Goal: Task Accomplishment & Management: Manage account settings

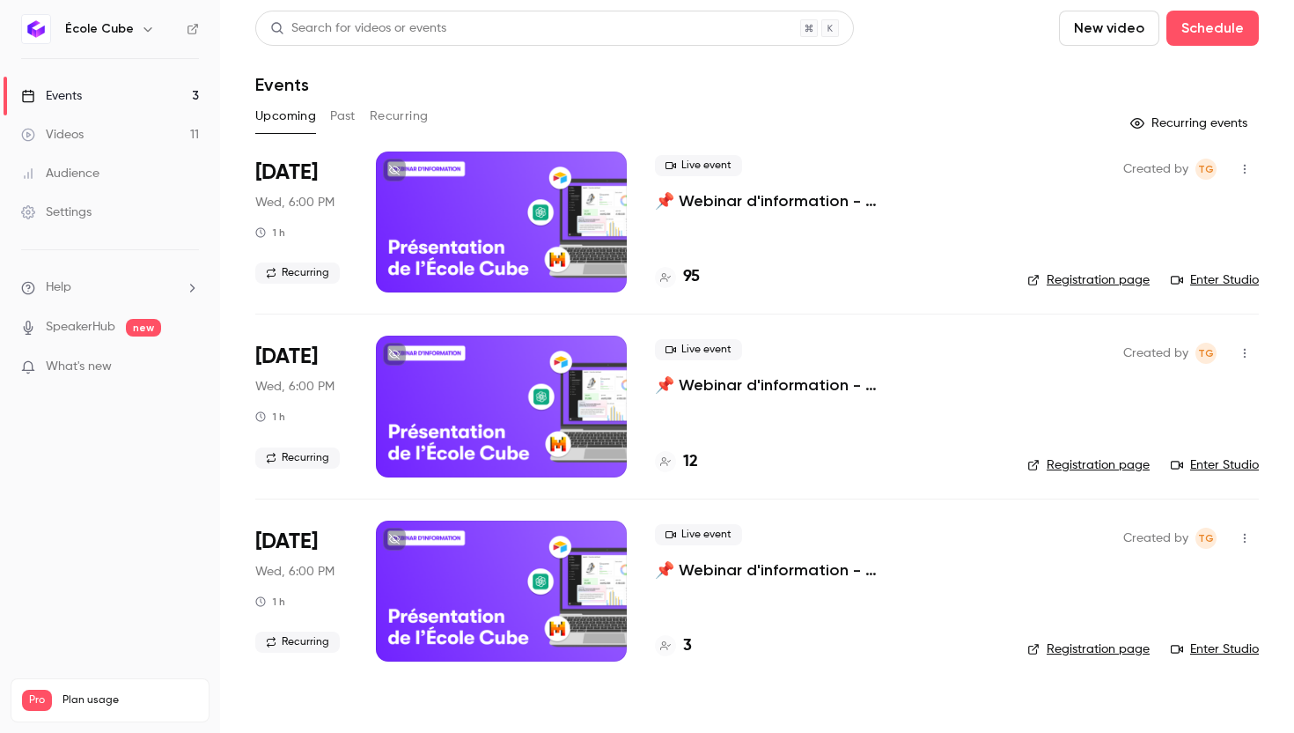
click at [475, 207] on div at bounding box center [501, 221] width 251 height 141
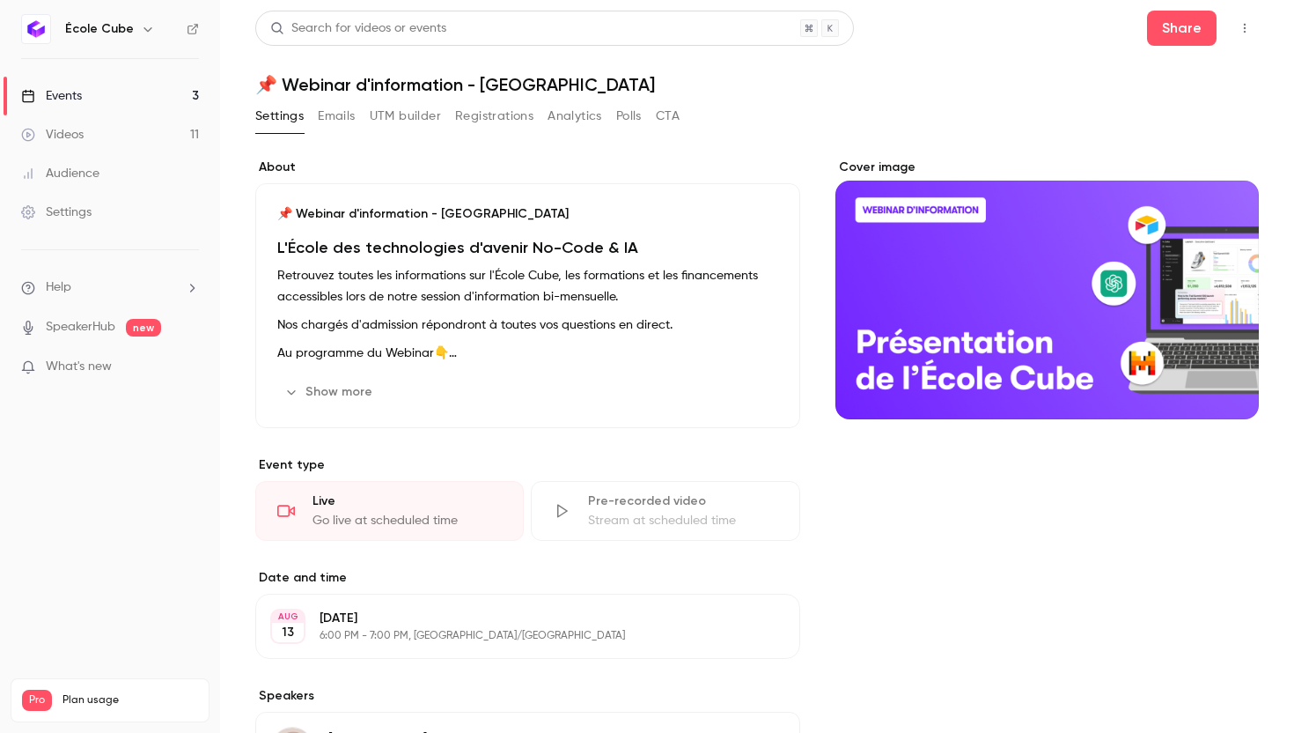
click at [469, 117] on button "Registrations" at bounding box center [494, 116] width 78 height 28
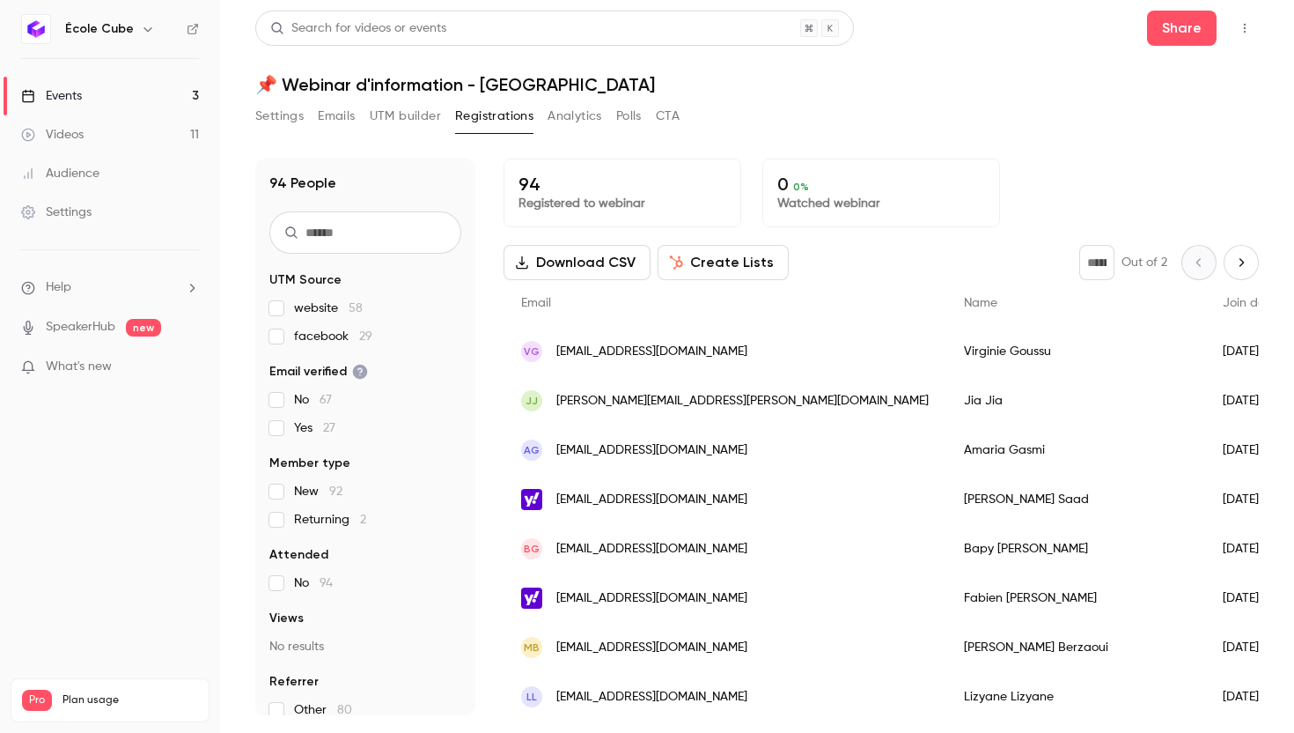
click at [1238, 263] on icon "Next page" at bounding box center [1241, 262] width 19 height 14
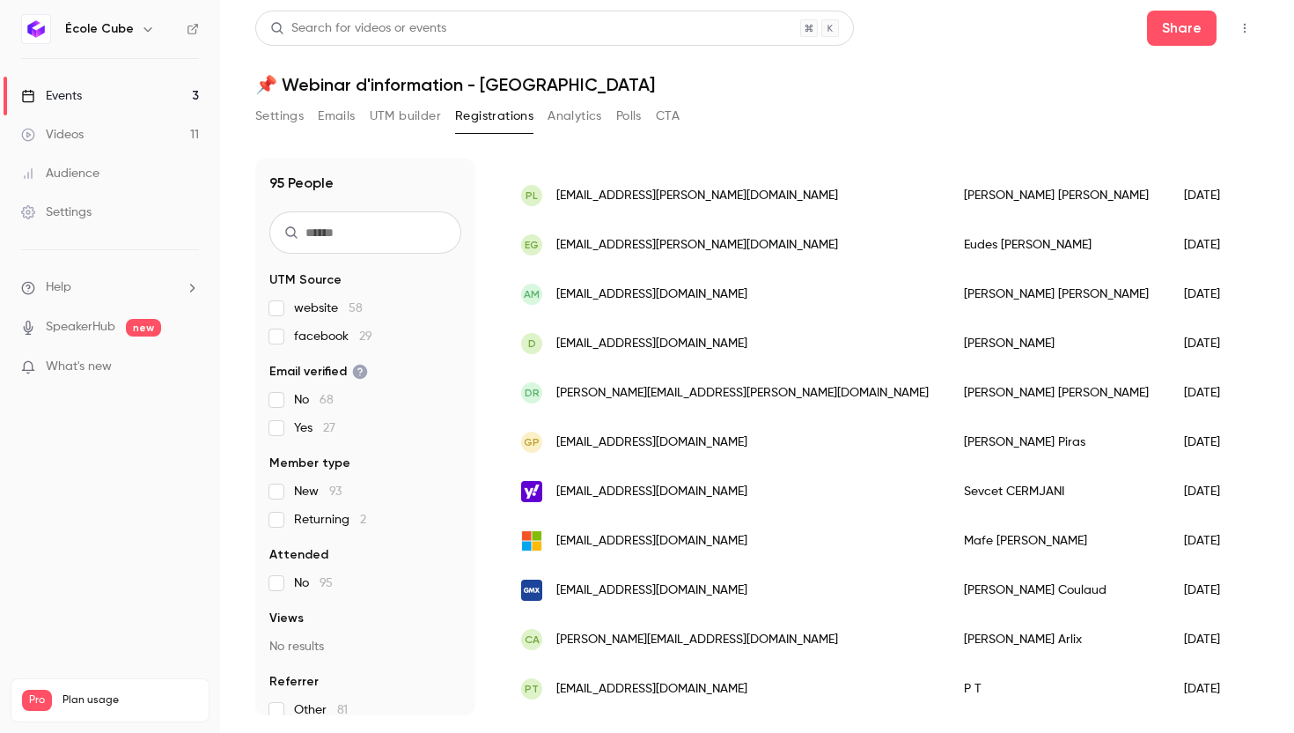
scroll to position [1830, 0]
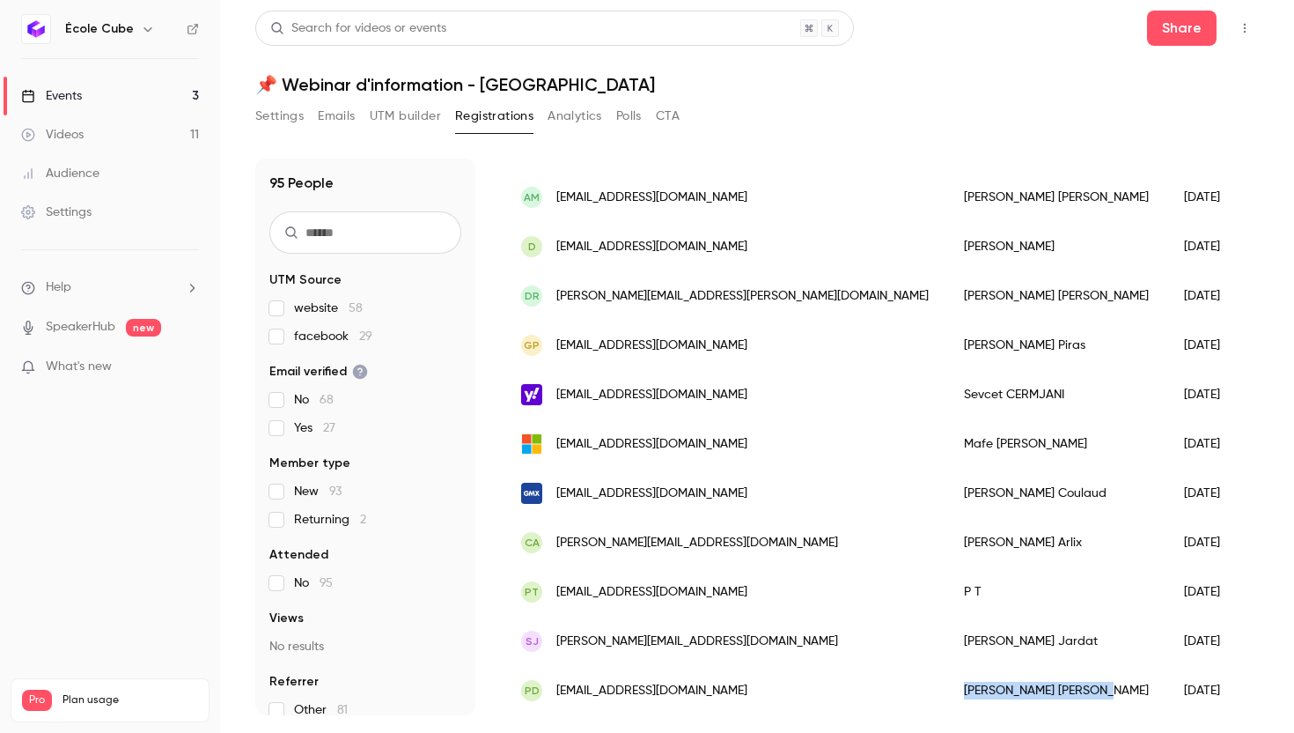
drag, startPoint x: 907, startPoint y: 686, endPoint x: 799, endPoint y: 691, distance: 108.4
click at [946, 691] on div "[PERSON_NAME]" at bounding box center [1056, 690] width 220 height 49
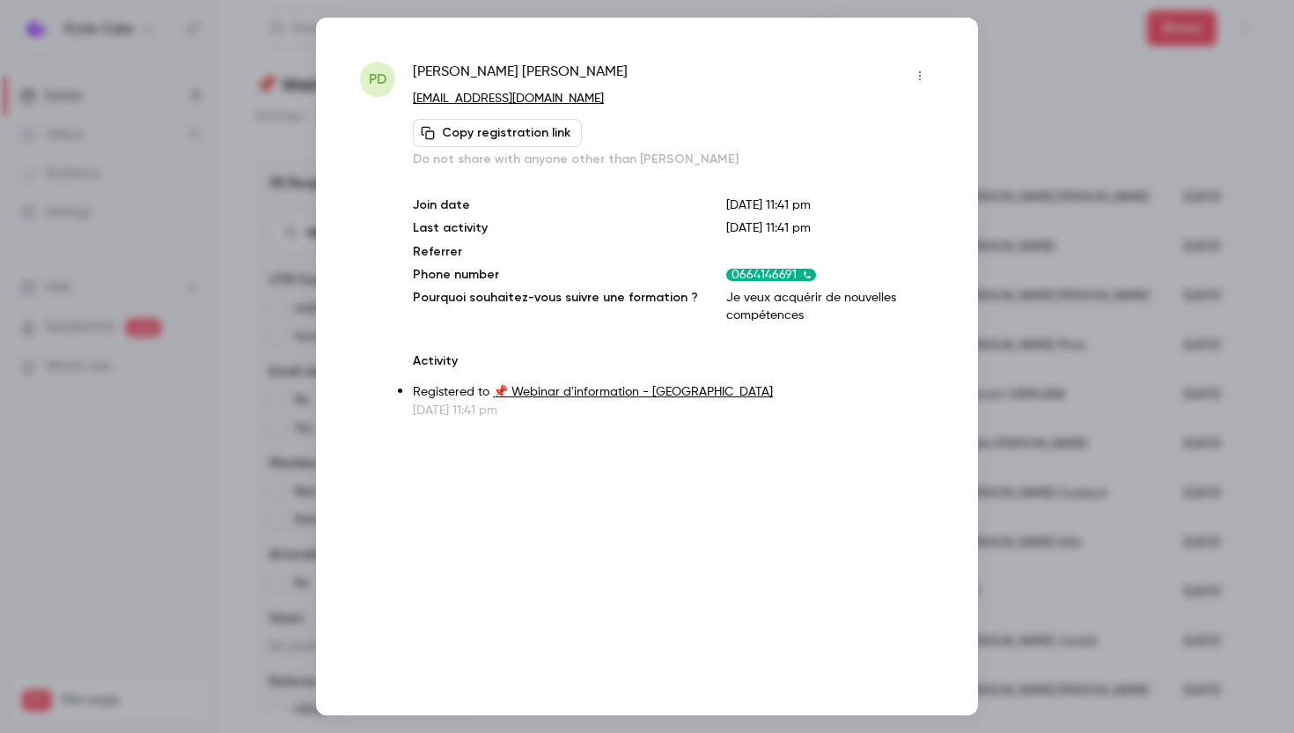
click at [1063, 171] on div at bounding box center [647, 366] width 1294 height 733
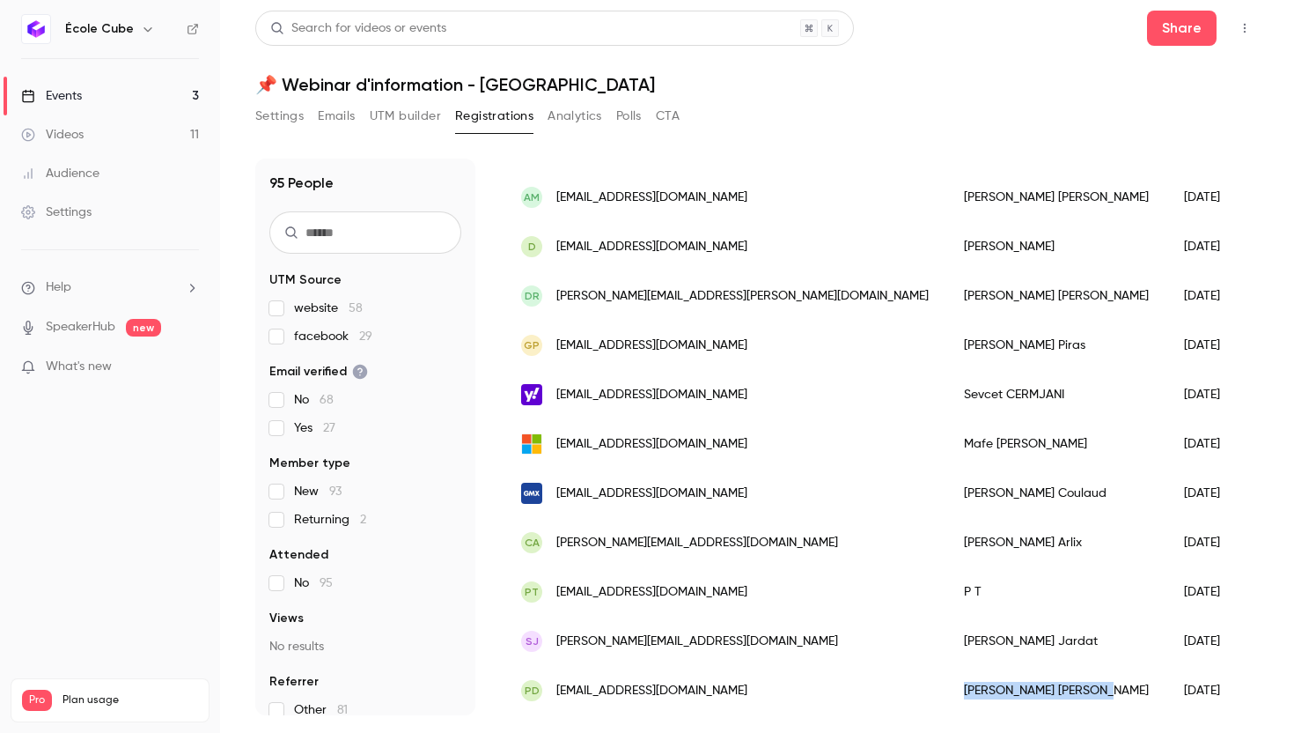
drag, startPoint x: 901, startPoint y: 690, endPoint x: 799, endPoint y: 692, distance: 101.3
click at [946, 692] on div "[PERSON_NAME]" at bounding box center [1056, 690] width 220 height 49
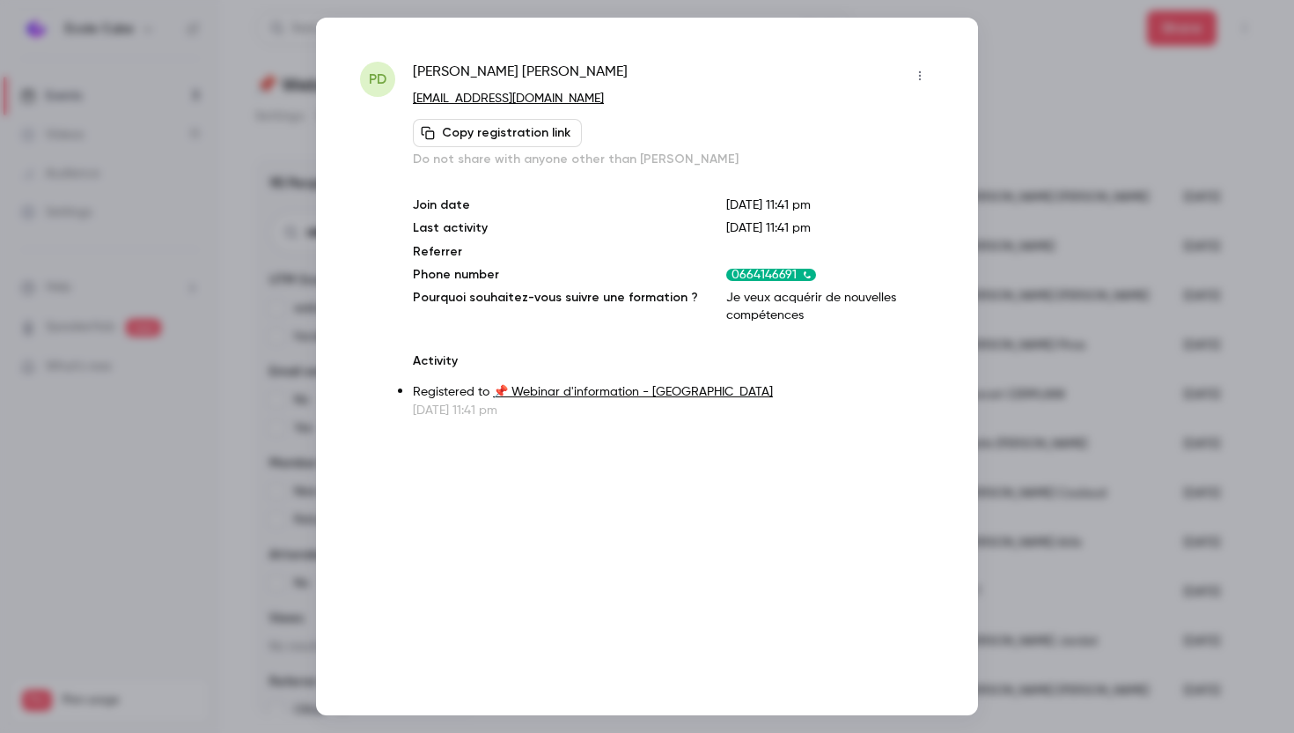
drag, startPoint x: 403, startPoint y: 101, endPoint x: 528, endPoint y: 95, distance: 125.2
click at [528, 95] on div "PD [PERSON_NAME] [EMAIL_ADDRESS][DOMAIN_NAME] Copy registration link Do not sha…" at bounding box center [647, 240] width 574 height 357
click at [528, 95] on p "[EMAIL_ADDRESS][DOMAIN_NAME]" at bounding box center [673, 99] width 521 height 18
click at [529, 129] on button "Copy registration link" at bounding box center [497, 133] width 169 height 28
drag, startPoint x: 527, startPoint y: 70, endPoint x: 416, endPoint y: 70, distance: 110.1
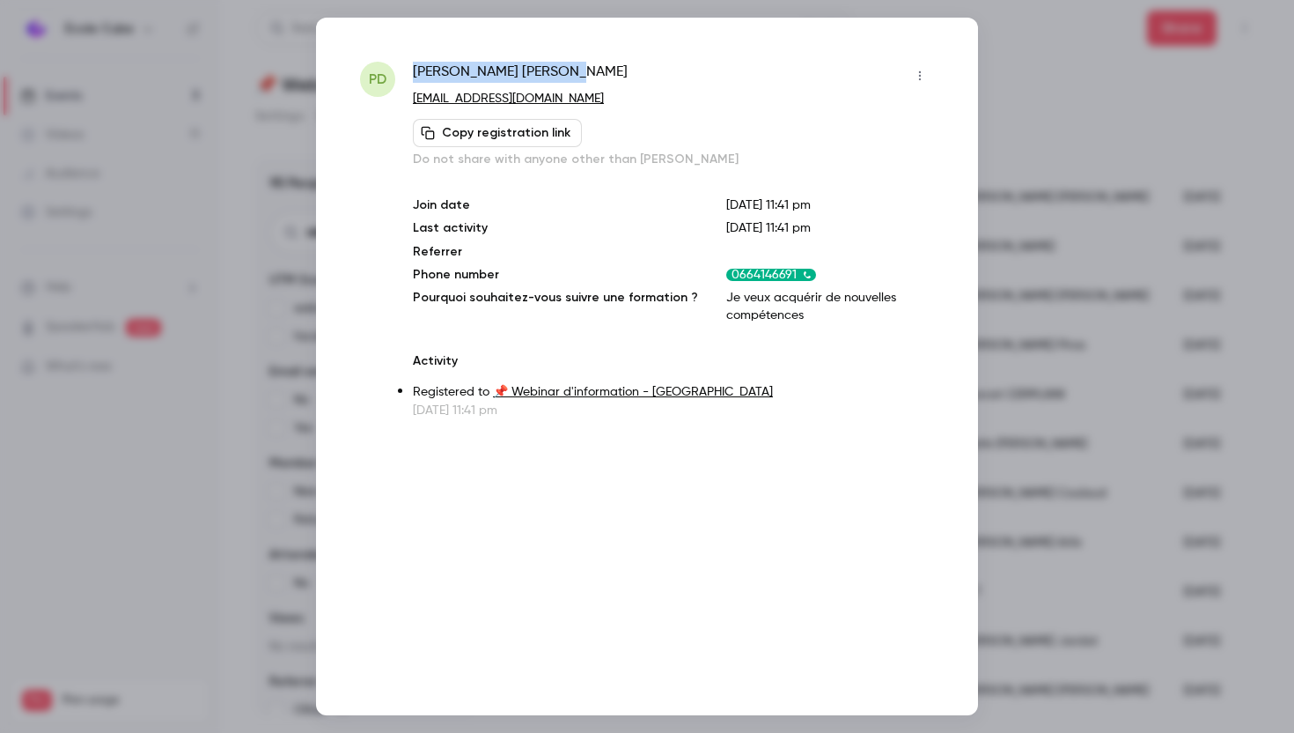
click at [416, 70] on span "[PERSON_NAME]" at bounding box center [520, 76] width 215 height 28
copy span "[PERSON_NAME]"
drag, startPoint x: 526, startPoint y: 100, endPoint x: 412, endPoint y: 100, distance: 113.6
click at [411, 100] on div "PD [PERSON_NAME] [EMAIL_ADDRESS][DOMAIN_NAME] Copy registration link Do not sha…" at bounding box center [647, 240] width 574 height 357
copy link "[EMAIL_ADDRESS][DOMAIN_NAME]"
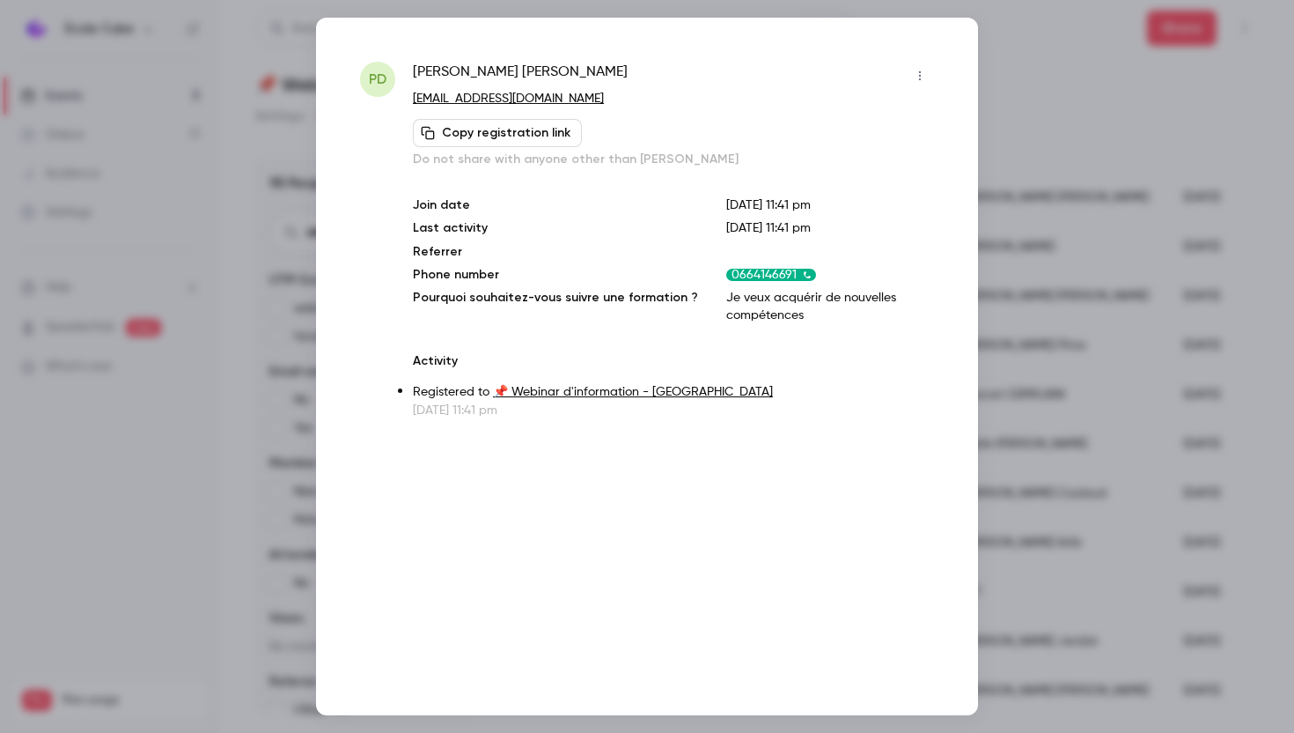
click at [1044, 144] on div at bounding box center [647, 366] width 1294 height 733
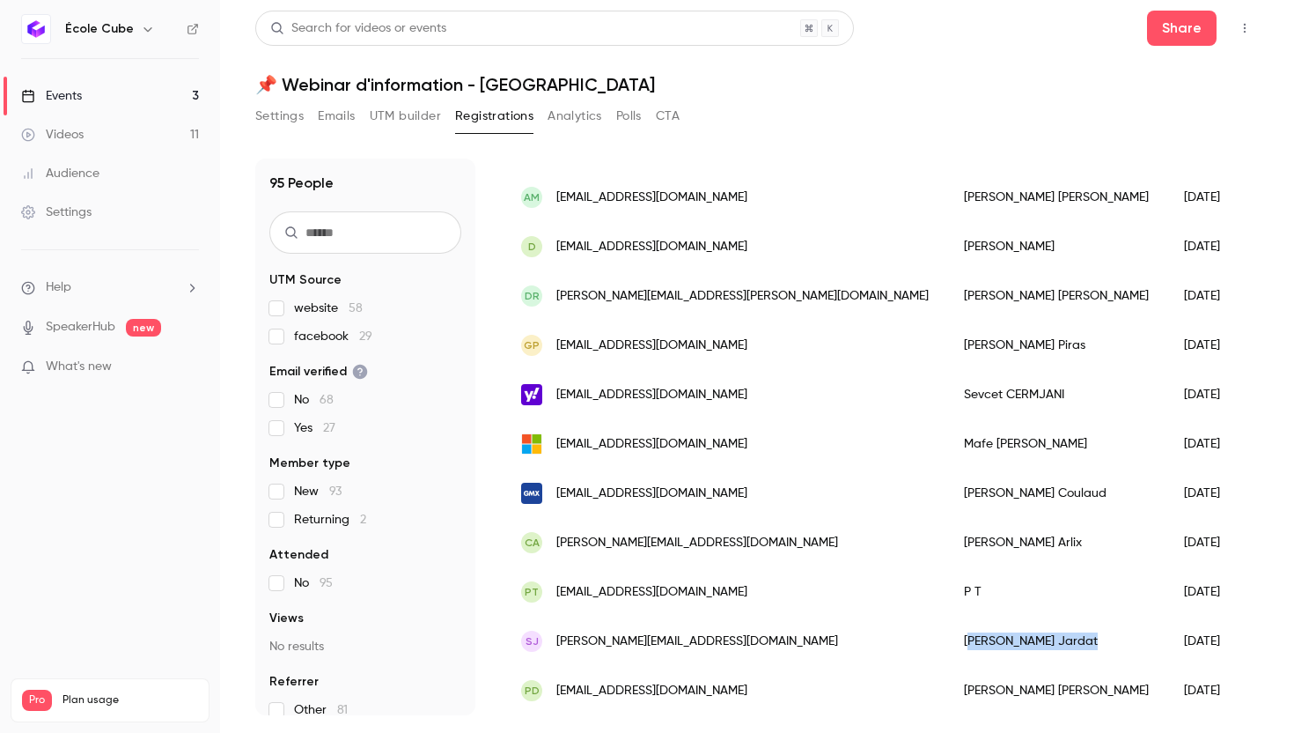
drag, startPoint x: 896, startPoint y: 642, endPoint x: 803, endPoint y: 643, distance: 93.3
click at [946, 643] on div "[PERSON_NAME]" at bounding box center [1056, 640] width 220 height 49
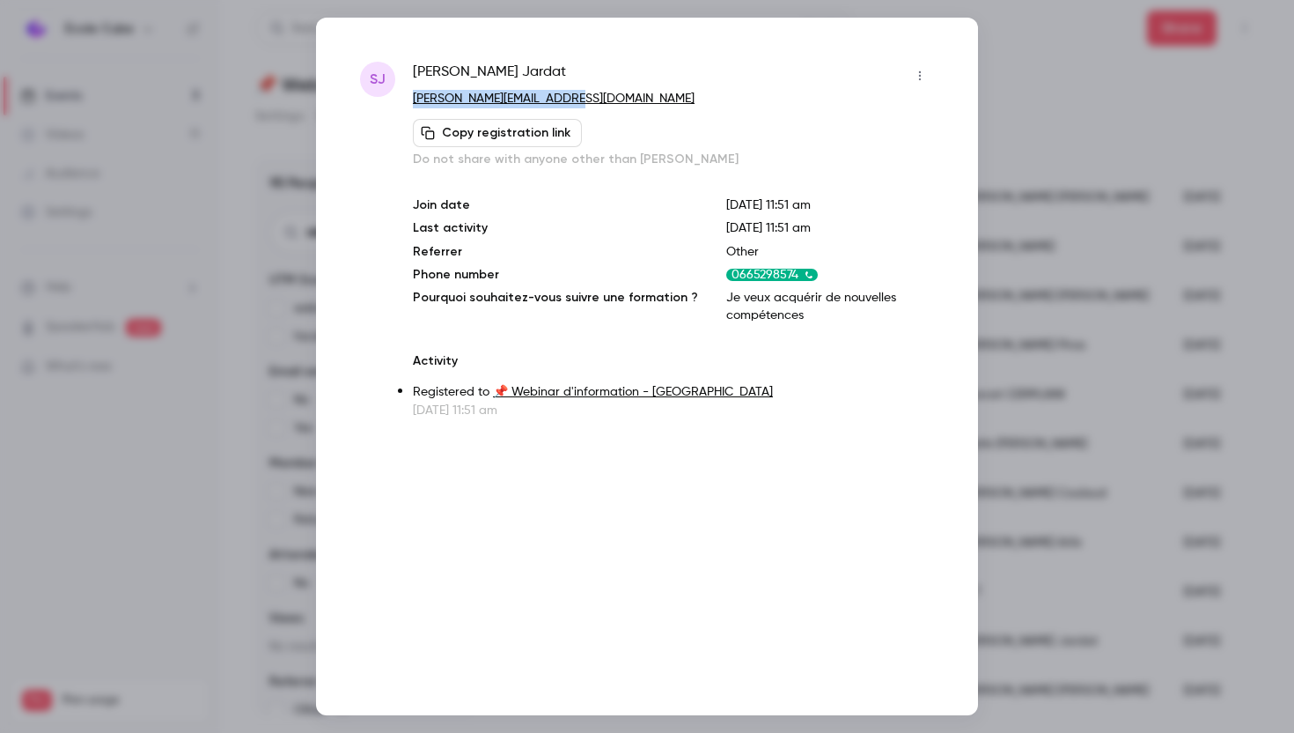
drag, startPoint x: 573, startPoint y: 97, endPoint x: 415, endPoint y: 96, distance: 158.5
click at [415, 96] on p "[PERSON_NAME][EMAIL_ADDRESS][DOMAIN_NAME]" at bounding box center [673, 99] width 521 height 18
copy link "[PERSON_NAME][EMAIL_ADDRESS][DOMAIN_NAME]"
click at [1034, 113] on div at bounding box center [647, 366] width 1294 height 733
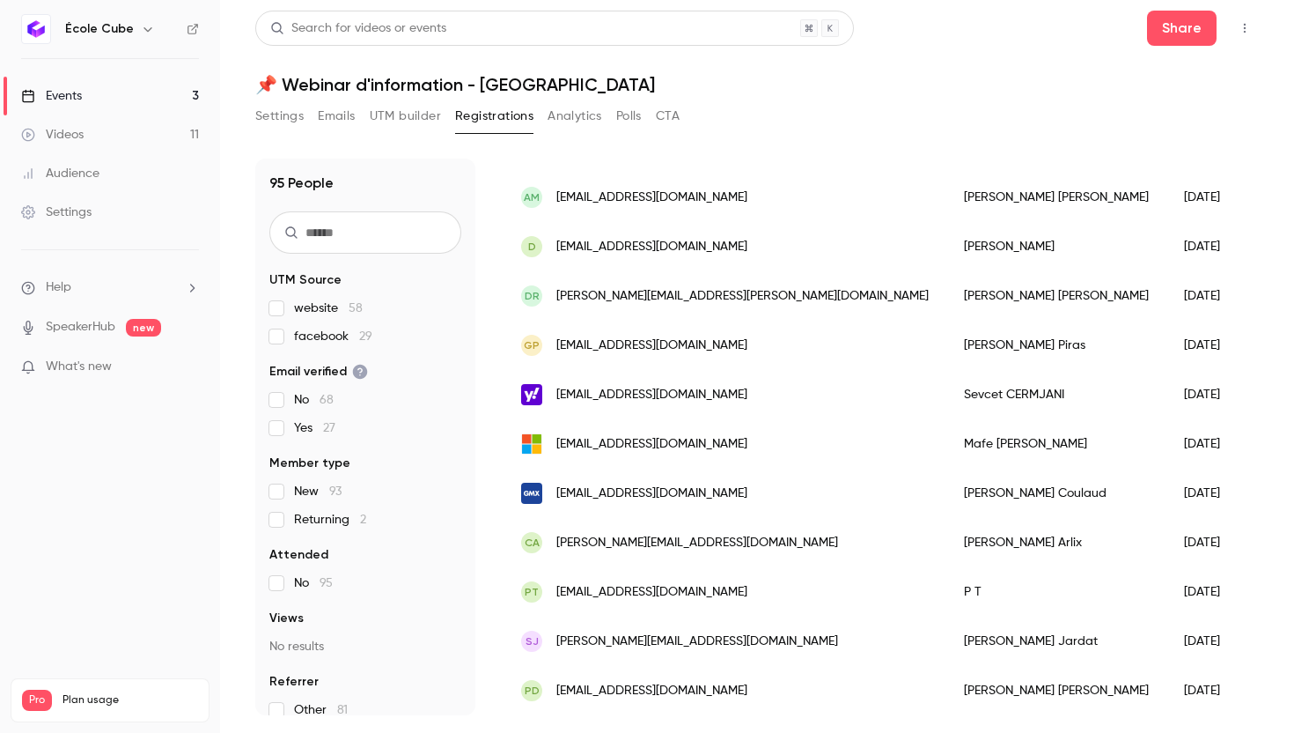
click at [636, 595] on span "[EMAIL_ADDRESS][DOMAIN_NAME]" at bounding box center [651, 592] width 191 height 18
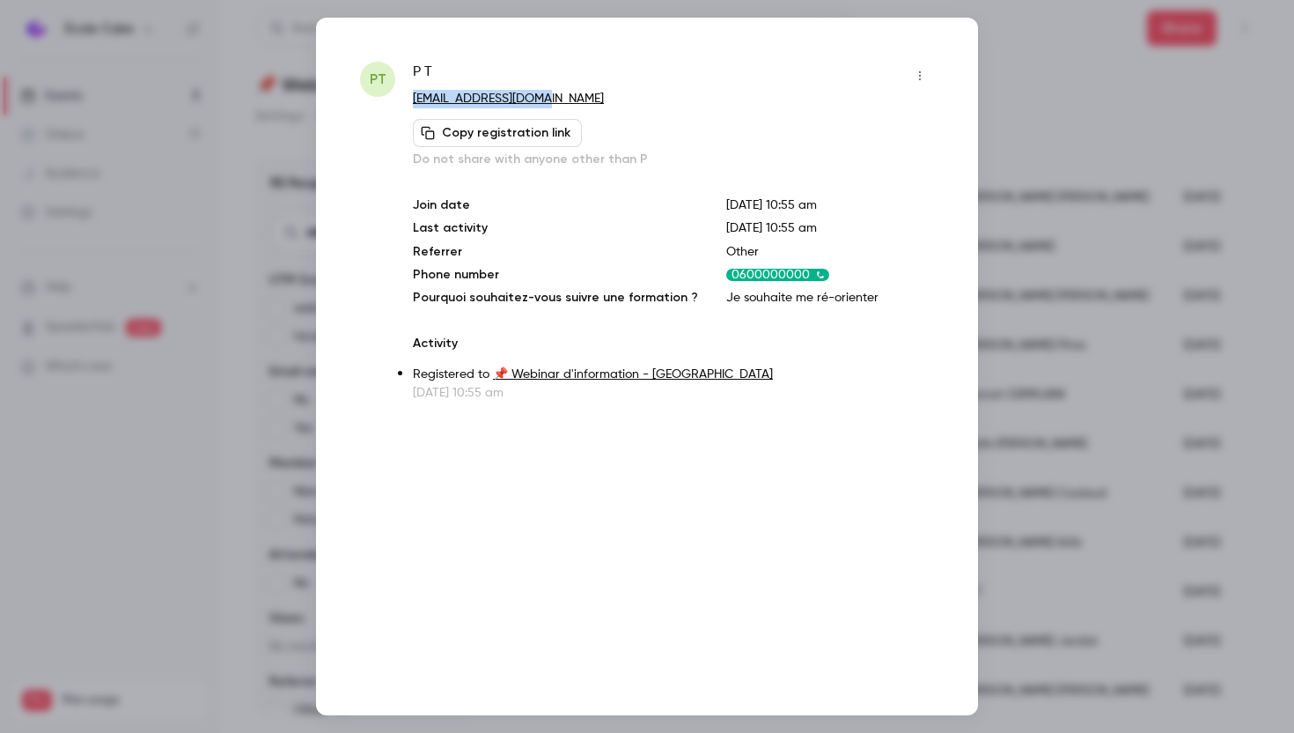
drag, startPoint x: 563, startPoint y: 94, endPoint x: 415, endPoint y: 96, distance: 148.8
click at [415, 96] on p "[EMAIL_ADDRESS][DOMAIN_NAME]" at bounding box center [673, 99] width 521 height 18
copy link "[EMAIL_ADDRESS][DOMAIN_NAME]"
click at [999, 103] on div at bounding box center [647, 366] width 1294 height 733
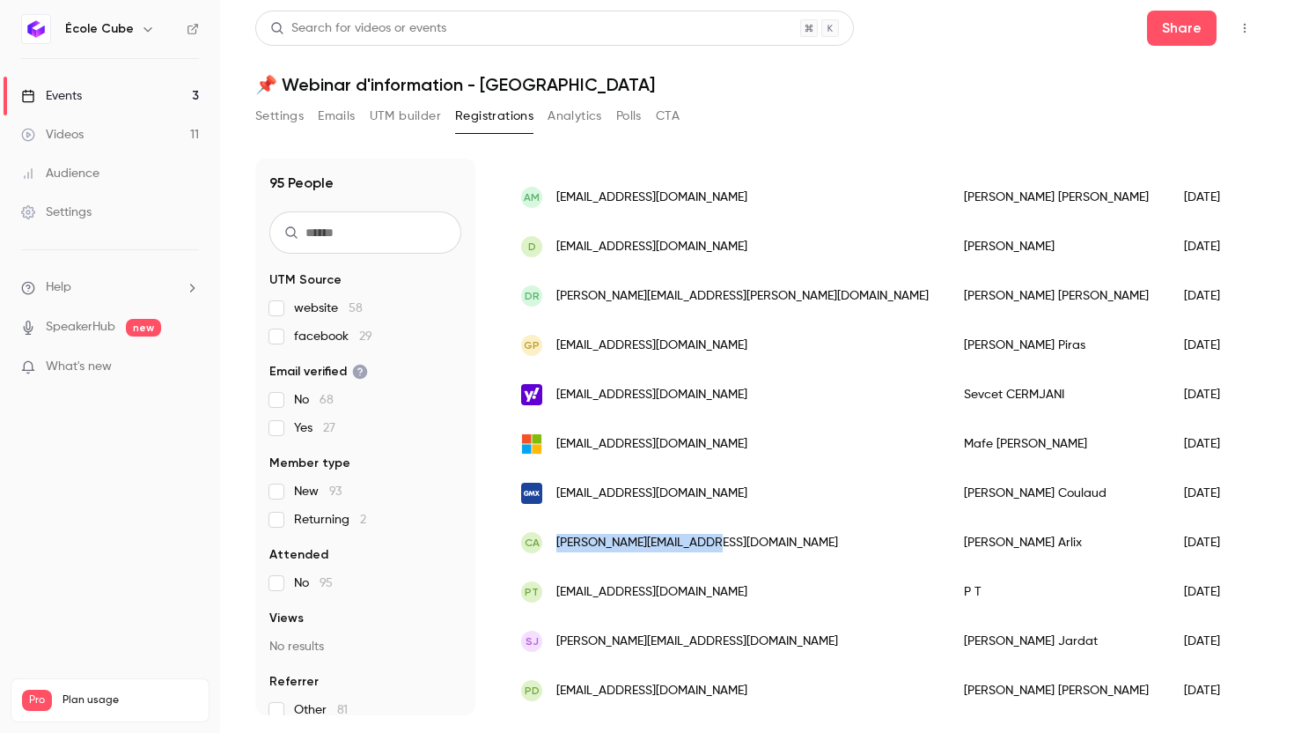
drag, startPoint x: 704, startPoint y: 549, endPoint x: 557, endPoint y: 547, distance: 147.0
click at [557, 547] on div "CA [PERSON_NAME][EMAIL_ADDRESS][DOMAIN_NAME]" at bounding box center [725, 542] width 443 height 49
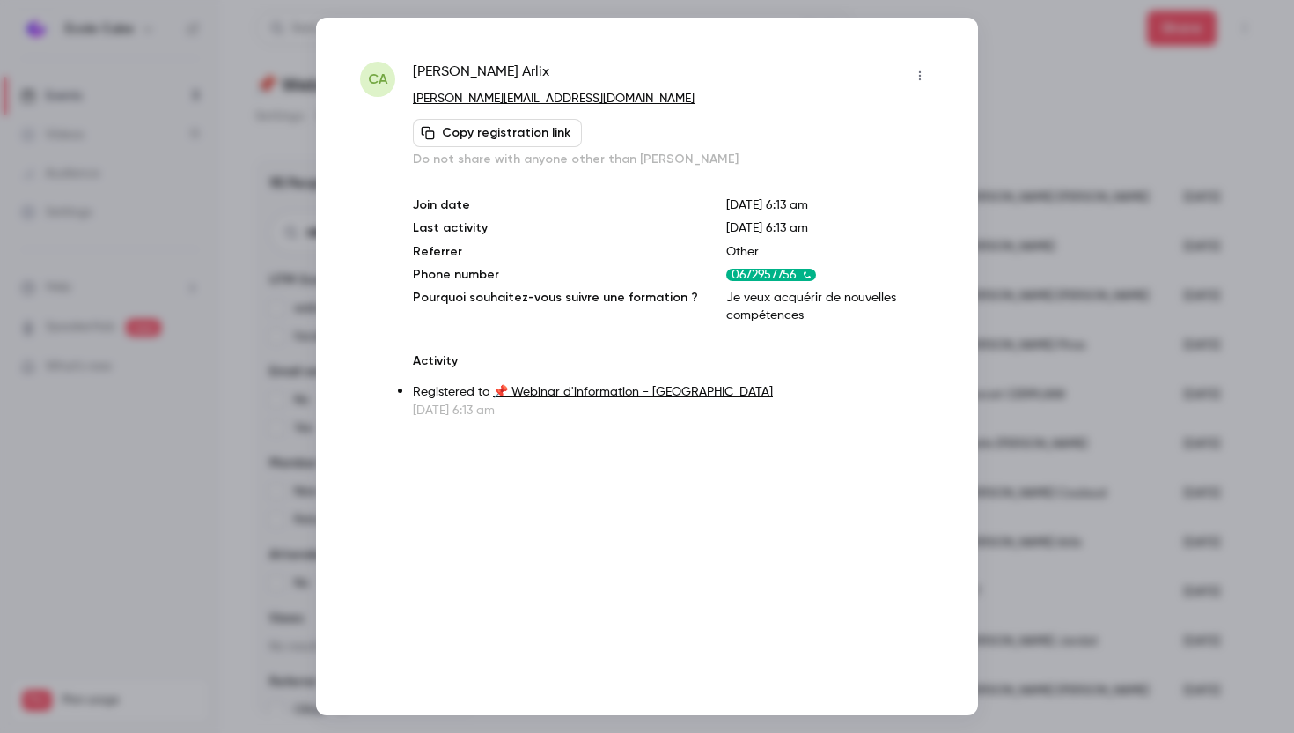
copy span "[PERSON_NAME][EMAIL_ADDRESS][DOMAIN_NAME]"
drag, startPoint x: 563, startPoint y: 96, endPoint x: 406, endPoint y: 96, distance: 157.6
click at [406, 96] on div "CA [PERSON_NAME] [PERSON_NAME][EMAIL_ADDRESS][DOMAIN_NAME] Copy registration li…" at bounding box center [647, 240] width 574 height 357
copy link "[PERSON_NAME][EMAIL_ADDRESS][DOMAIN_NAME]"
click at [1041, 182] on div at bounding box center [647, 366] width 1294 height 733
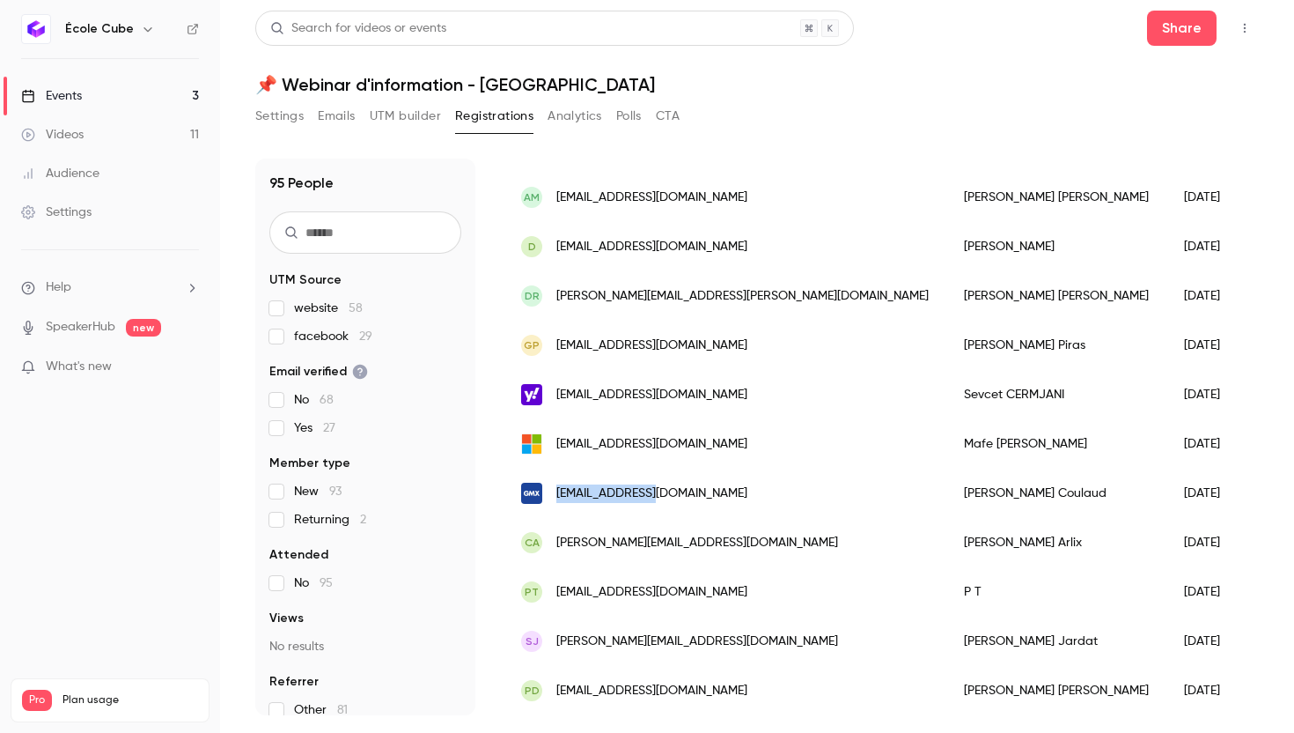
drag, startPoint x: 673, startPoint y: 496, endPoint x: 550, endPoint y: 496, distance: 122.4
click at [550, 496] on div "[EMAIL_ADDRESS][DOMAIN_NAME]" at bounding box center [725, 492] width 443 height 49
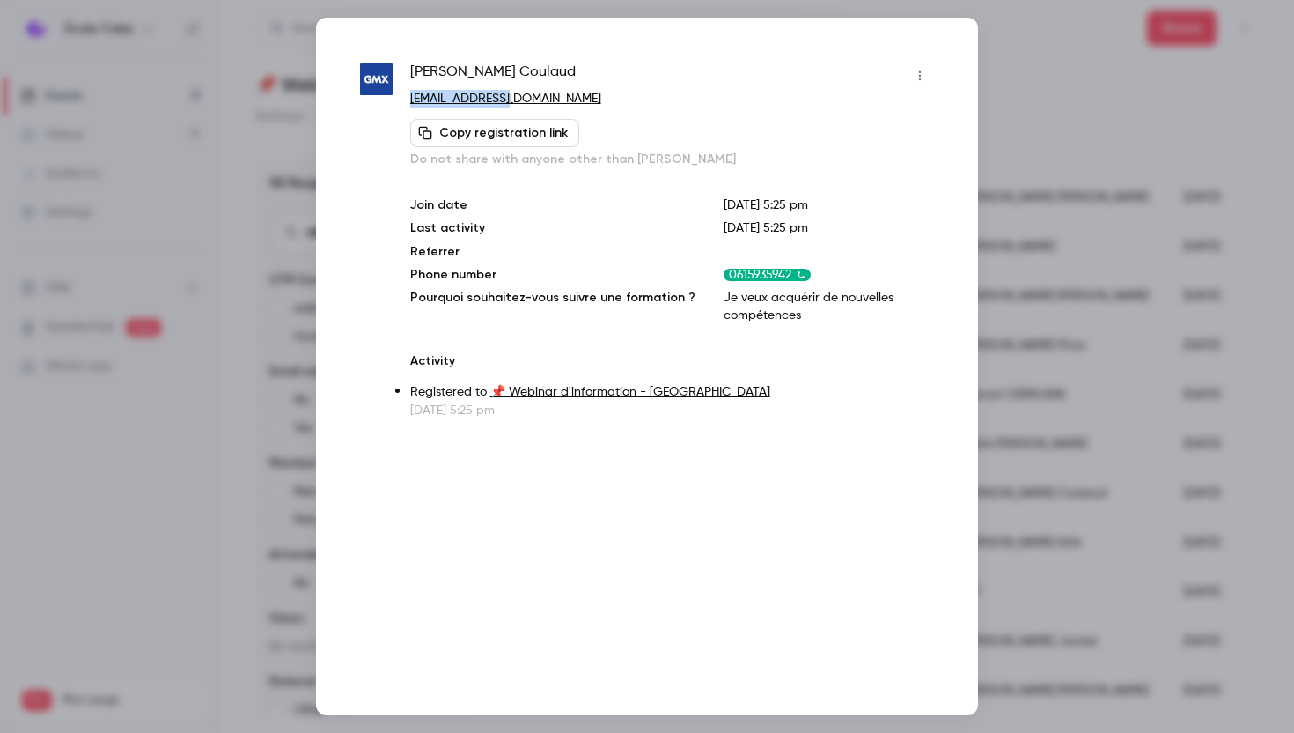
drag, startPoint x: 533, startPoint y: 98, endPoint x: 410, endPoint y: 98, distance: 122.4
click at [410, 98] on p "[EMAIL_ADDRESS][DOMAIN_NAME]" at bounding box center [672, 99] width 524 height 18
copy link "[EMAIL_ADDRESS][DOMAIN_NAME]"
click at [1046, 114] on div at bounding box center [647, 366] width 1294 height 733
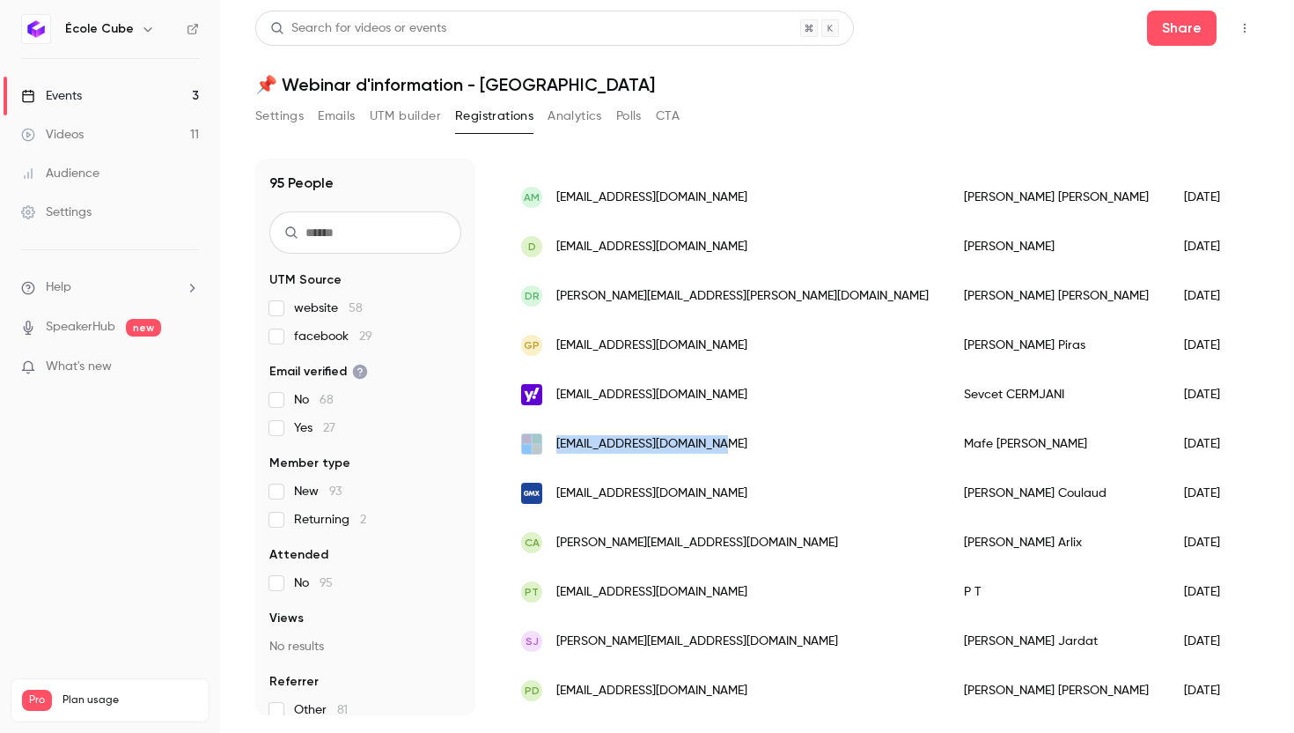
drag, startPoint x: 722, startPoint y: 448, endPoint x: 536, endPoint y: 430, distance: 186.7
click at [536, 430] on div "[EMAIL_ADDRESS][DOMAIN_NAME]" at bounding box center [725, 443] width 443 height 49
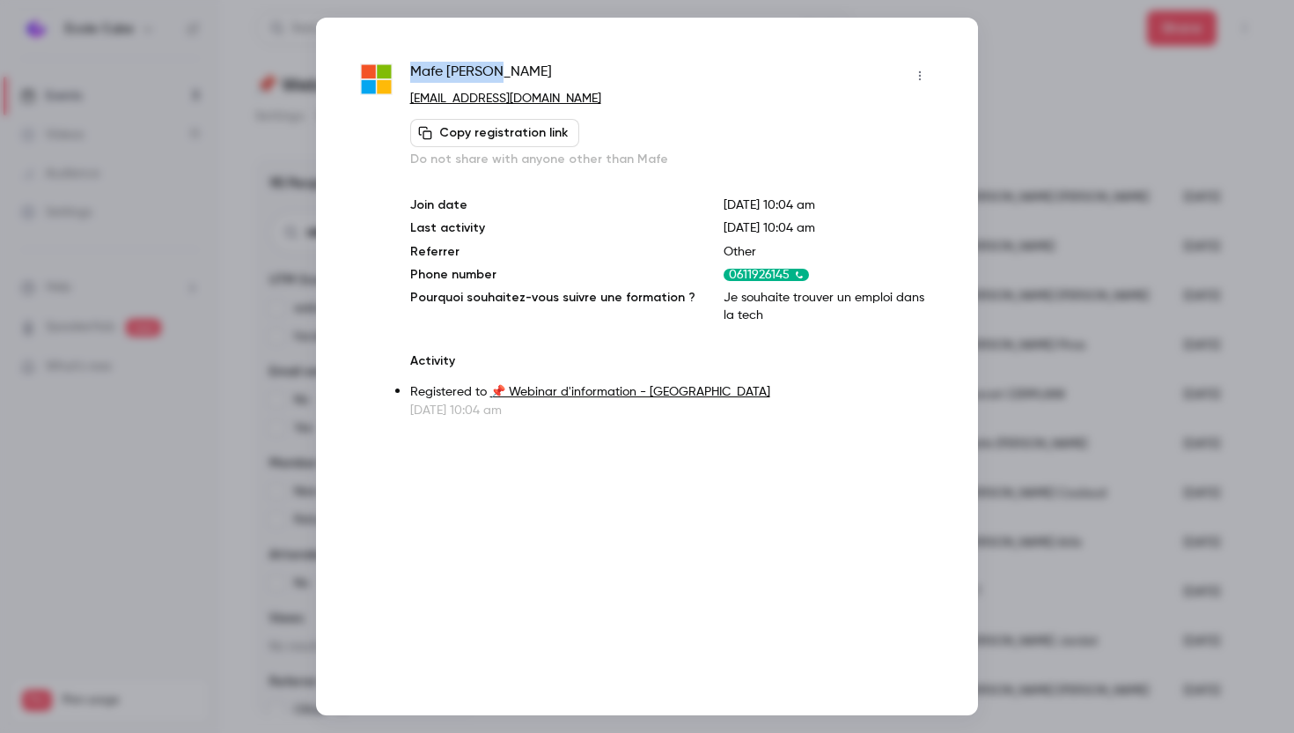
drag, startPoint x: 507, startPoint y: 67, endPoint x: 407, endPoint y: 66, distance: 100.4
click at [407, 66] on div "[PERSON_NAME] [EMAIL_ADDRESS][DOMAIN_NAME] Copy registration link Do not share …" at bounding box center [647, 240] width 574 height 357
copy span "[PERSON_NAME]"
click at [1037, 126] on div at bounding box center [647, 366] width 1294 height 733
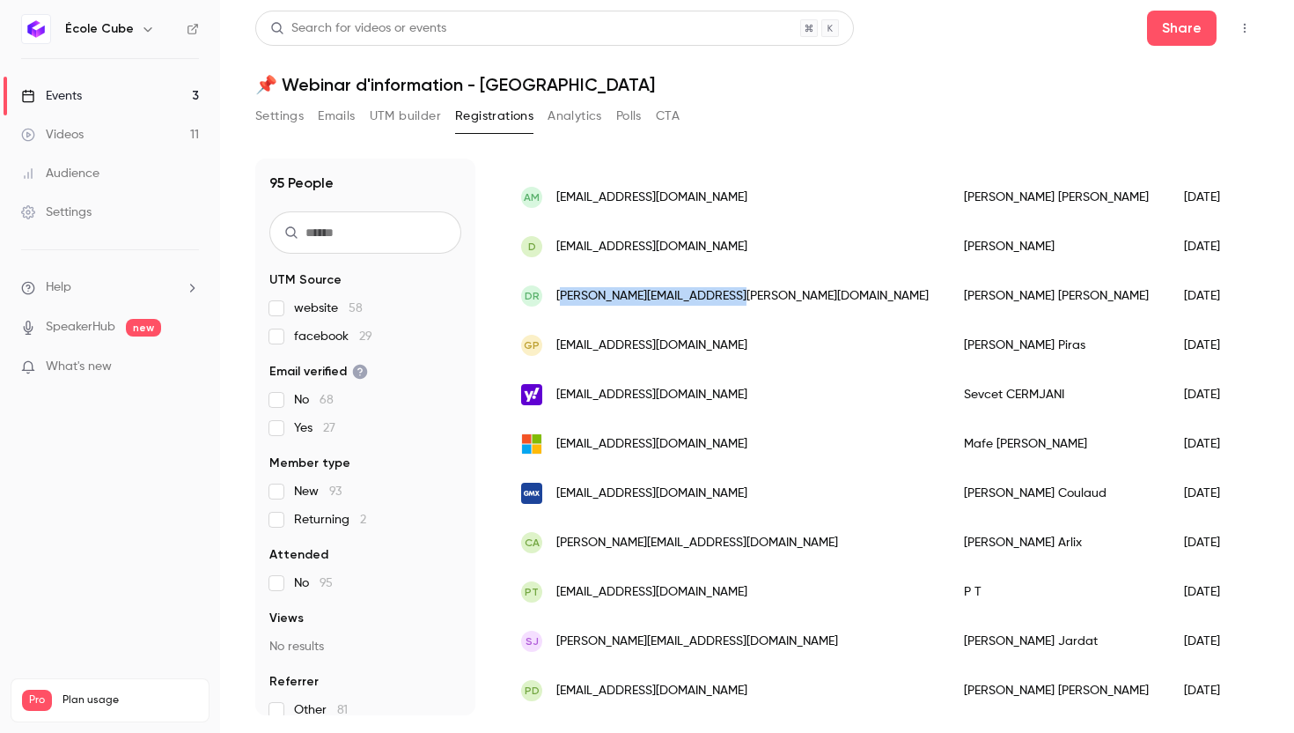
drag, startPoint x: 726, startPoint y: 299, endPoint x: 561, endPoint y: 301, distance: 165.5
click at [561, 301] on span "[PERSON_NAME][EMAIL_ADDRESS][PERSON_NAME][DOMAIN_NAME]" at bounding box center [742, 296] width 372 height 18
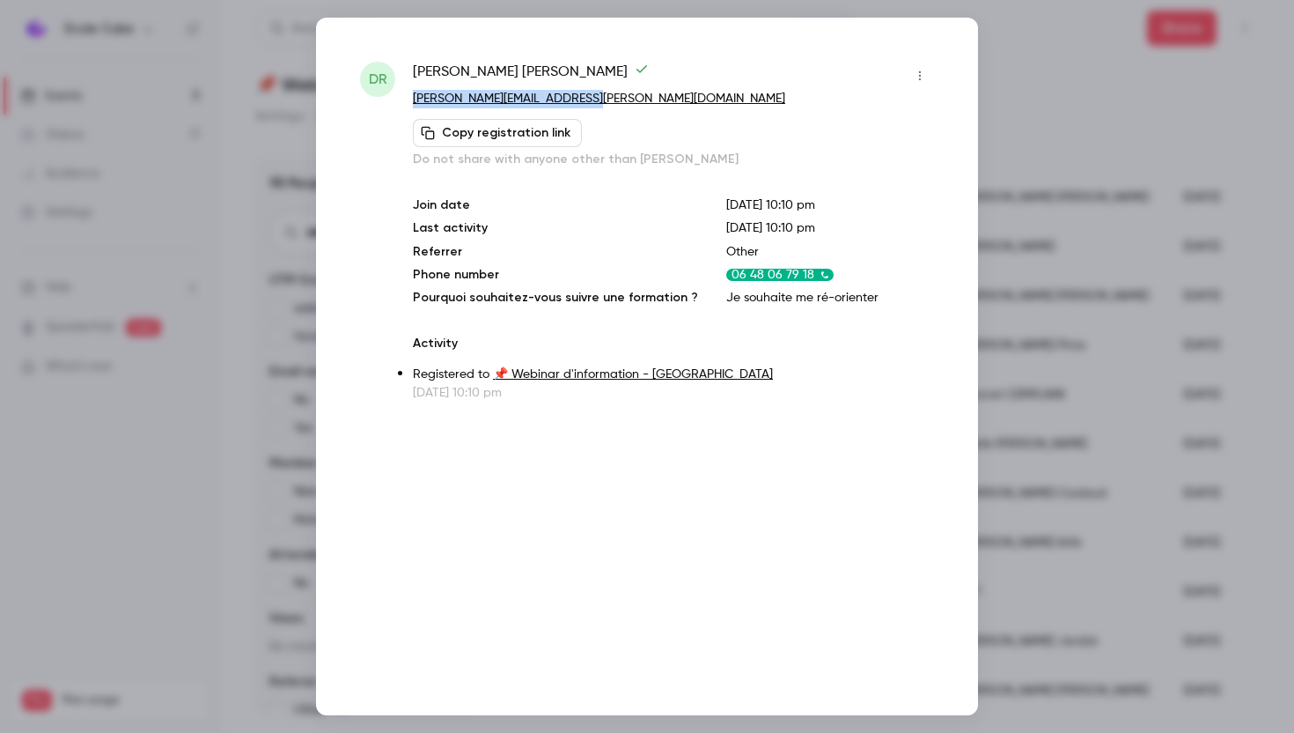
drag, startPoint x: 609, startPoint y: 105, endPoint x: 414, endPoint y: 105, distance: 195.5
click at [414, 105] on p "[PERSON_NAME][EMAIL_ADDRESS][PERSON_NAME][DOMAIN_NAME]" at bounding box center [673, 99] width 521 height 18
copy link "[PERSON_NAME][EMAIL_ADDRESS][PERSON_NAME][DOMAIN_NAME]"
click at [1051, 80] on div at bounding box center [647, 366] width 1294 height 733
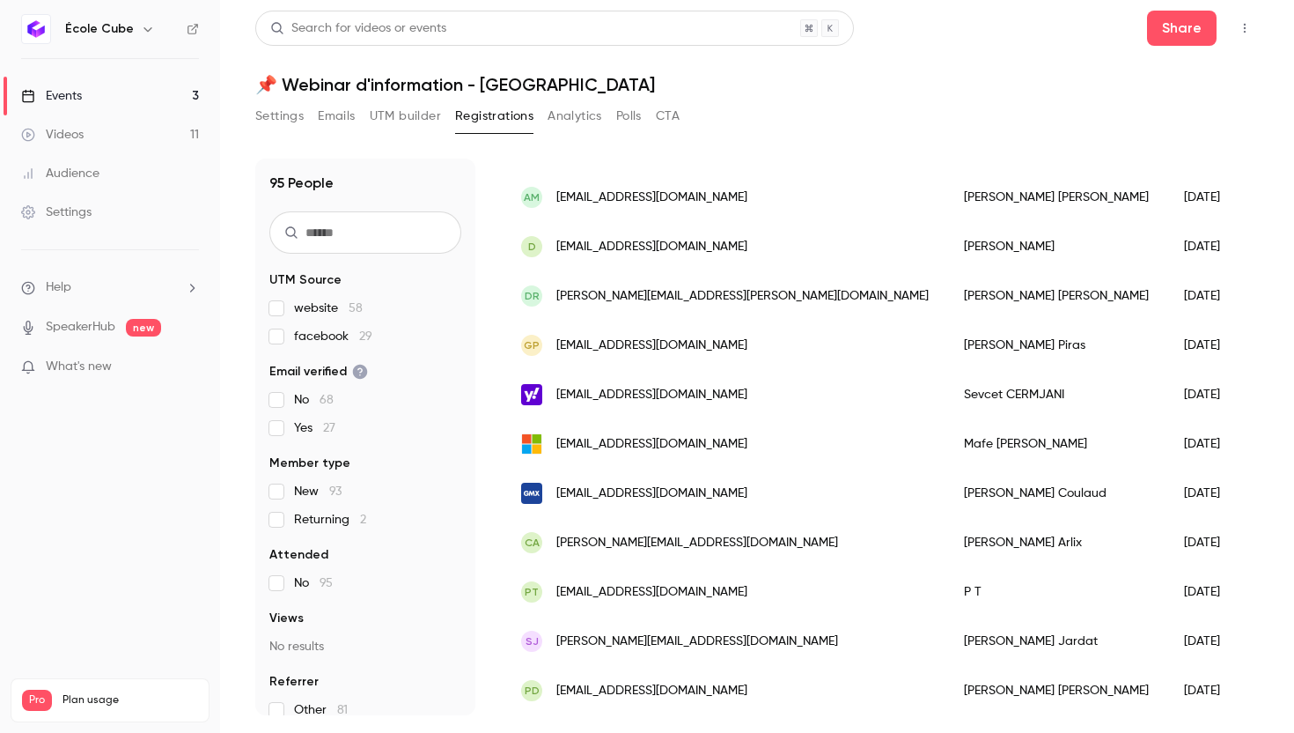
click at [680, 355] on div "GP [EMAIL_ADDRESS][DOMAIN_NAME]" at bounding box center [725, 344] width 443 height 49
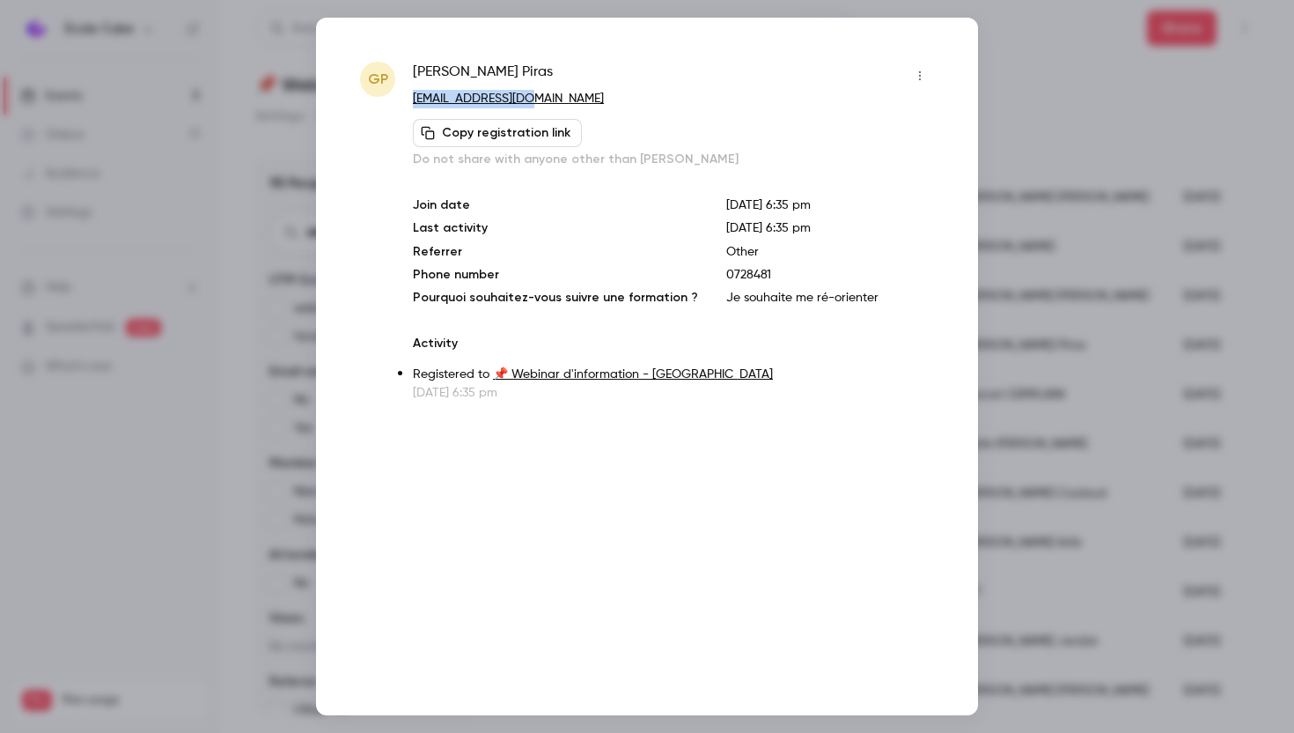
drag, startPoint x: 542, startPoint y: 100, endPoint x: 414, endPoint y: 100, distance: 128.5
click at [414, 100] on p "[EMAIL_ADDRESS][DOMAIN_NAME]" at bounding box center [673, 99] width 521 height 18
copy link "[EMAIL_ADDRESS][DOMAIN_NAME]"
click at [1013, 76] on div at bounding box center [647, 366] width 1294 height 733
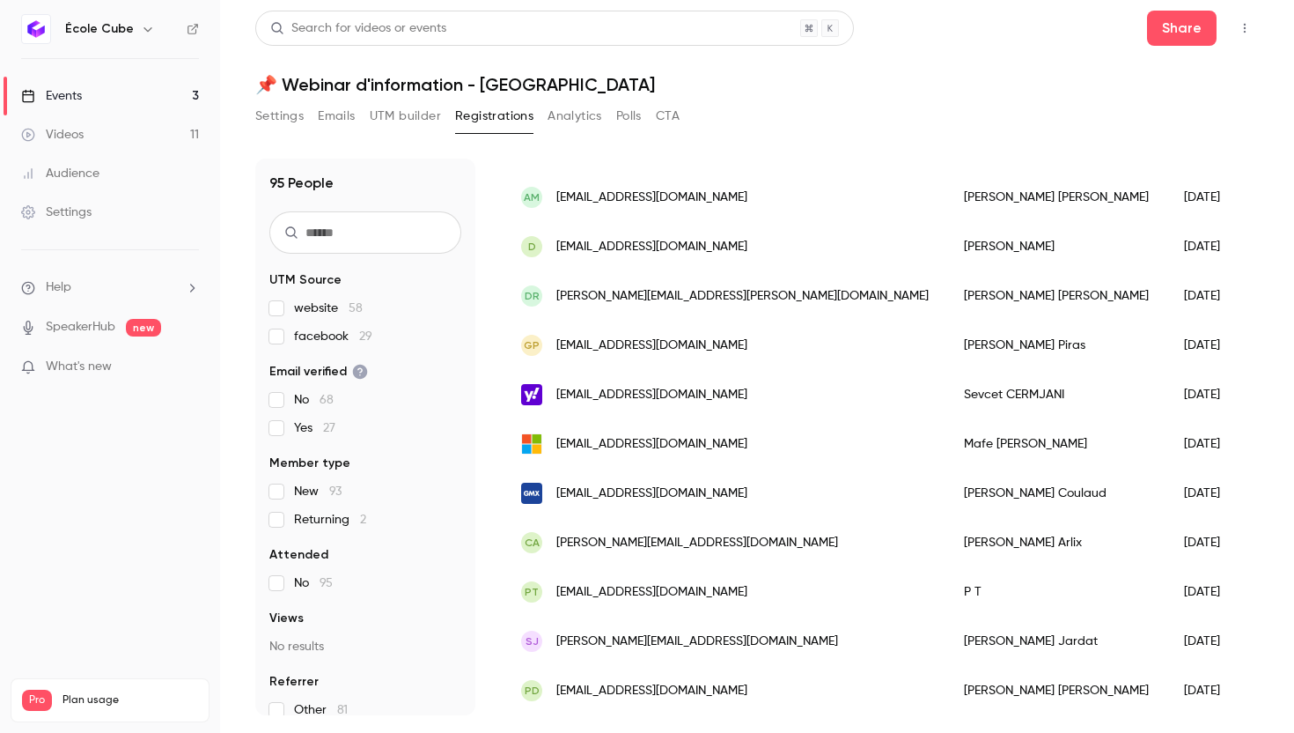
click at [687, 245] on span "[EMAIL_ADDRESS][DOMAIN_NAME]" at bounding box center [651, 247] width 191 height 18
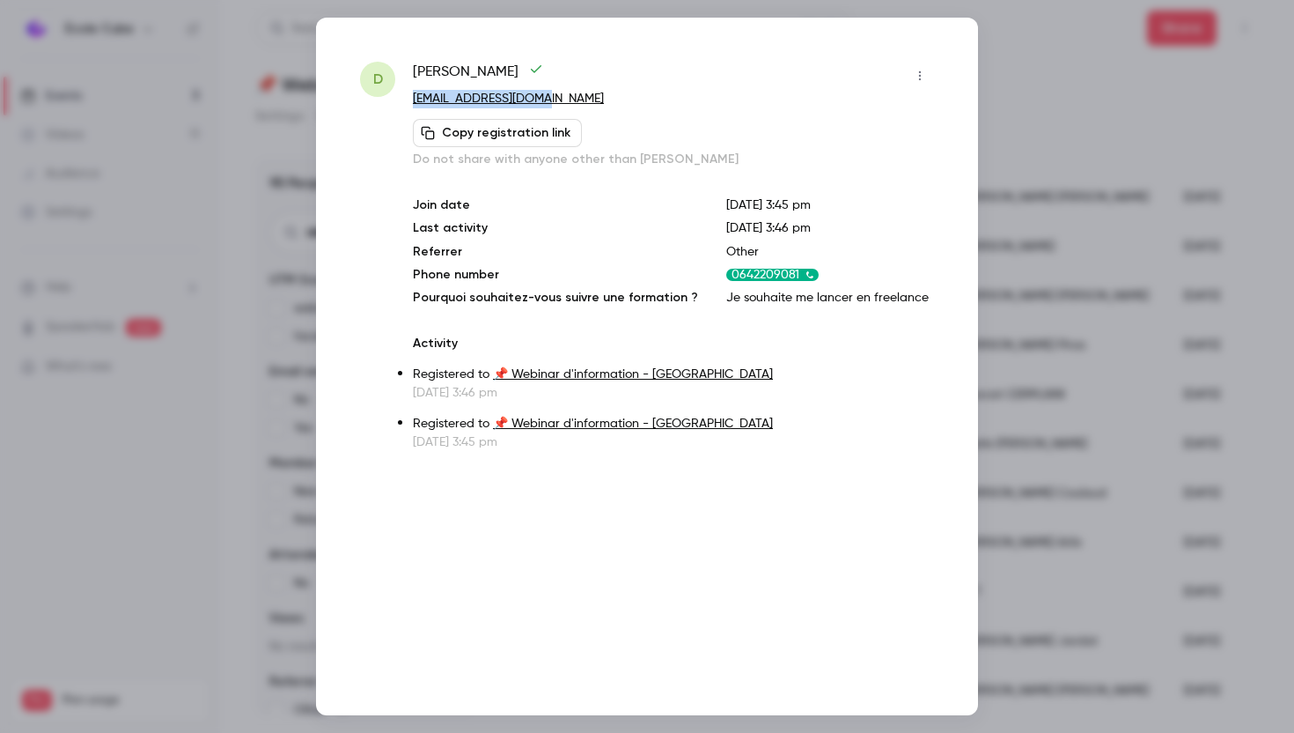
drag, startPoint x: 549, startPoint y: 93, endPoint x: 411, endPoint y: 94, distance: 138.2
click at [411, 94] on div "[PERSON_NAME] [EMAIL_ADDRESS][DOMAIN_NAME] Copy registration link Do not share …" at bounding box center [647, 256] width 574 height 389
click at [1131, 162] on div at bounding box center [647, 366] width 1294 height 733
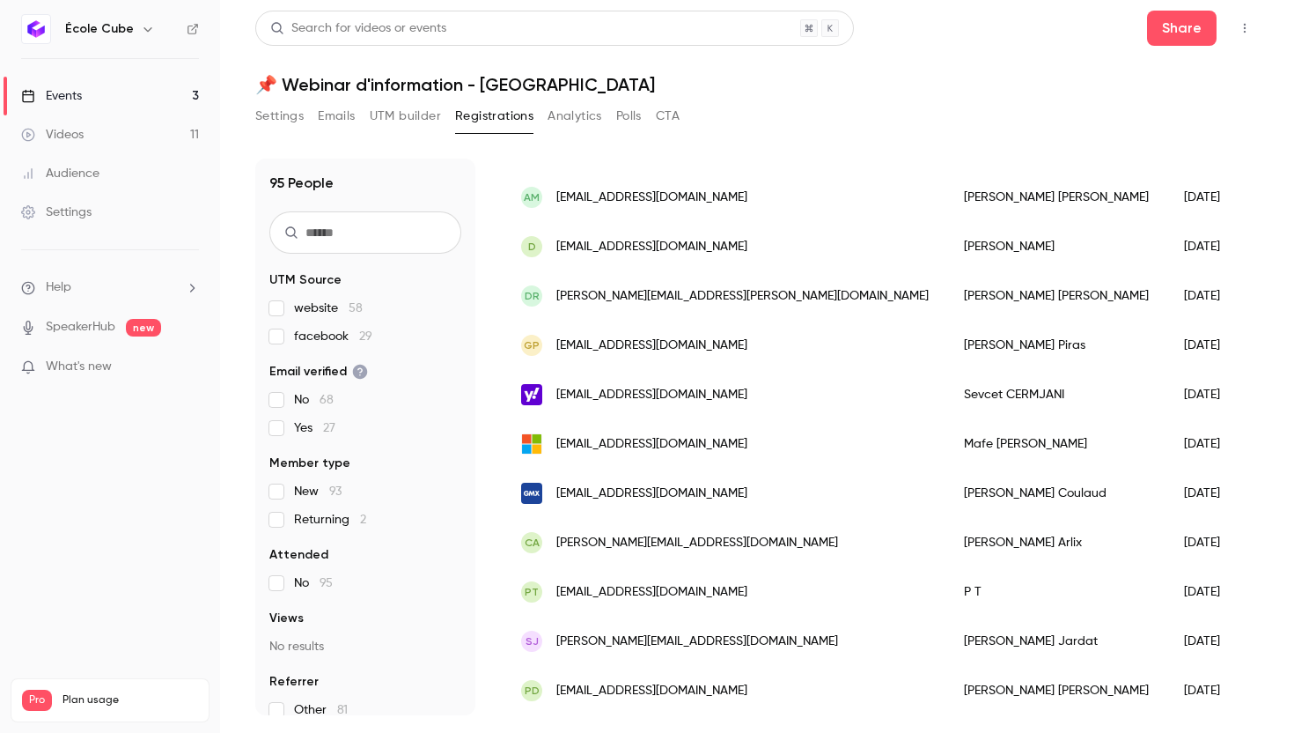
click at [728, 195] on div "AM [EMAIL_ADDRESS][DOMAIN_NAME]" at bounding box center [725, 197] width 443 height 49
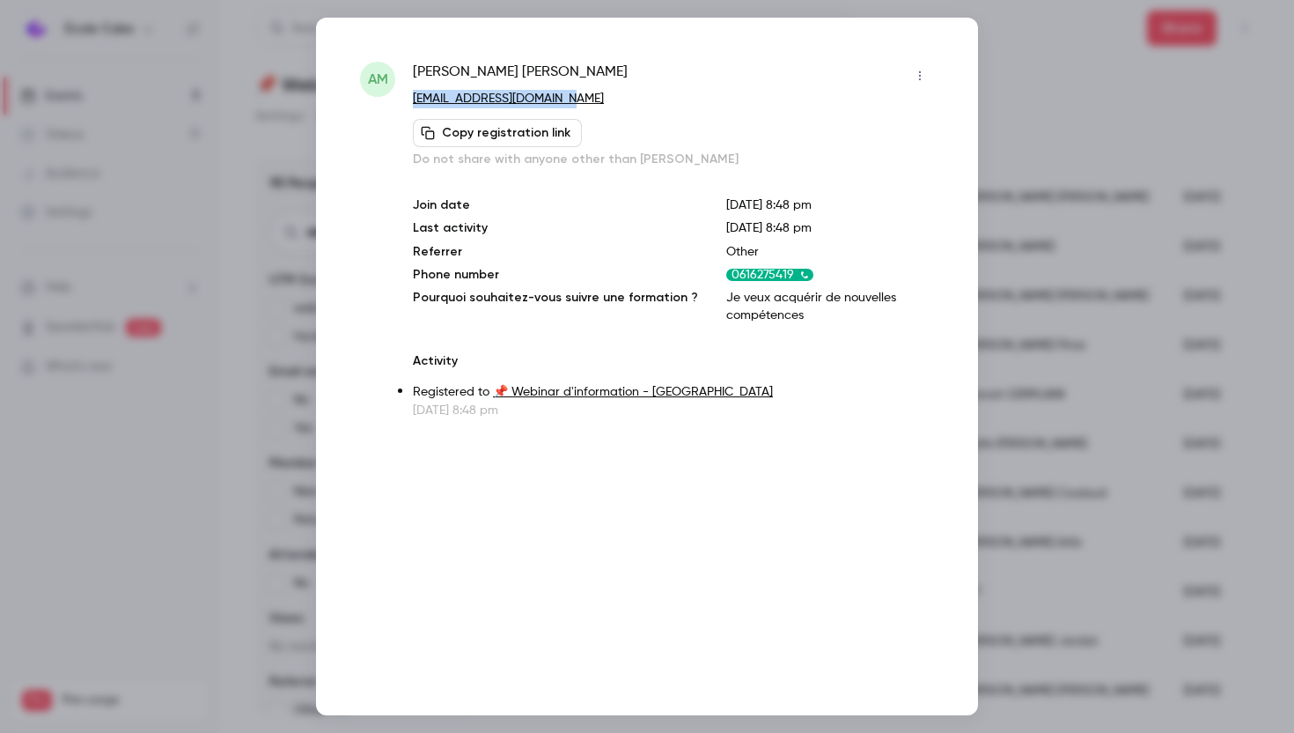
drag, startPoint x: 585, startPoint y: 101, endPoint x: 409, endPoint y: 102, distance: 175.2
click at [409, 102] on div "AM [PERSON_NAME] [PERSON_NAME] [PERSON_NAME][EMAIL_ADDRESS][DOMAIN_NAME] Copy r…" at bounding box center [647, 240] width 574 height 357
click at [1241, 166] on div at bounding box center [647, 366] width 1294 height 733
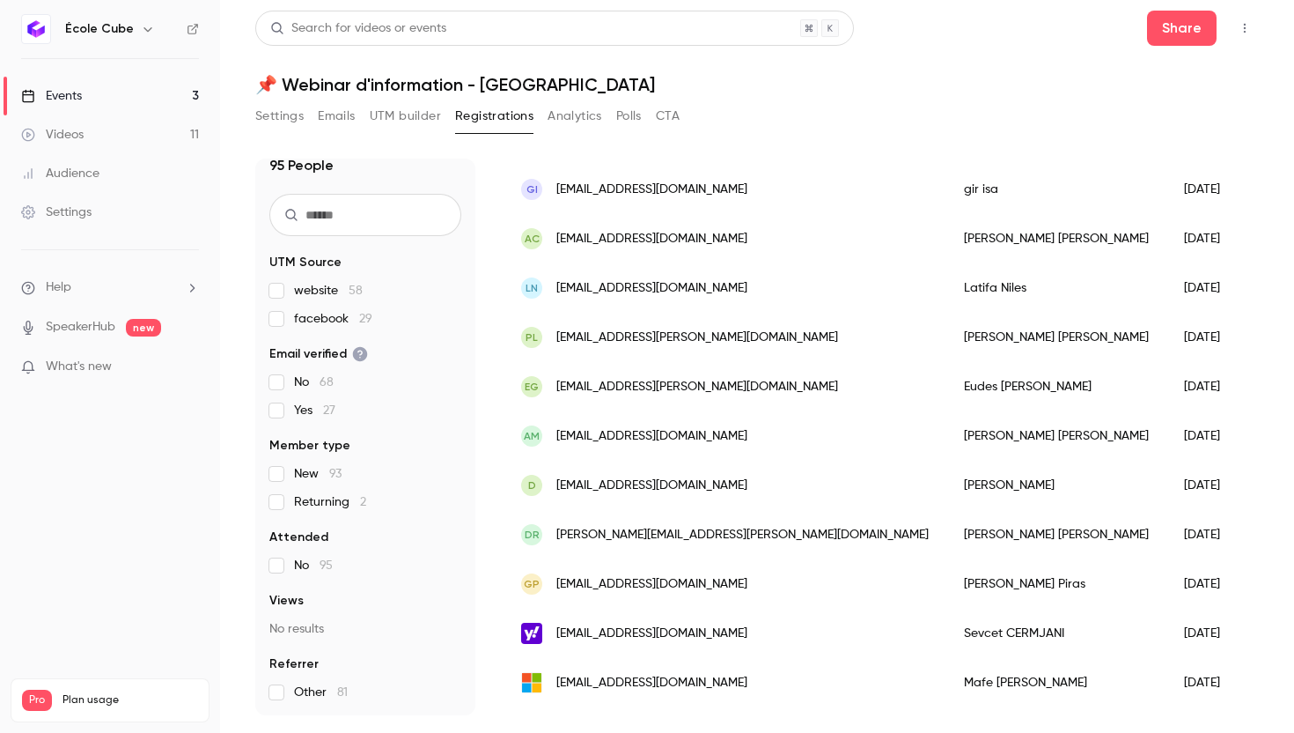
scroll to position [1587, 0]
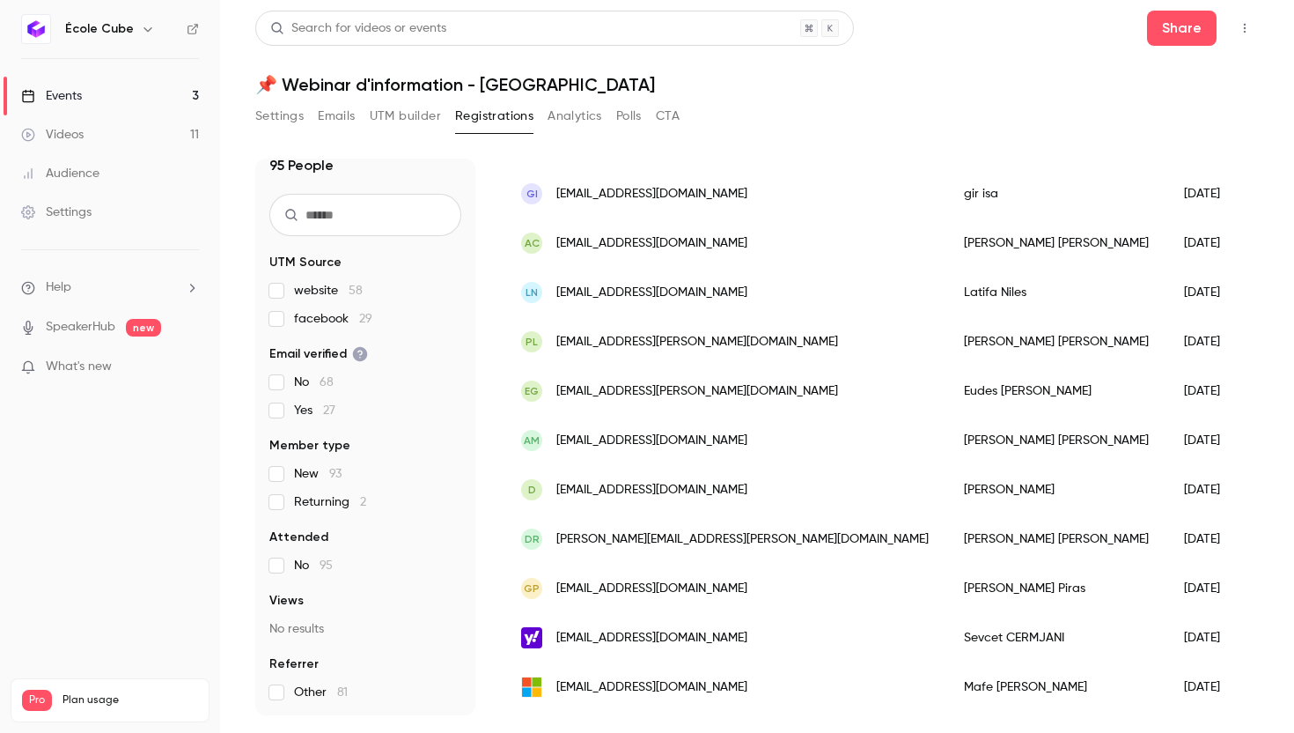
click at [710, 345] on div "PL [EMAIL_ADDRESS][PERSON_NAME][DOMAIN_NAME]" at bounding box center [725, 341] width 443 height 49
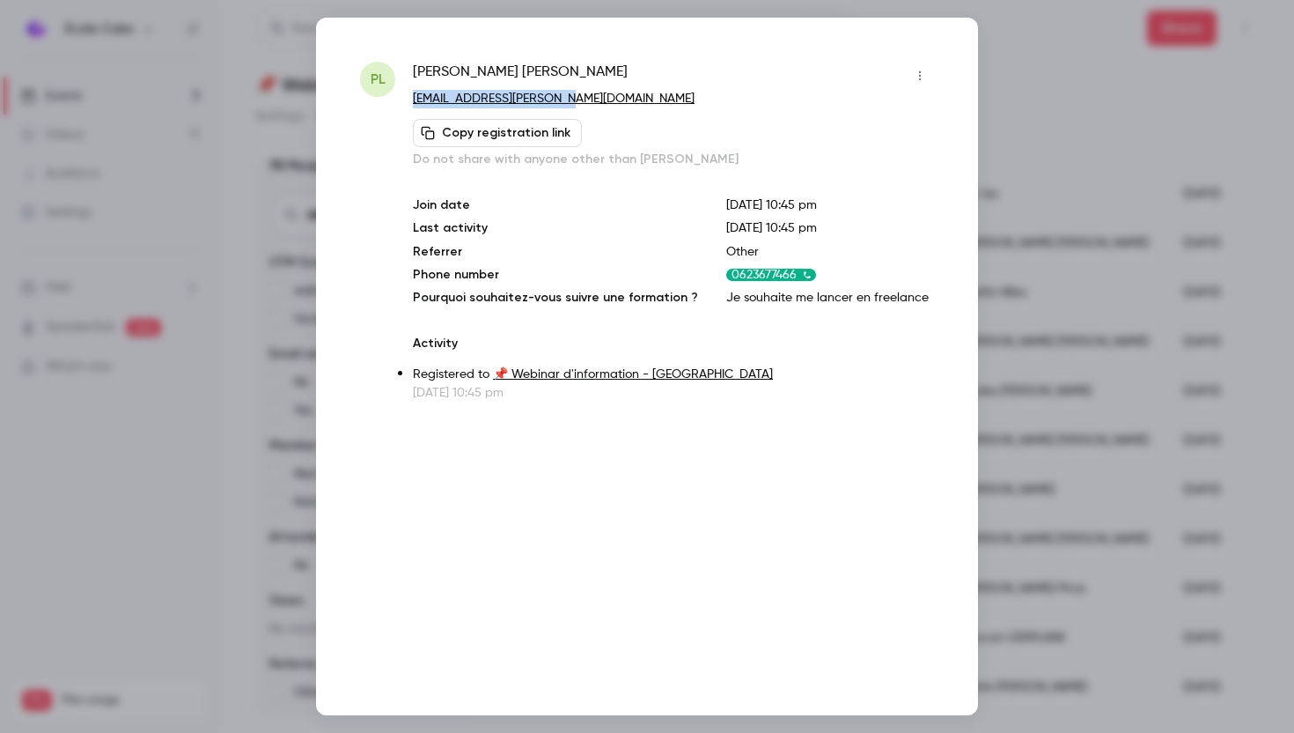
drag, startPoint x: 576, startPoint y: 103, endPoint x: 414, endPoint y: 103, distance: 162.0
click at [414, 103] on p "[EMAIL_ADDRESS][PERSON_NAME][DOMAIN_NAME]" at bounding box center [673, 99] width 521 height 18
click at [1026, 184] on div at bounding box center [647, 366] width 1294 height 733
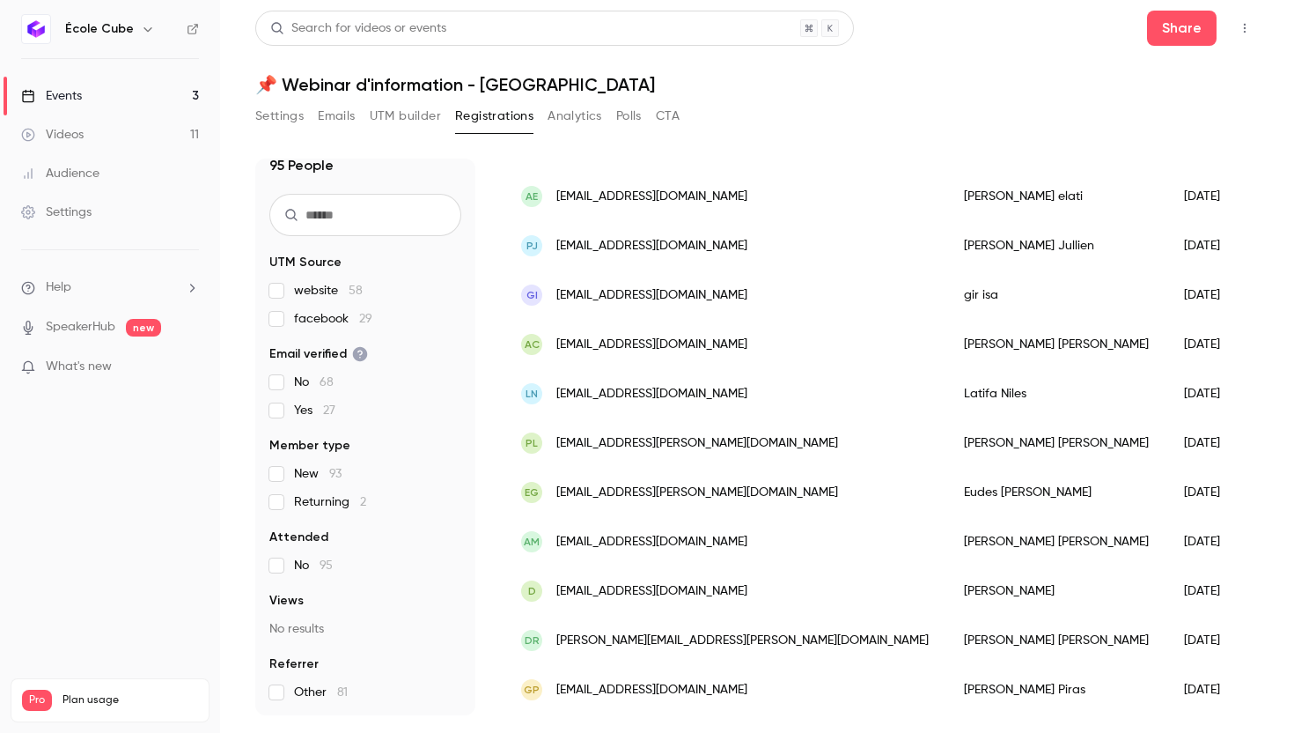
scroll to position [1484, 0]
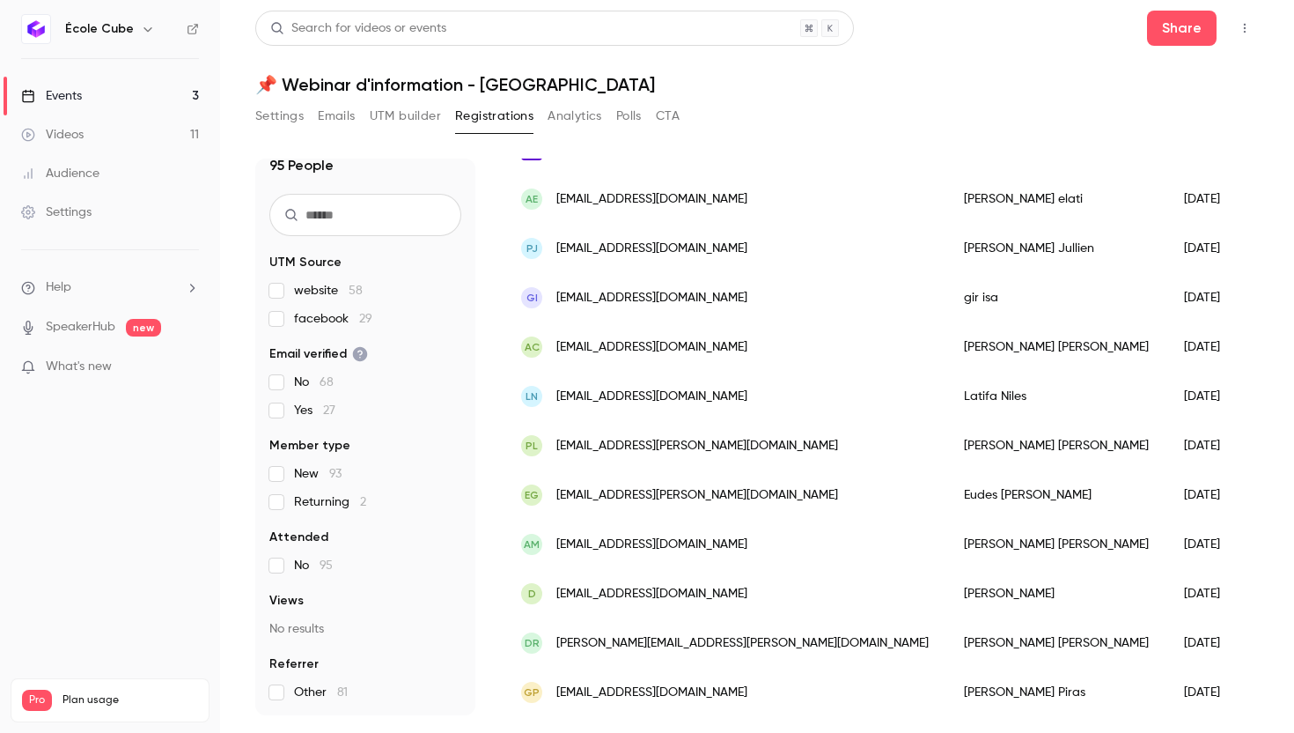
click at [718, 310] on div "gi [EMAIL_ADDRESS][DOMAIN_NAME]" at bounding box center [725, 297] width 443 height 49
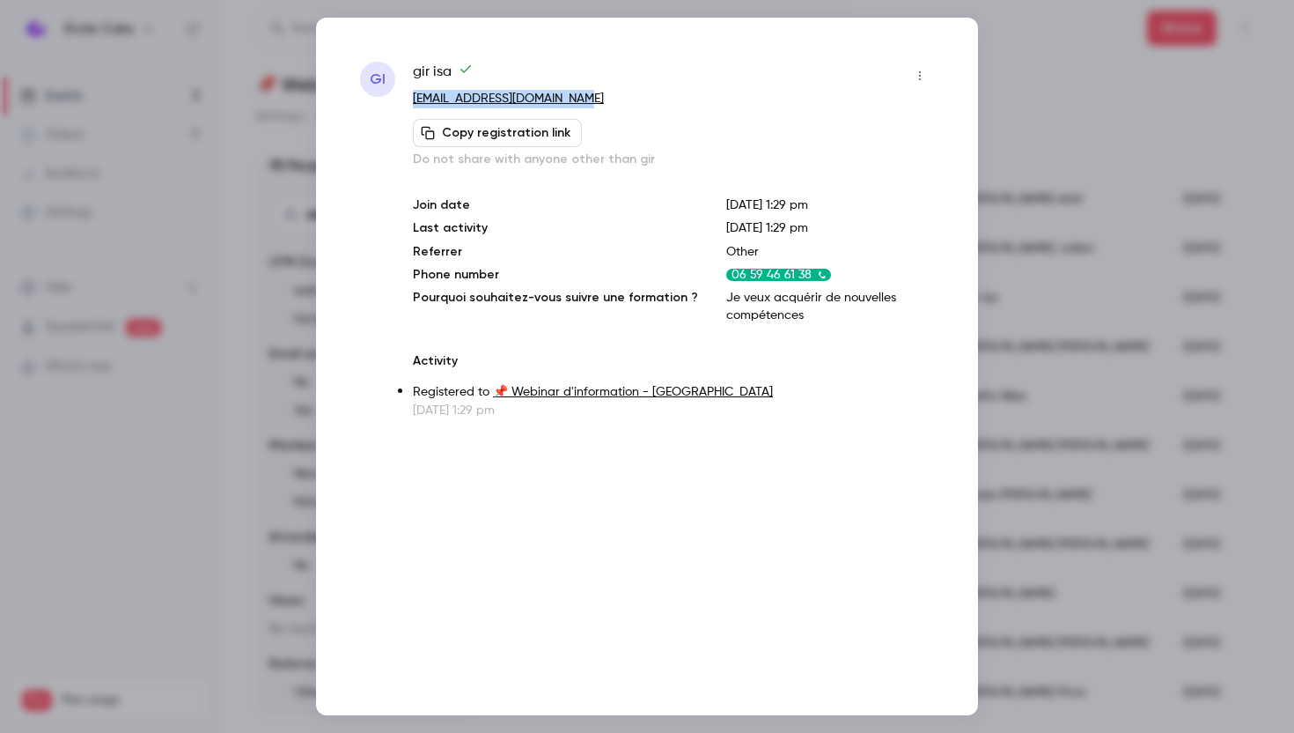
drag, startPoint x: 589, startPoint y: 100, endPoint x: 411, endPoint y: 98, distance: 177.9
click at [411, 98] on div "gi gir isa [EMAIL_ADDRESS][DOMAIN_NAME] Copy registration link Do not share wit…" at bounding box center [647, 240] width 574 height 357
click at [1012, 180] on div at bounding box center [647, 366] width 1294 height 733
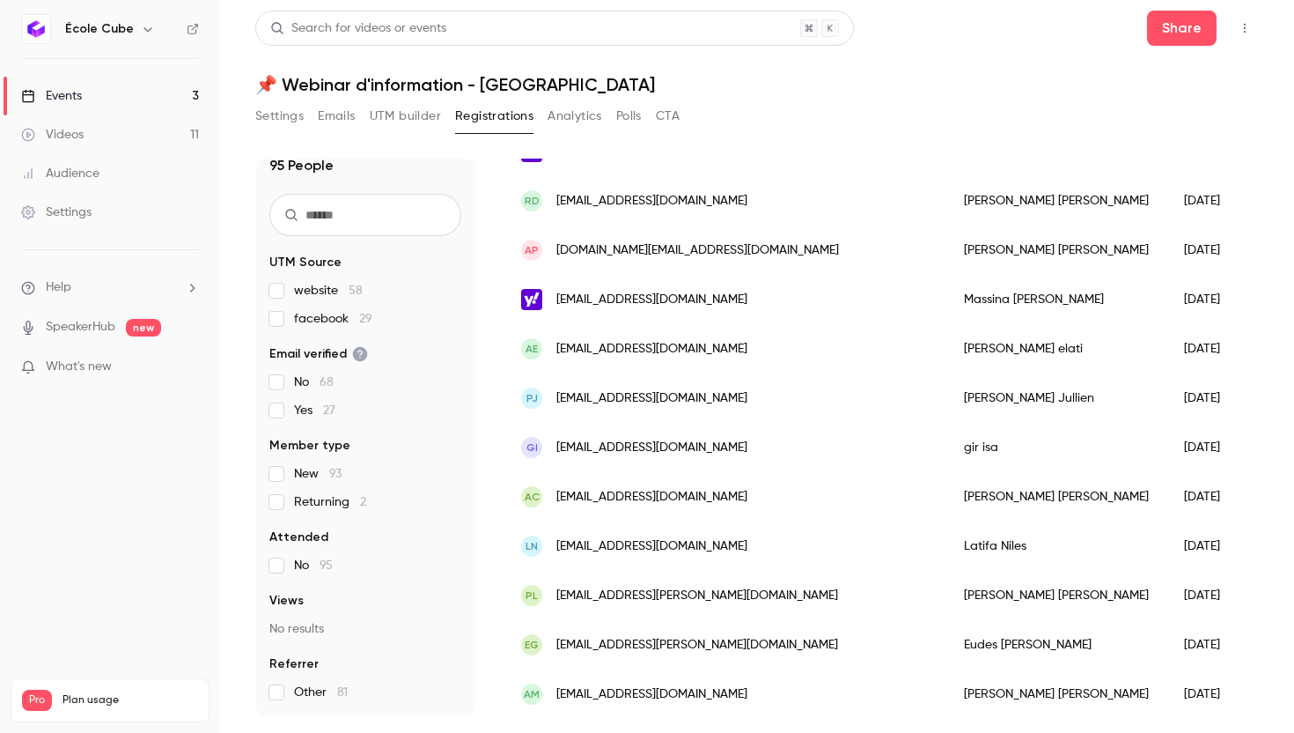
scroll to position [1333, 0]
click at [647, 401] on span "[EMAIL_ADDRESS][DOMAIN_NAME]" at bounding box center [651, 399] width 191 height 18
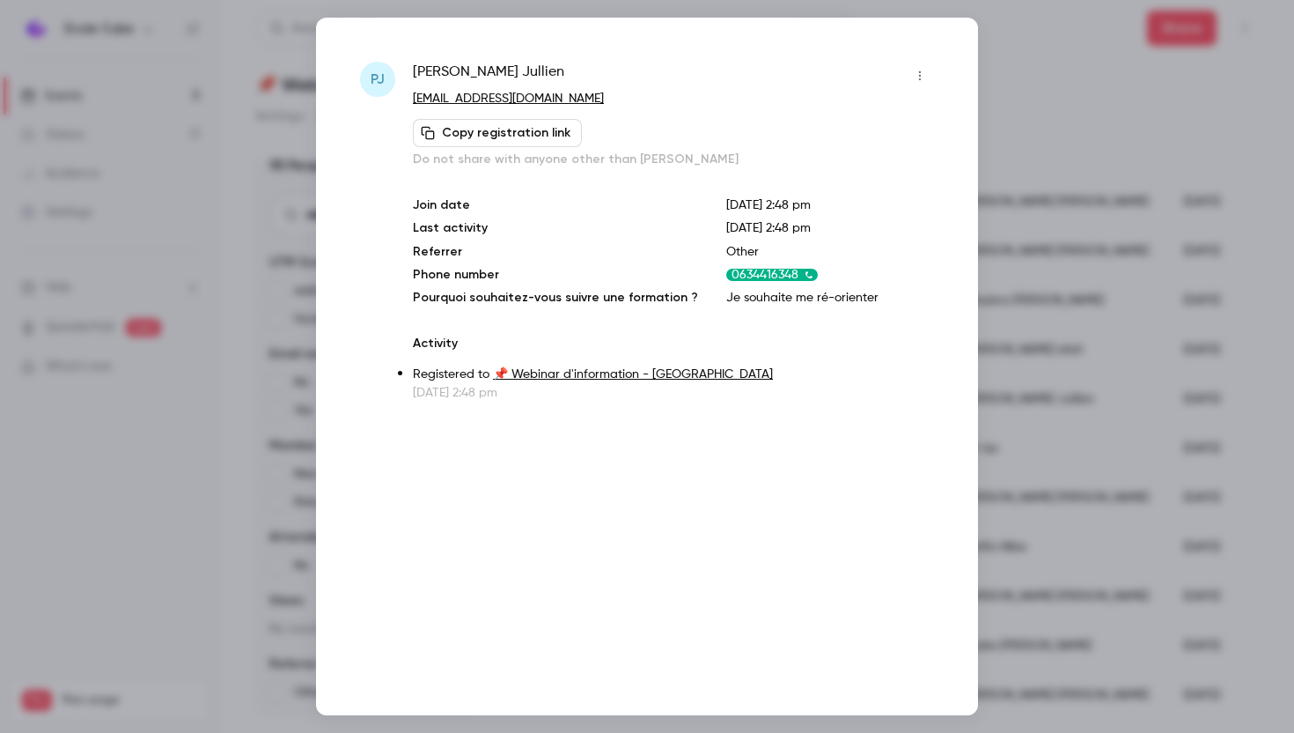
drag, startPoint x: 615, startPoint y: 96, endPoint x: 414, endPoint y: 96, distance: 201.6
click at [414, 96] on p "[EMAIL_ADDRESS][DOMAIN_NAME]" at bounding box center [673, 99] width 521 height 18
click at [1047, 216] on div at bounding box center [647, 366] width 1294 height 733
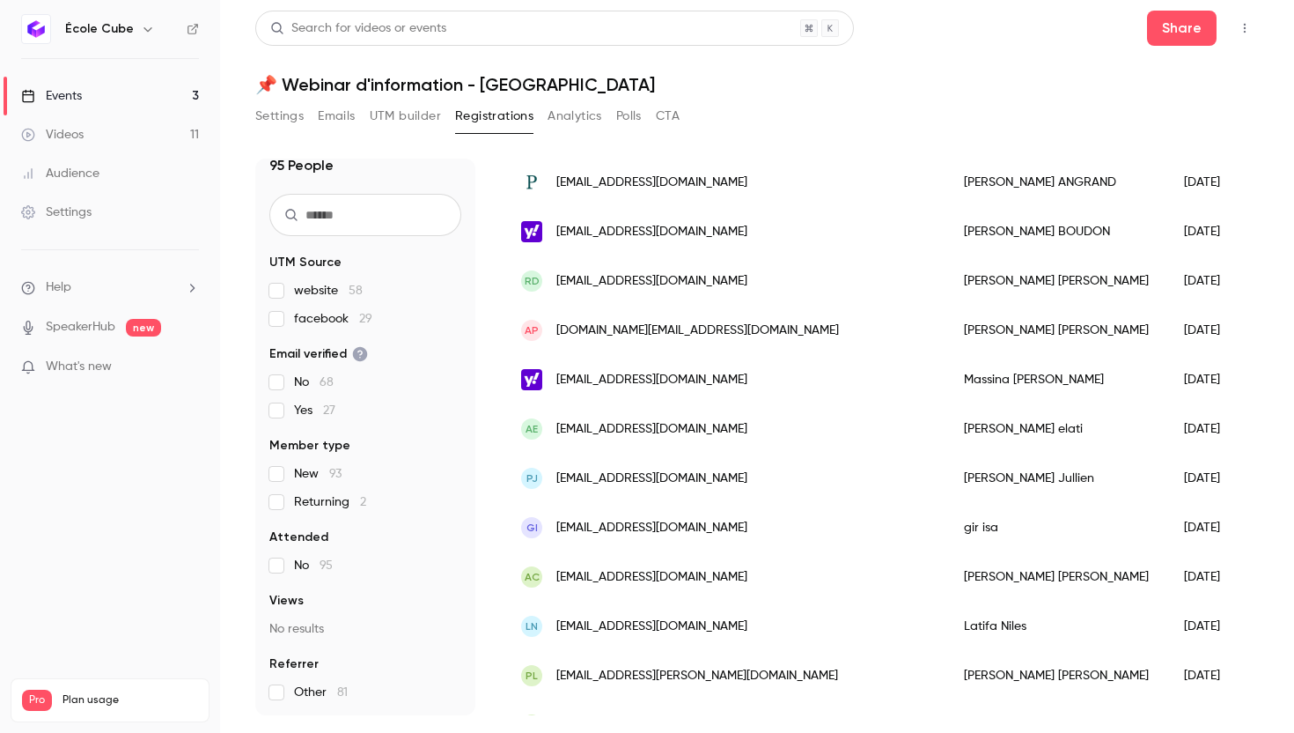
scroll to position [1251, 0]
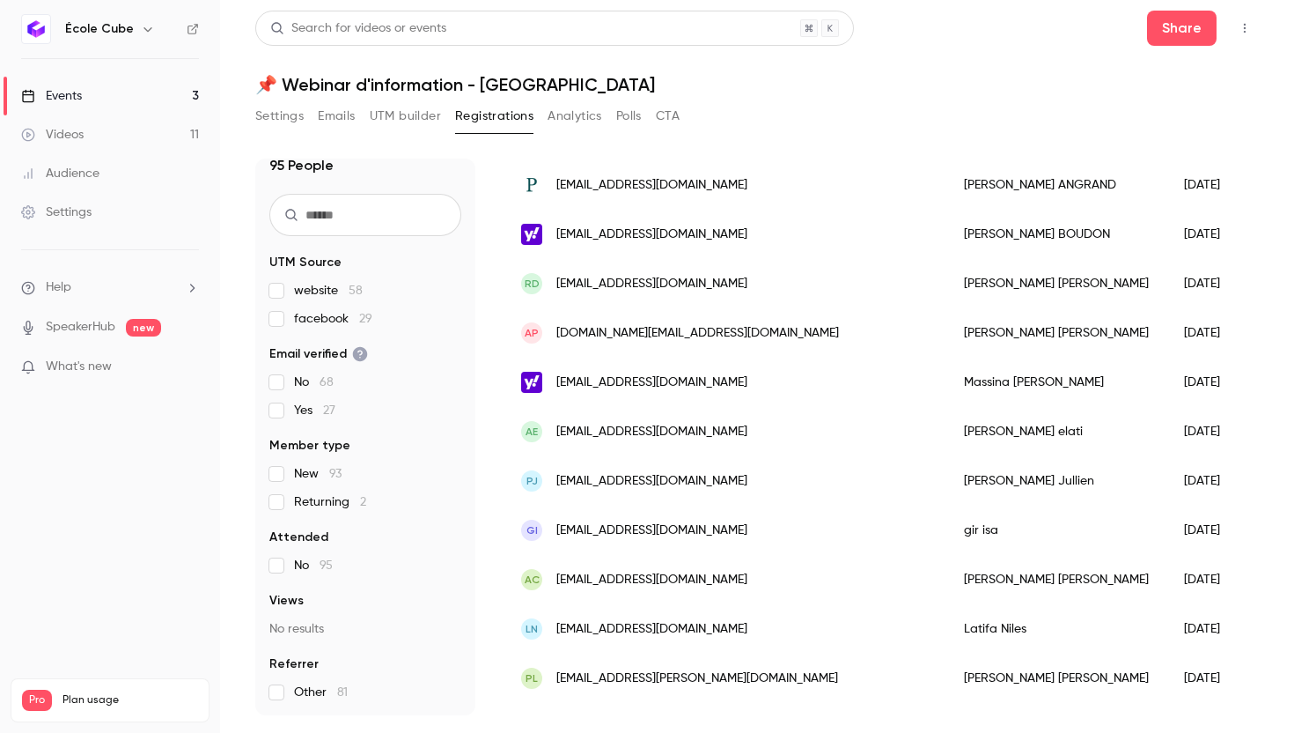
click at [643, 331] on span "[DOMAIN_NAME][EMAIL_ADDRESS][DOMAIN_NAME]" at bounding box center [697, 333] width 283 height 18
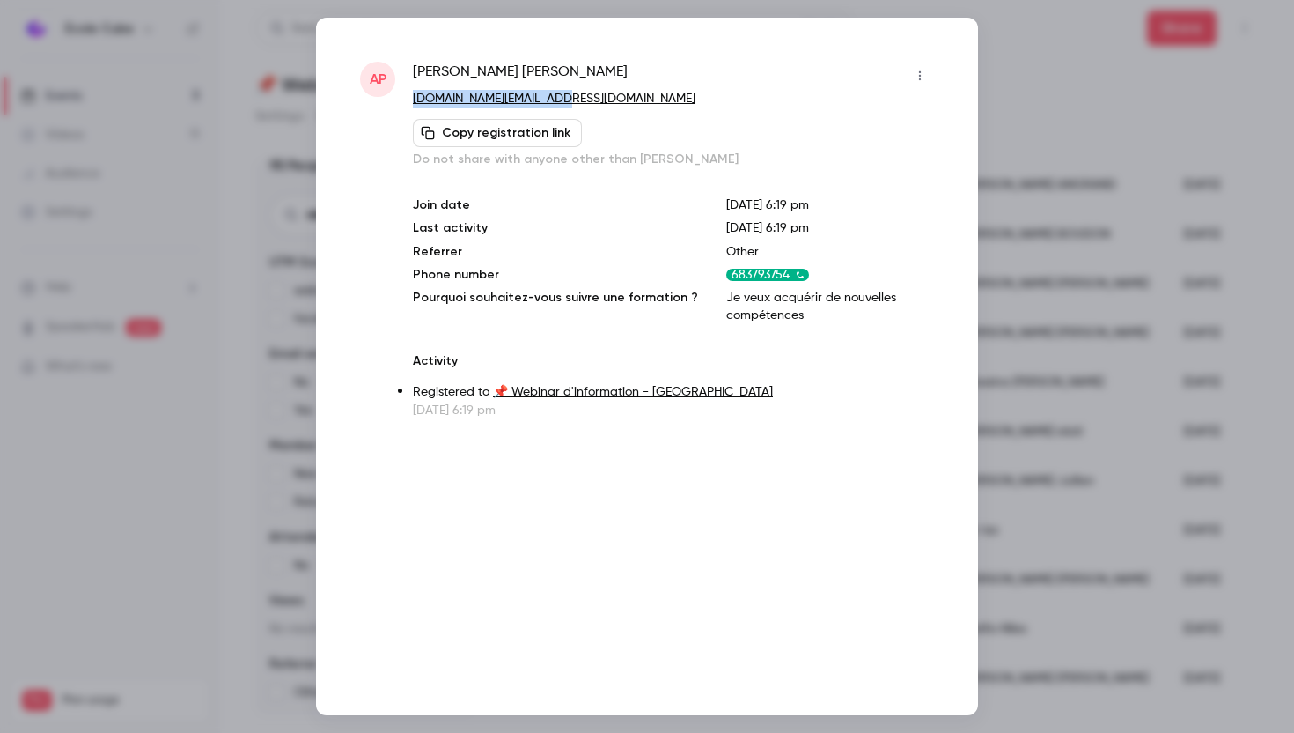
drag, startPoint x: 563, startPoint y: 98, endPoint x: 409, endPoint y: 100, distance: 154.1
click at [409, 100] on div "AP [PERSON_NAME] [DOMAIN_NAME][EMAIL_ADDRESS][DOMAIN_NAME] Copy registration li…" at bounding box center [647, 240] width 574 height 357
click at [1034, 121] on div at bounding box center [647, 366] width 1294 height 733
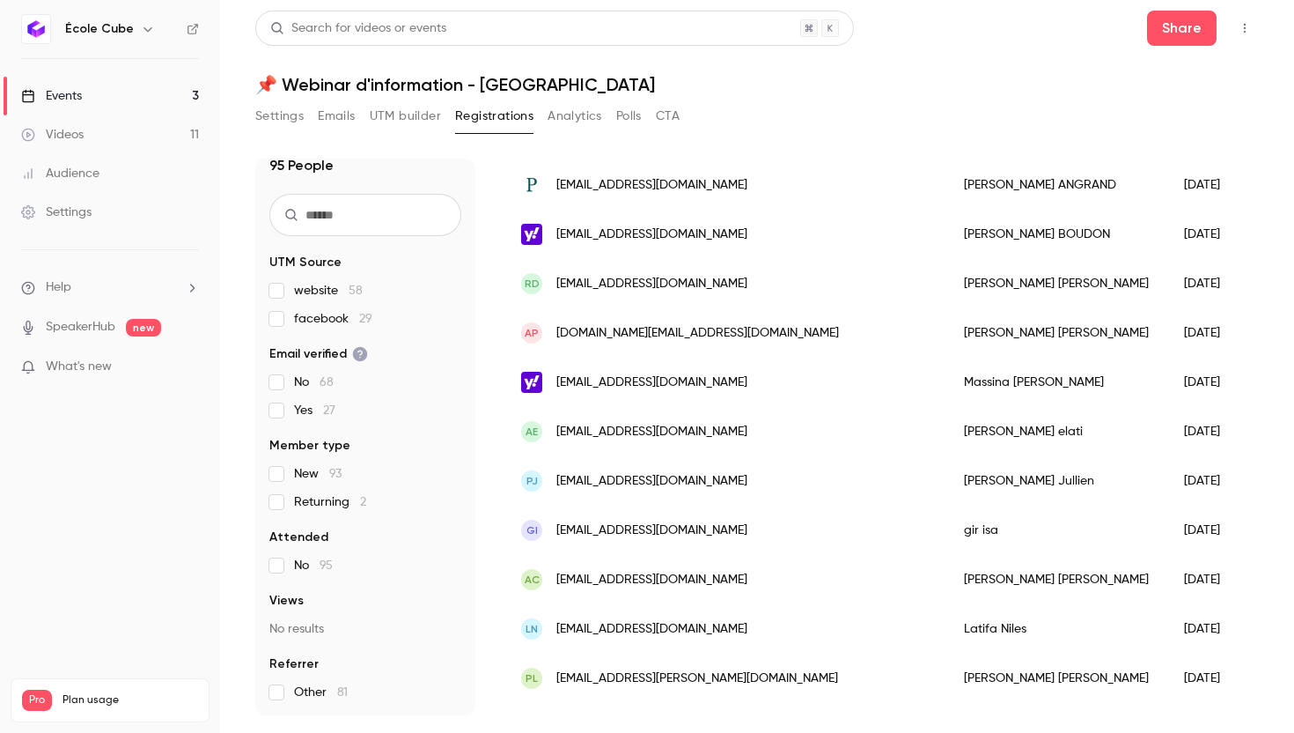
click at [676, 278] on span "[EMAIL_ADDRESS][DOMAIN_NAME]" at bounding box center [651, 284] width 191 height 18
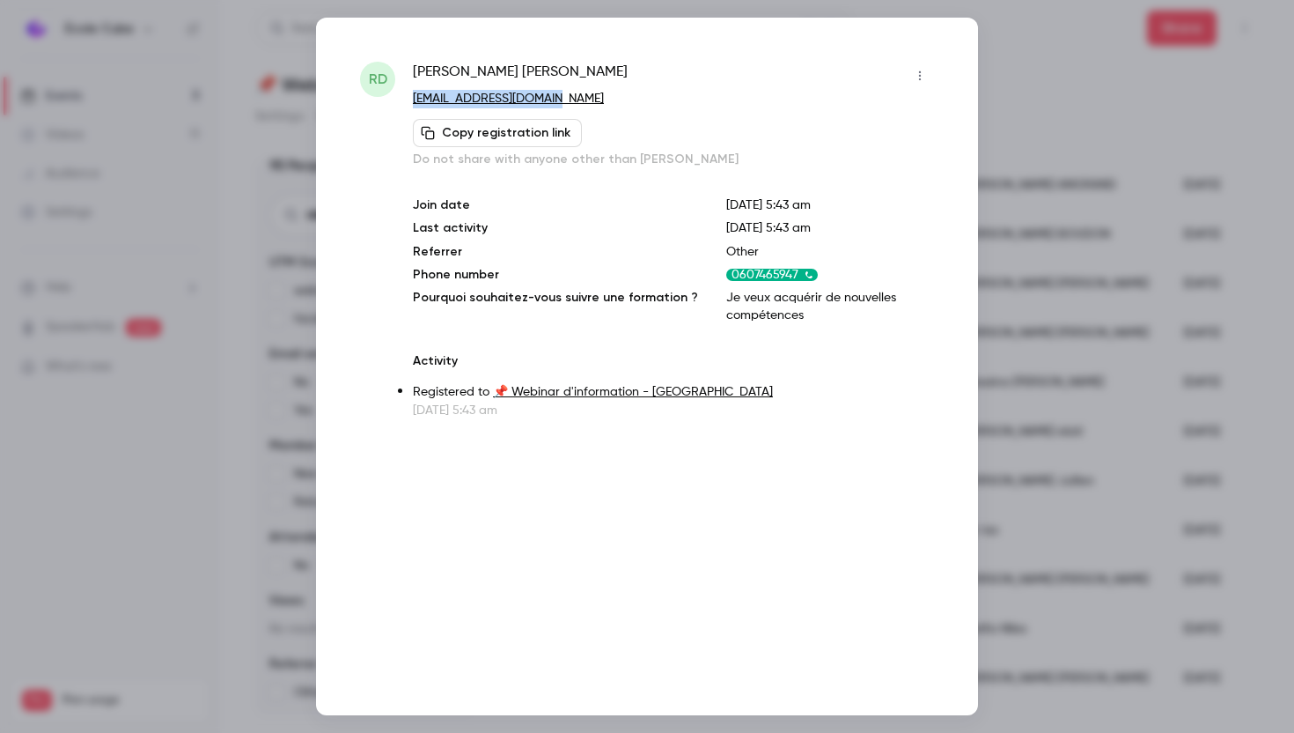
drag, startPoint x: 578, startPoint y: 100, endPoint x: 414, endPoint y: 100, distance: 163.8
click at [414, 100] on p "[EMAIL_ADDRESS][DOMAIN_NAME]" at bounding box center [673, 99] width 521 height 18
click at [1053, 136] on div at bounding box center [647, 366] width 1294 height 733
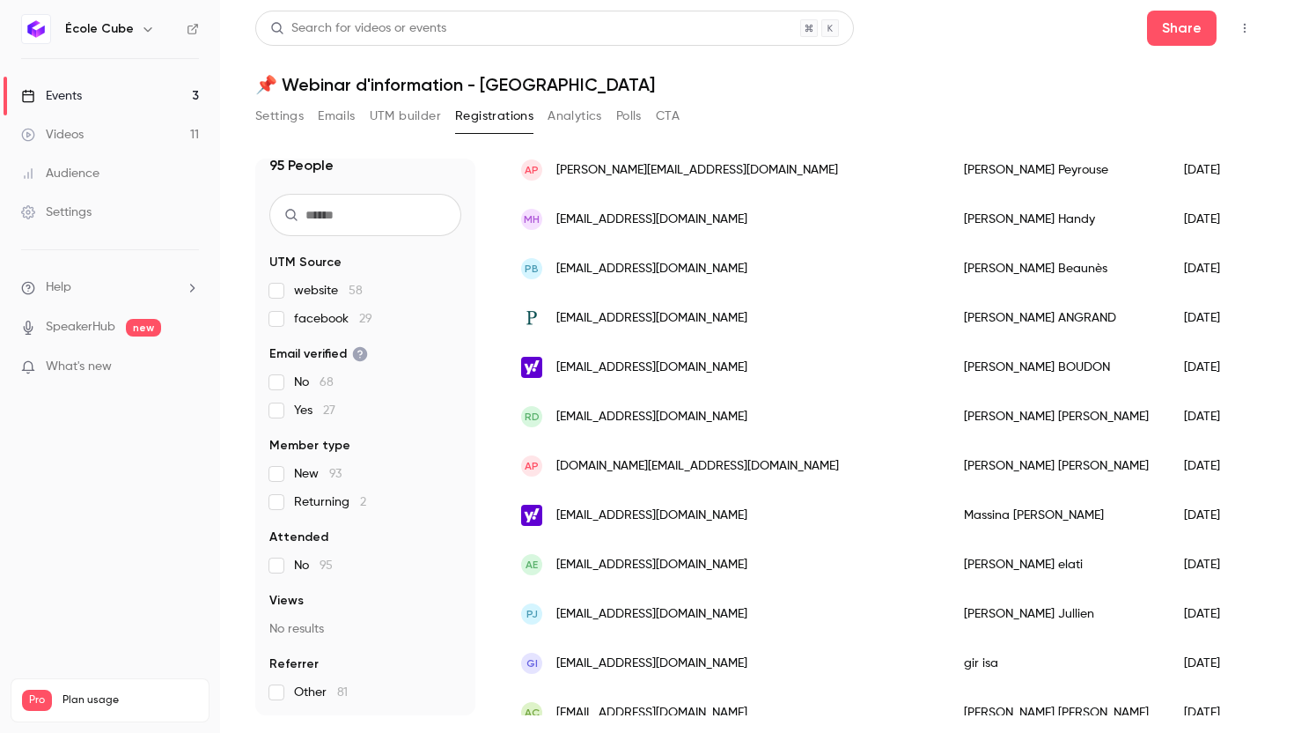
scroll to position [1109, 0]
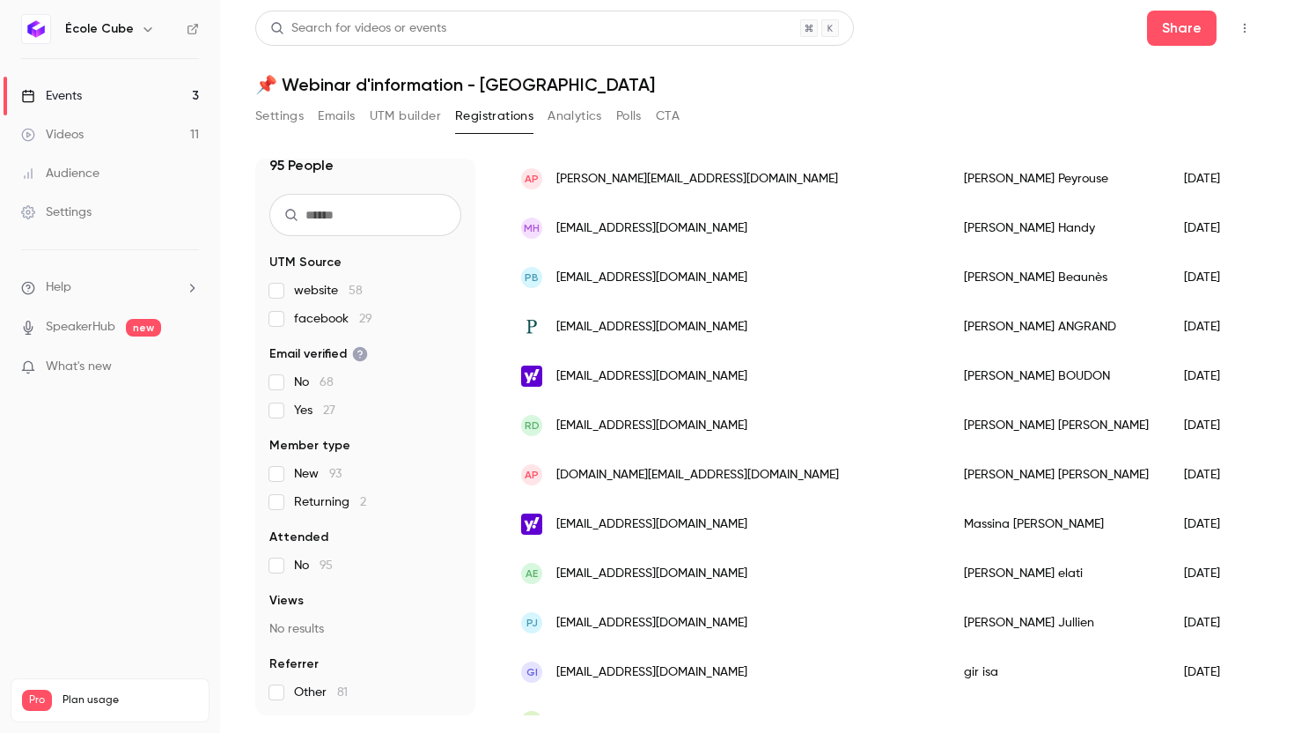
click at [680, 372] on div "[EMAIL_ADDRESS][DOMAIN_NAME]" at bounding box center [725, 375] width 443 height 49
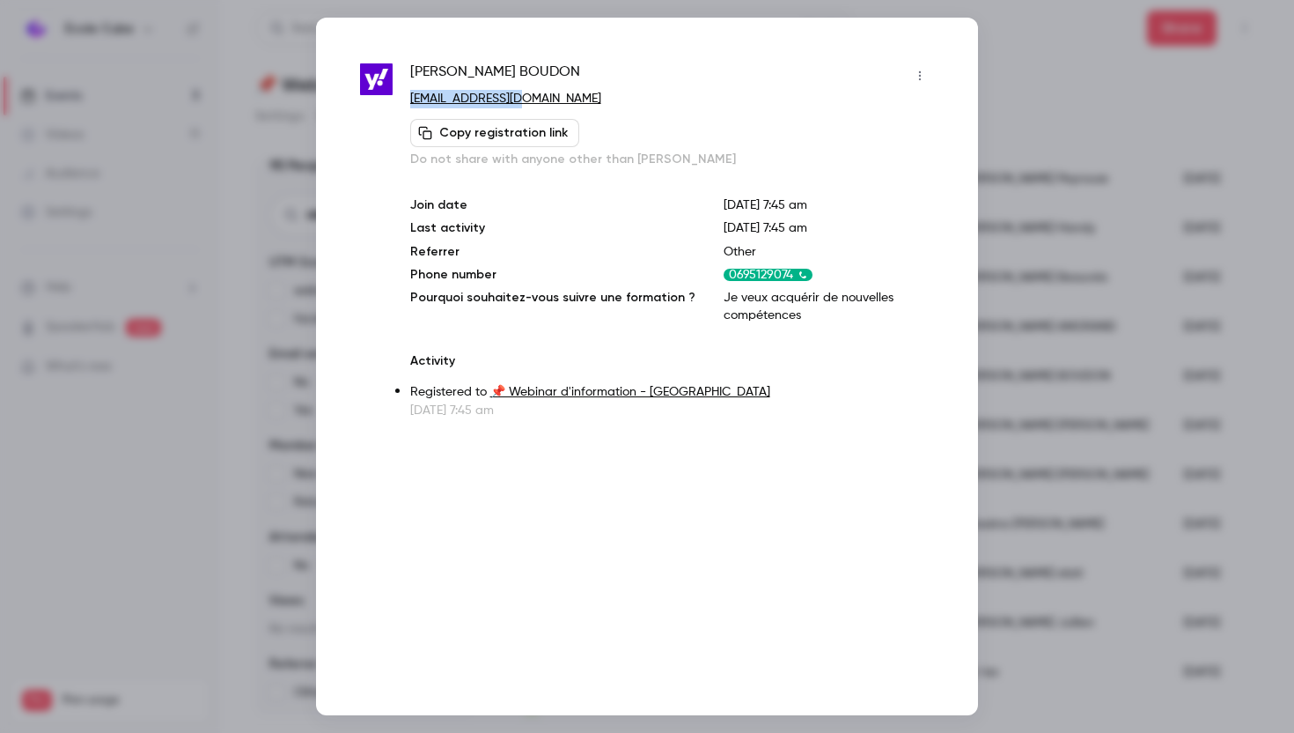
drag, startPoint x: 528, startPoint y: 101, endPoint x: 410, endPoint y: 102, distance: 118.0
click at [410, 102] on p "[EMAIL_ADDRESS][DOMAIN_NAME]" at bounding box center [672, 99] width 524 height 18
click at [1075, 198] on div at bounding box center [647, 366] width 1294 height 733
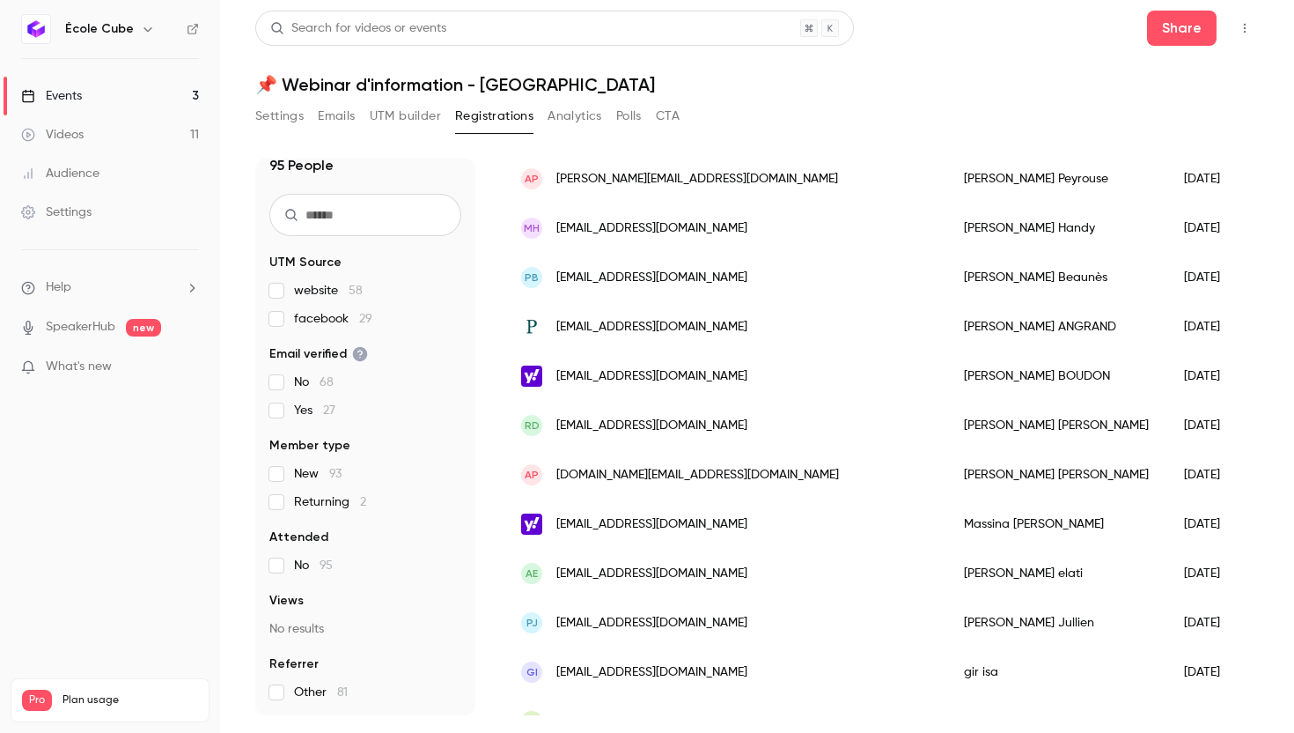
scroll to position [1091, 0]
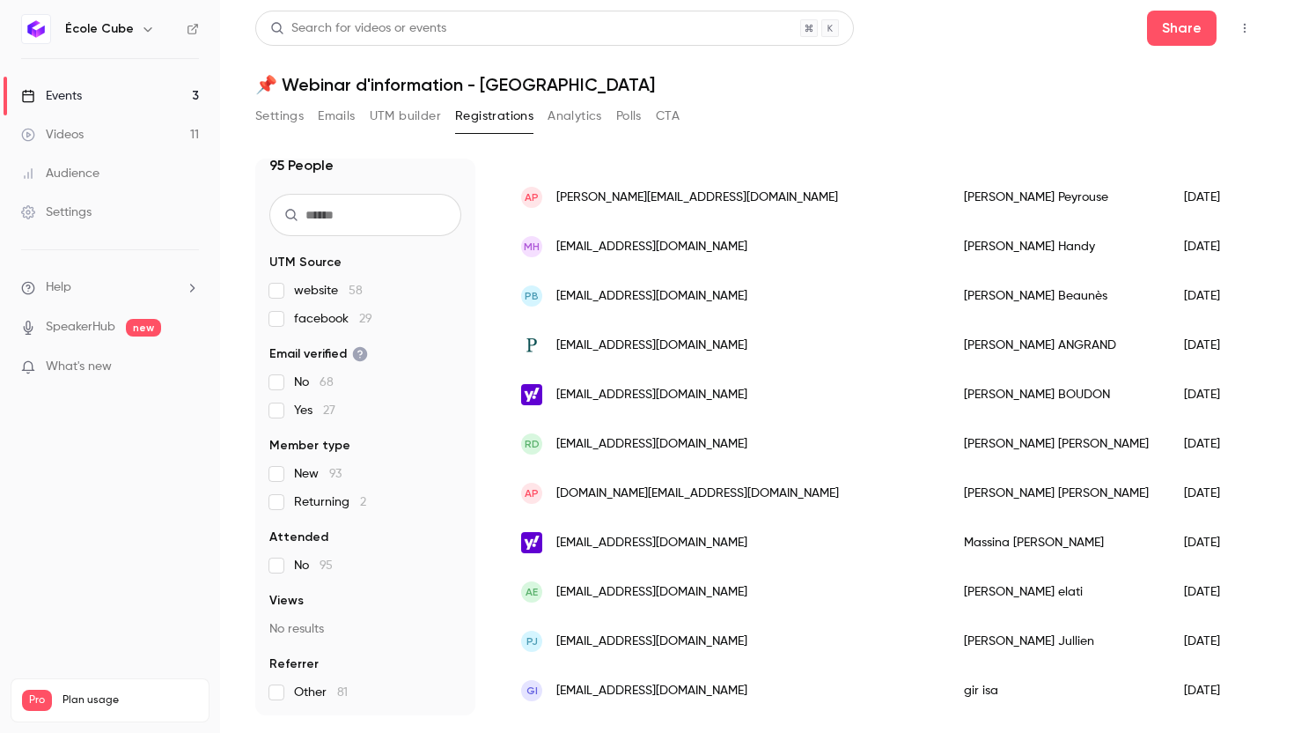
click at [685, 350] on span "[EMAIL_ADDRESS][DOMAIN_NAME]" at bounding box center [651, 345] width 191 height 18
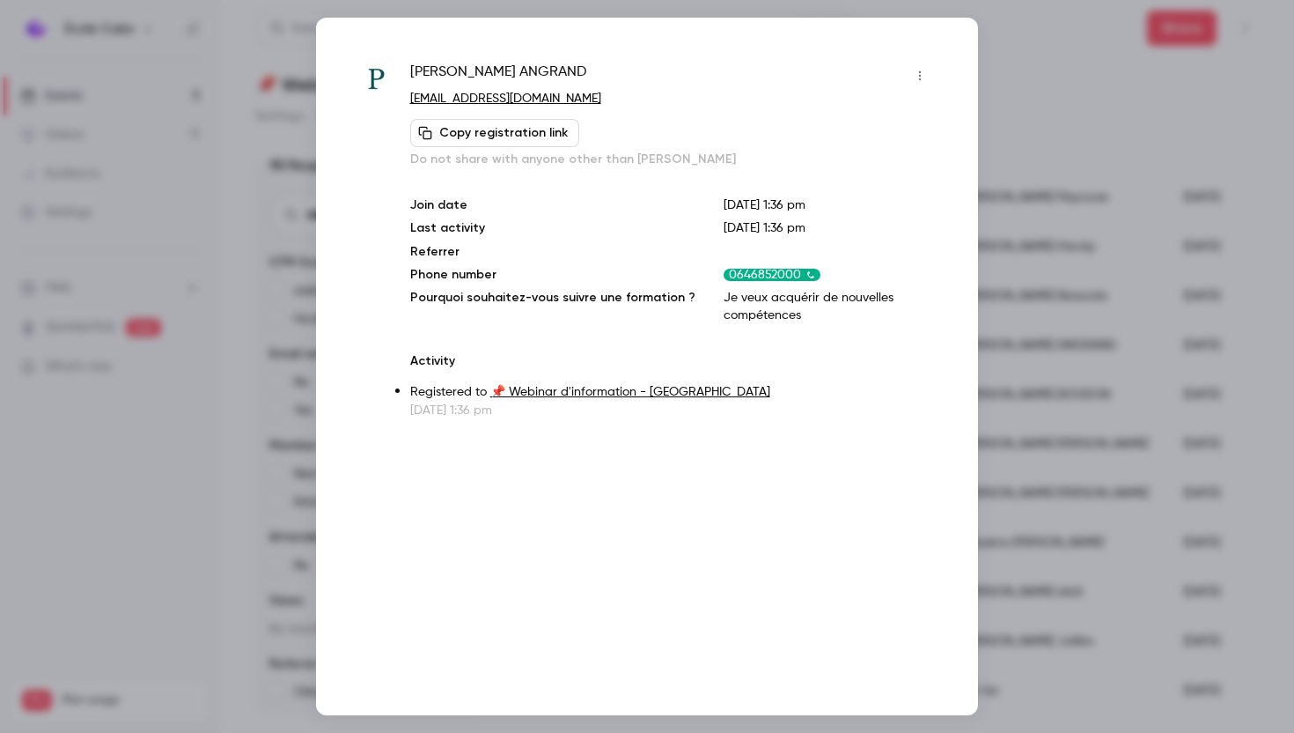
drag, startPoint x: 644, startPoint y: 99, endPoint x: 410, endPoint y: 103, distance: 234.2
click at [410, 103] on p "[EMAIL_ADDRESS][DOMAIN_NAME]" at bounding box center [672, 99] width 524 height 18
click at [1035, 169] on div at bounding box center [647, 366] width 1294 height 733
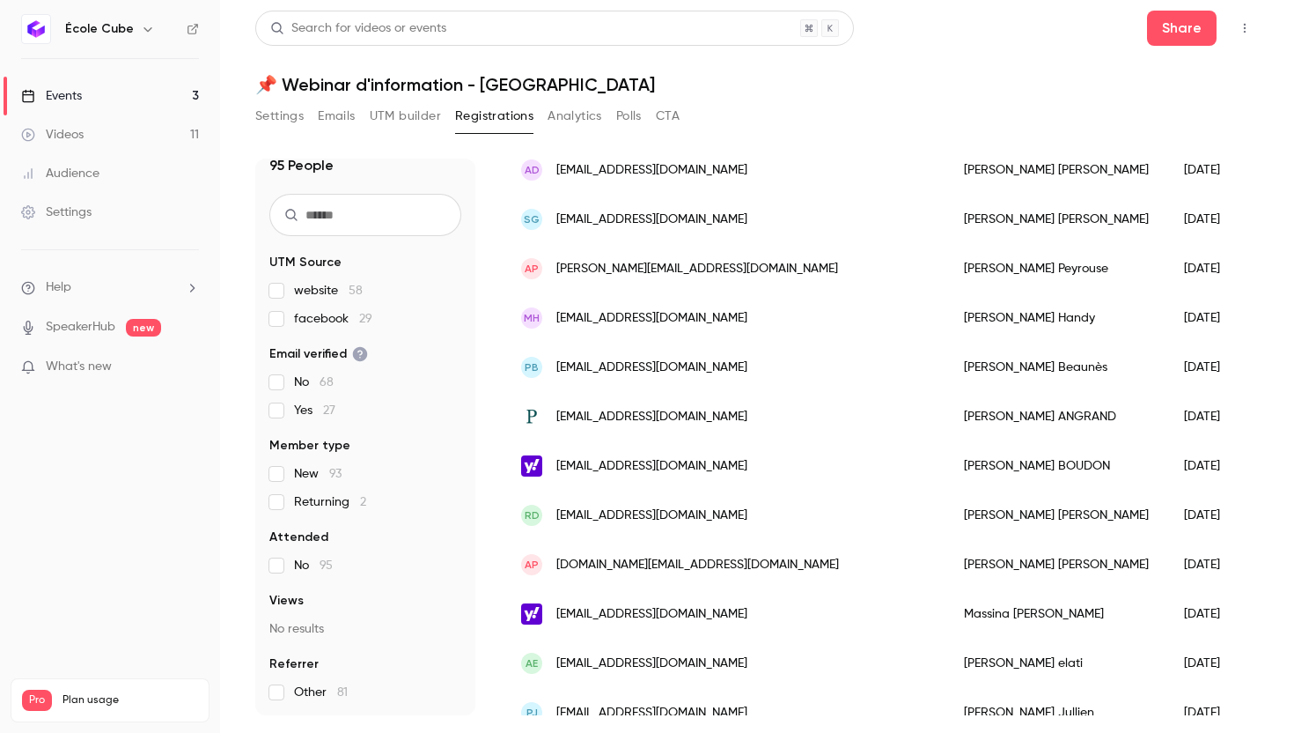
scroll to position [1010, 0]
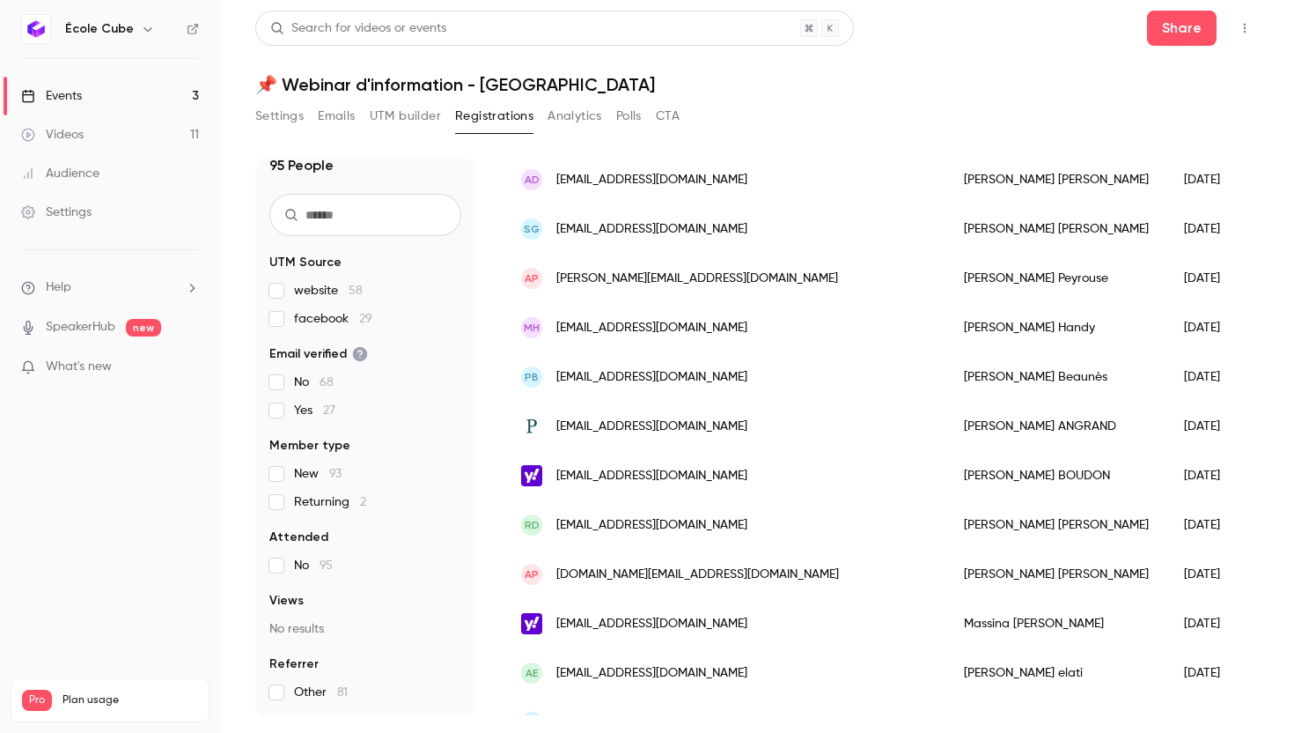
click at [730, 377] on div "PB [EMAIL_ADDRESS][DOMAIN_NAME]" at bounding box center [725, 376] width 443 height 49
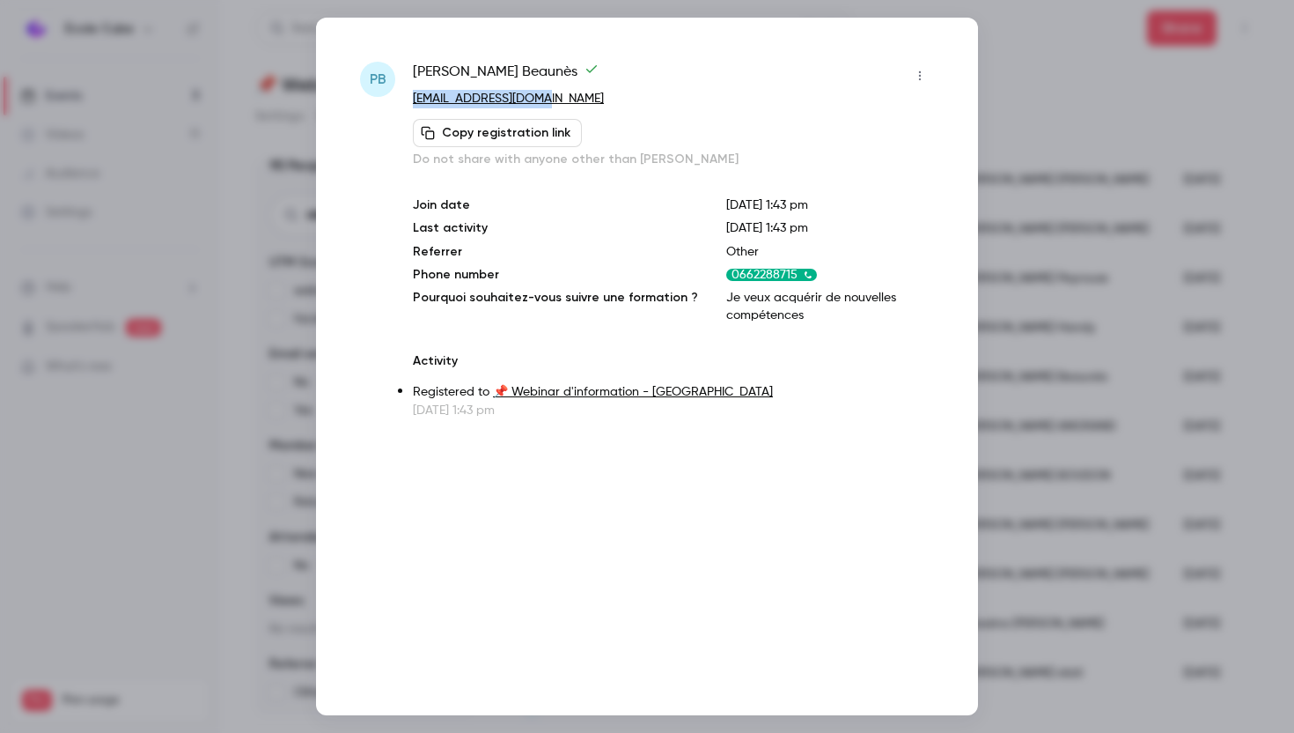
drag, startPoint x: 555, startPoint y: 99, endPoint x: 416, endPoint y: 98, distance: 139.1
click at [416, 98] on p "[EMAIL_ADDRESS][DOMAIN_NAME]" at bounding box center [673, 99] width 521 height 18
click at [1138, 247] on div at bounding box center [647, 366] width 1294 height 733
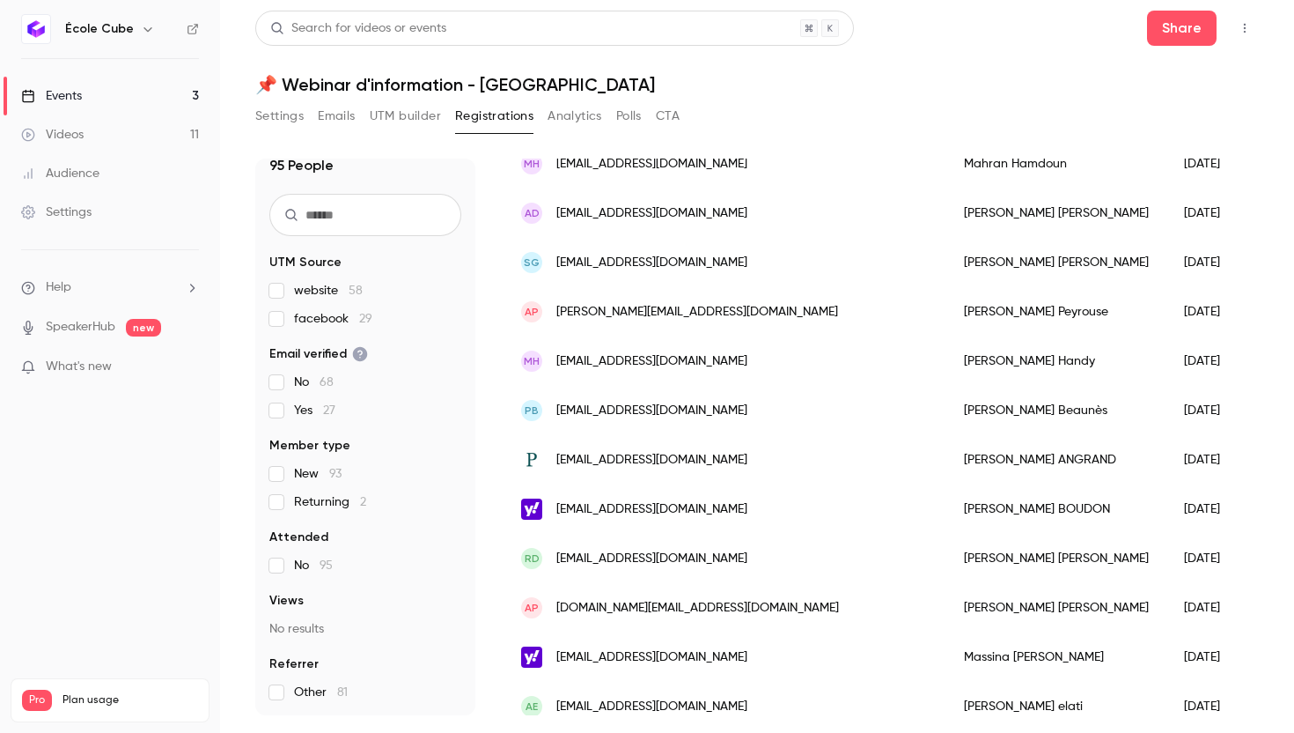
scroll to position [979, 0]
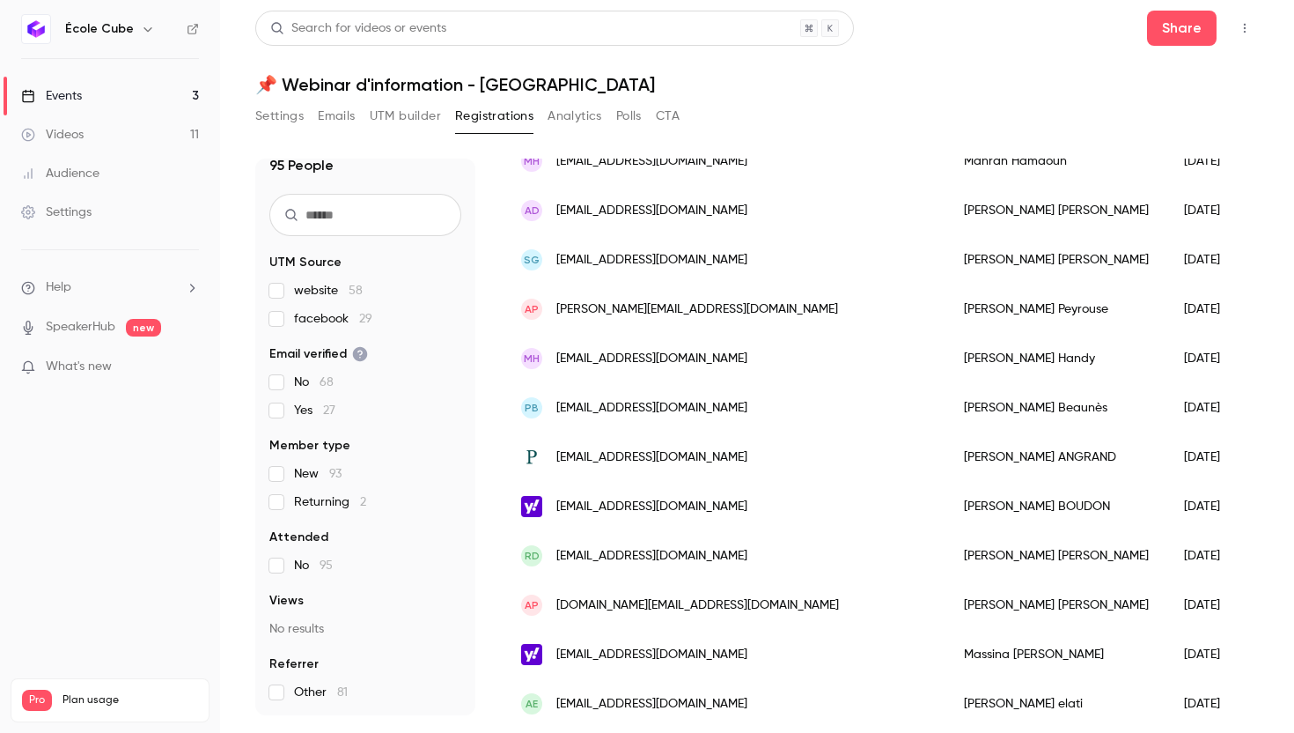
click at [653, 360] on span "[EMAIL_ADDRESS][DOMAIN_NAME]" at bounding box center [651, 359] width 191 height 18
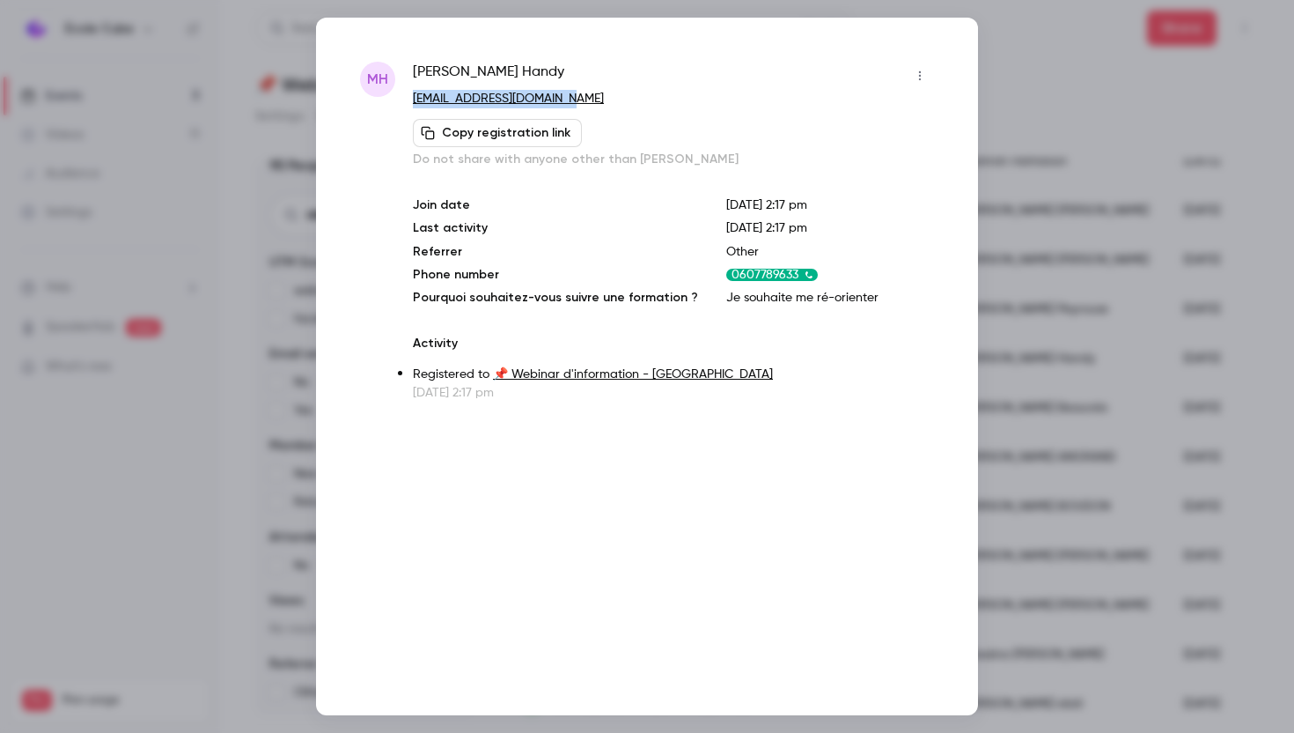
drag, startPoint x: 595, startPoint y: 100, endPoint x: 416, endPoint y: 100, distance: 179.6
click at [416, 100] on p "[EMAIL_ADDRESS][DOMAIN_NAME]" at bounding box center [673, 99] width 521 height 18
click at [1055, 314] on div at bounding box center [647, 366] width 1294 height 733
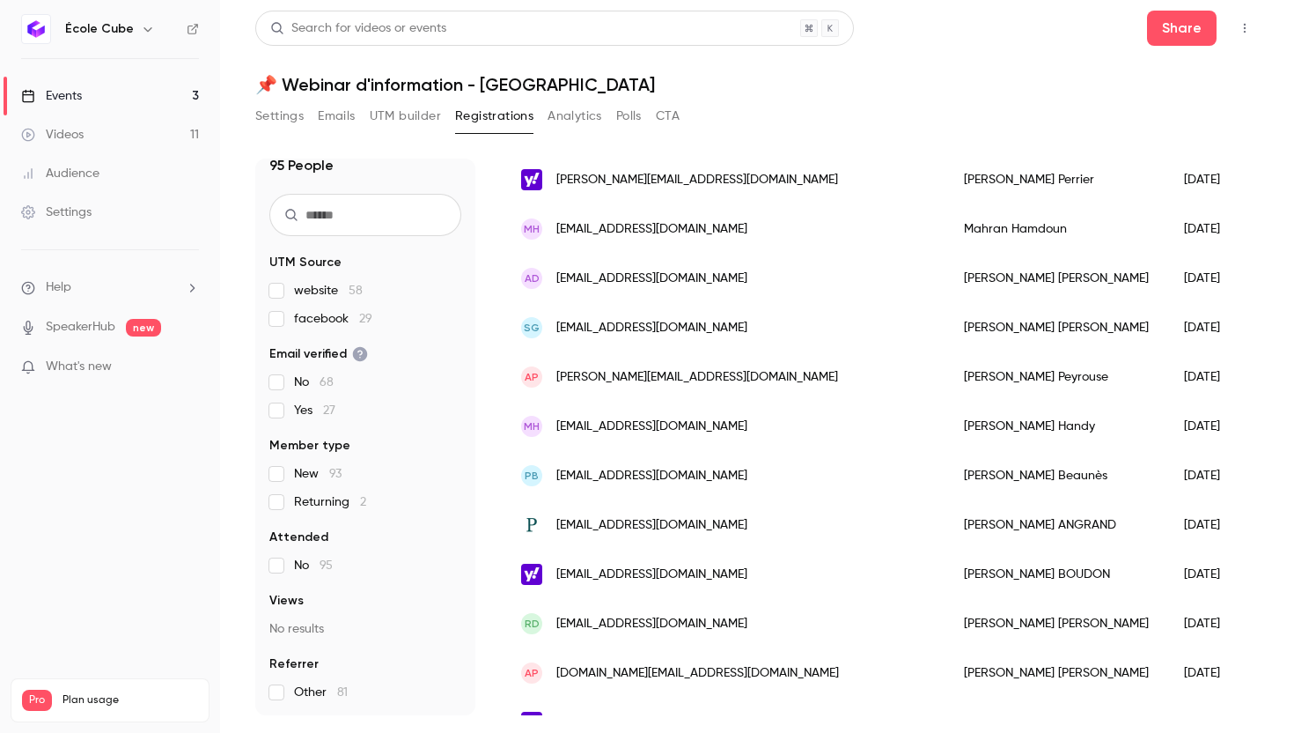
scroll to position [903, 0]
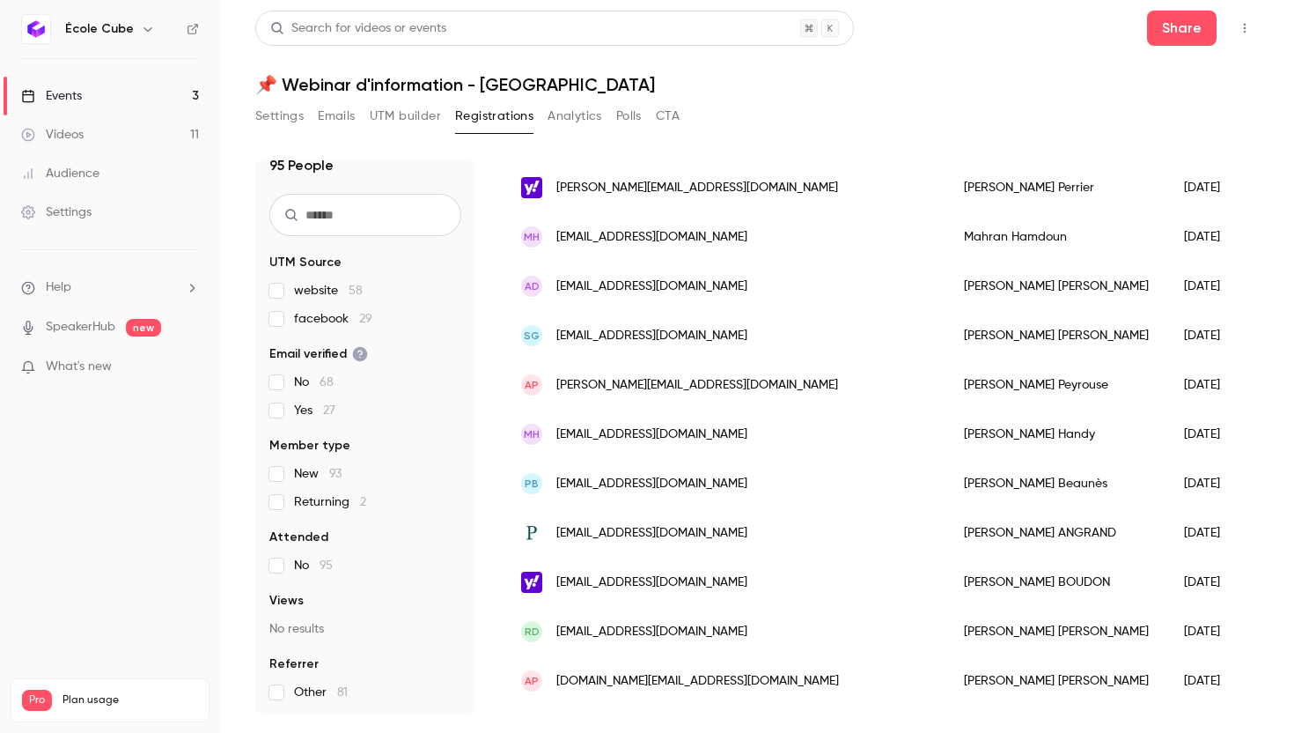
click at [623, 396] on div "AP [PERSON_NAME][EMAIL_ADDRESS][DOMAIN_NAME]" at bounding box center [725, 384] width 443 height 49
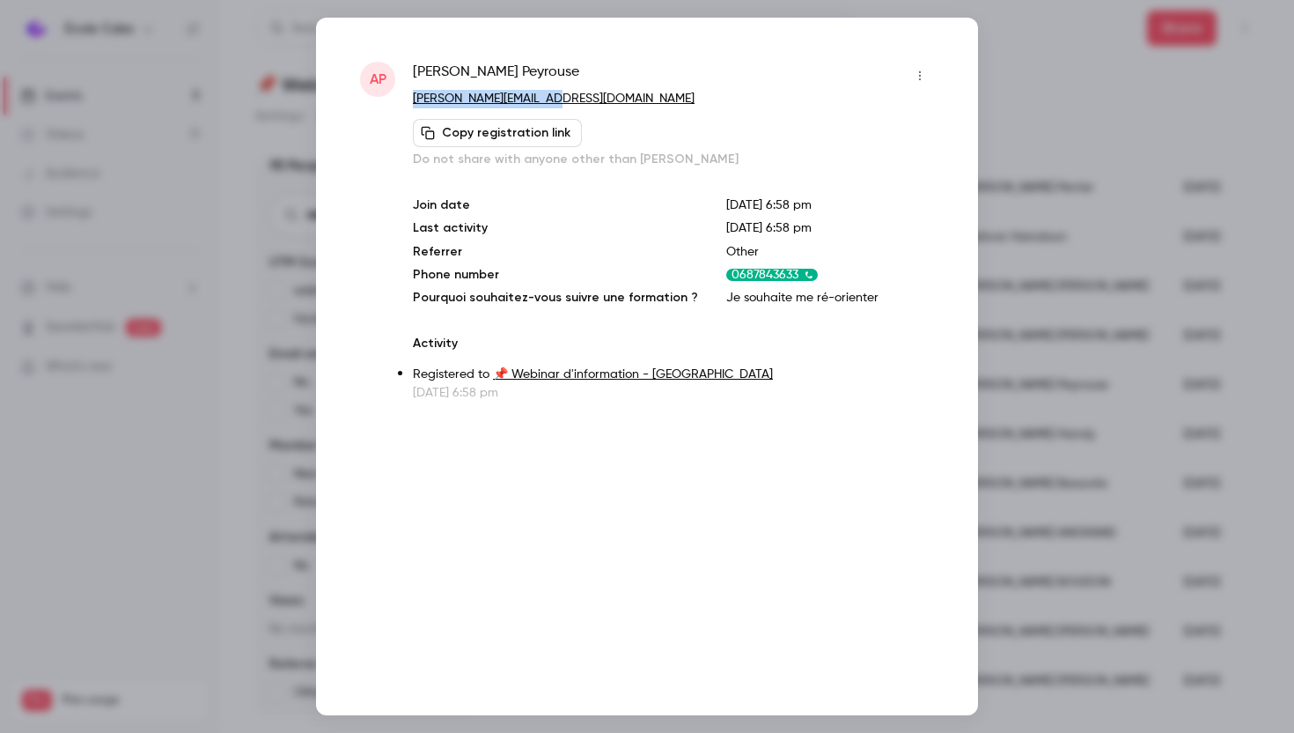
drag, startPoint x: 549, startPoint y: 96, endPoint x: 415, endPoint y: 96, distance: 134.7
click at [415, 96] on p "[PERSON_NAME][EMAIL_ADDRESS][DOMAIN_NAME]" at bounding box center [673, 99] width 521 height 18
click at [1013, 301] on div at bounding box center [647, 366] width 1294 height 733
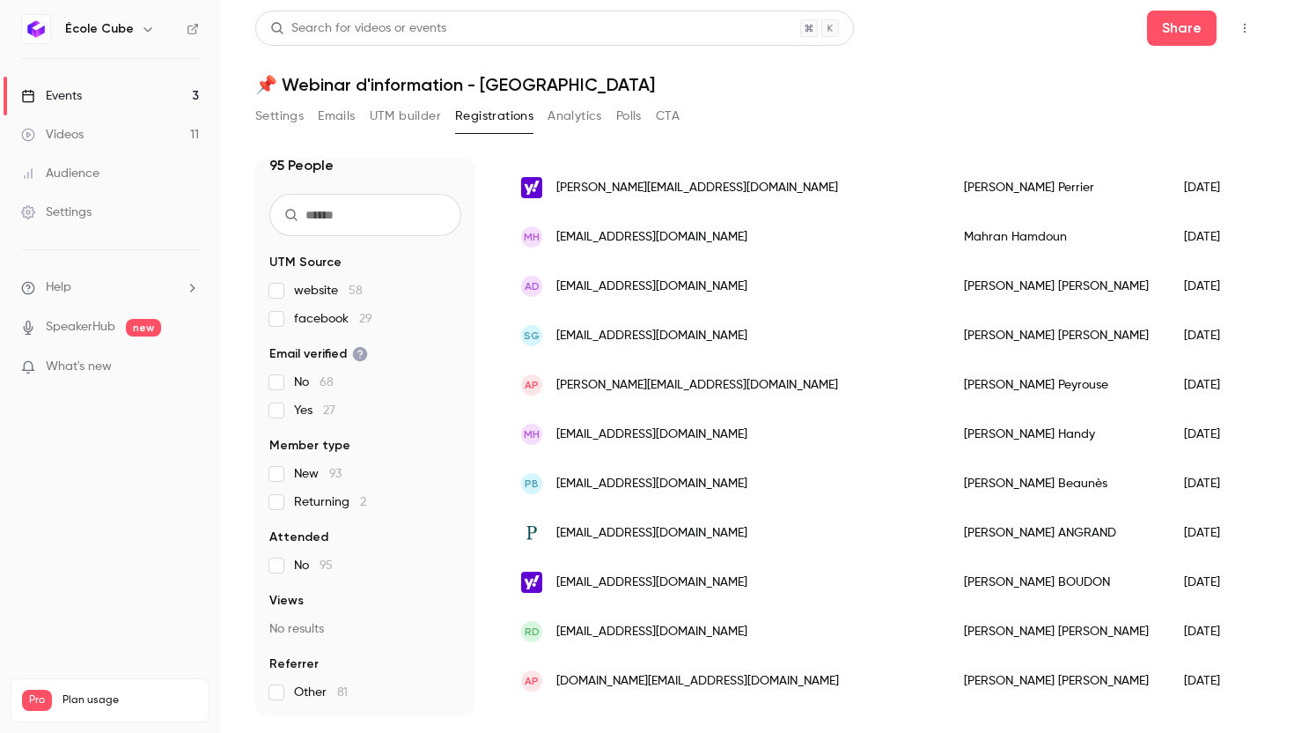
click at [651, 335] on span "[EMAIL_ADDRESS][DOMAIN_NAME]" at bounding box center [651, 336] width 191 height 18
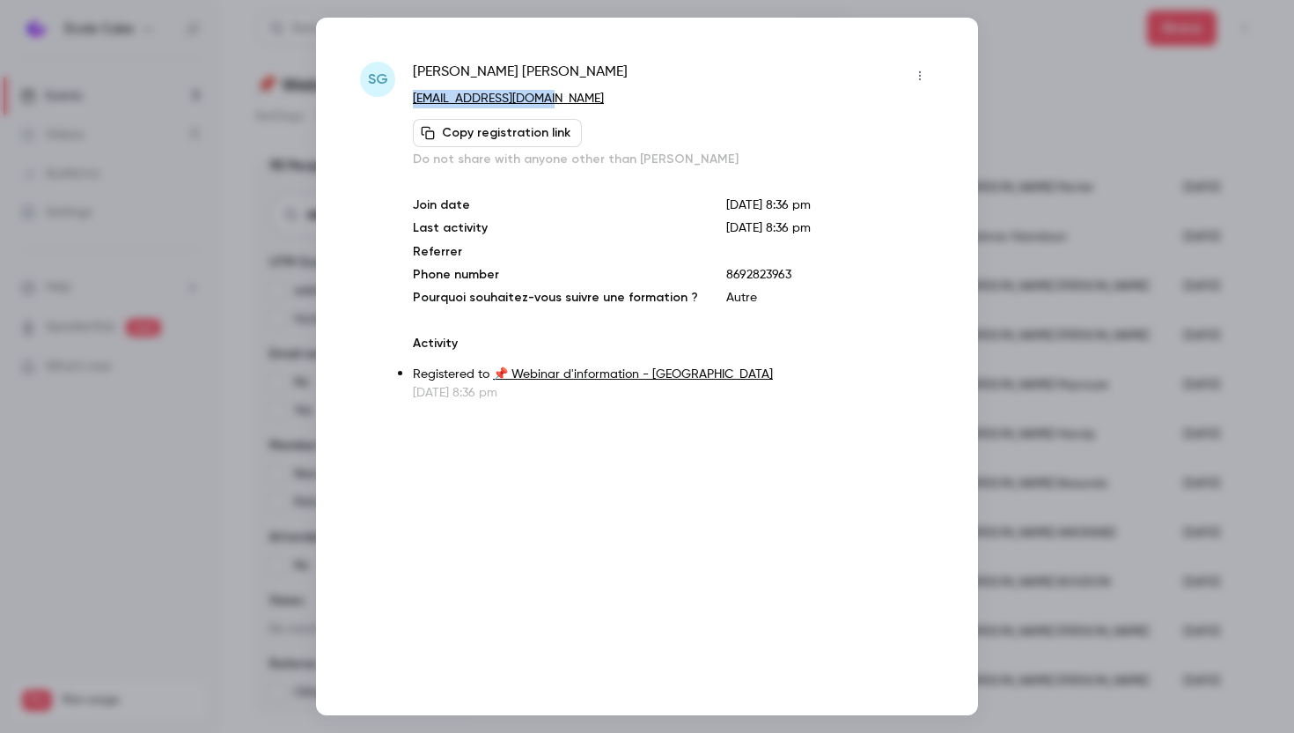
drag, startPoint x: 556, startPoint y: 96, endPoint x: 413, endPoint y: 95, distance: 142.6
click at [413, 95] on p "[EMAIL_ADDRESS][DOMAIN_NAME]" at bounding box center [673, 99] width 521 height 18
click at [1079, 344] on div at bounding box center [647, 366] width 1294 height 733
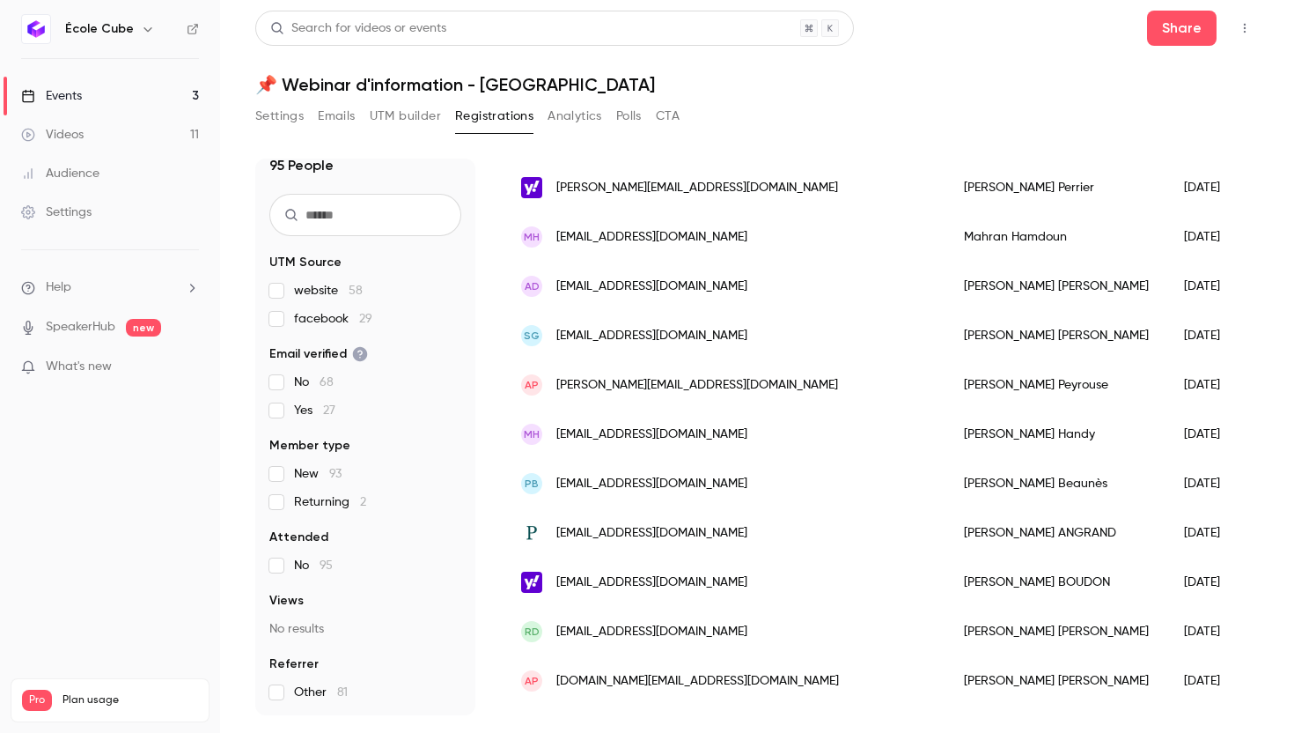
click at [667, 288] on span "[EMAIL_ADDRESS][DOMAIN_NAME]" at bounding box center [651, 286] width 191 height 18
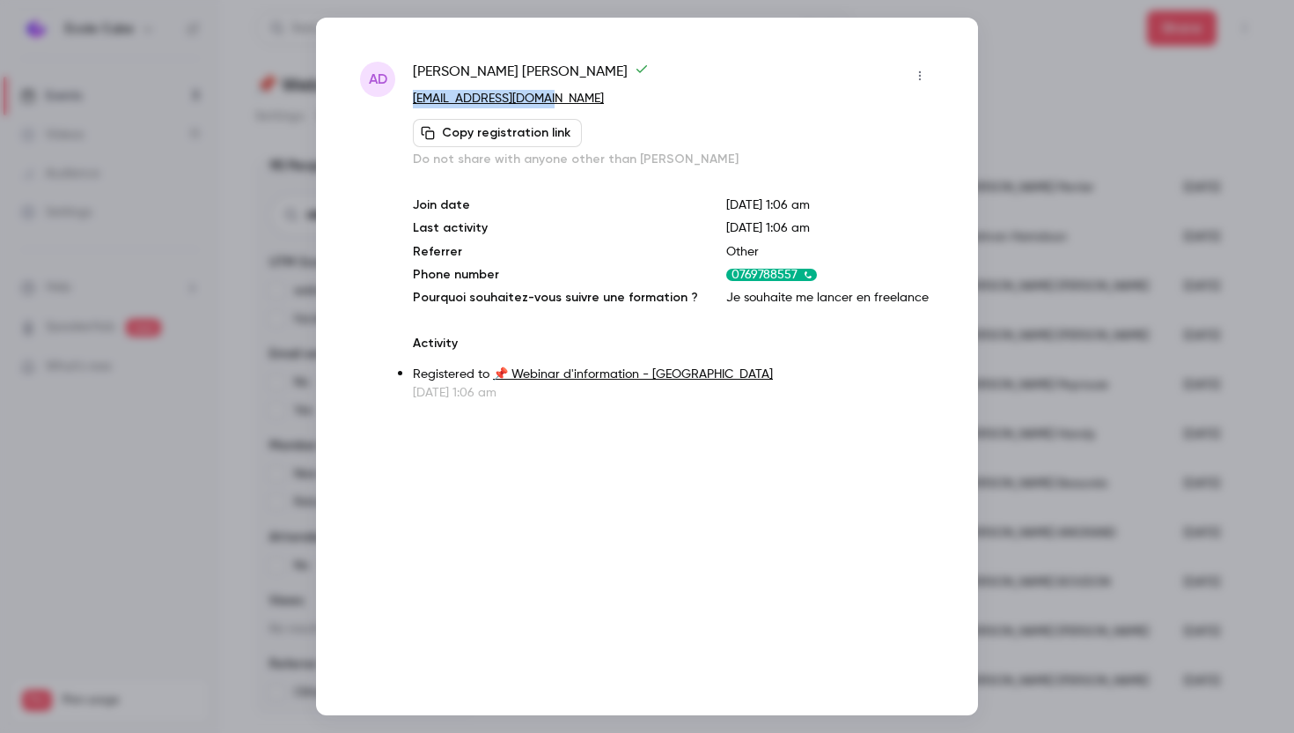
drag, startPoint x: 556, startPoint y: 95, endPoint x: 416, endPoint y: 96, distance: 139.1
click at [416, 96] on p "[EMAIL_ADDRESS][DOMAIN_NAME]" at bounding box center [673, 99] width 521 height 18
click at [1076, 313] on div at bounding box center [647, 366] width 1294 height 733
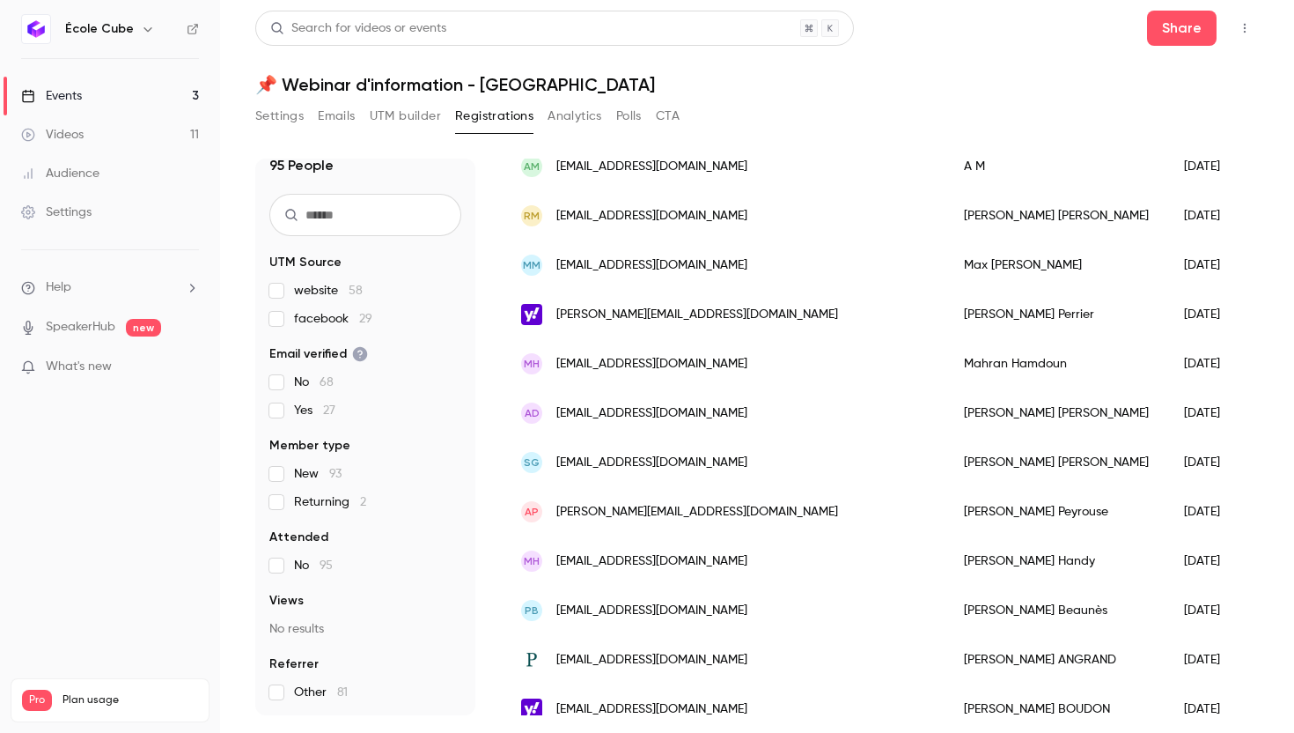
scroll to position [782, 0]
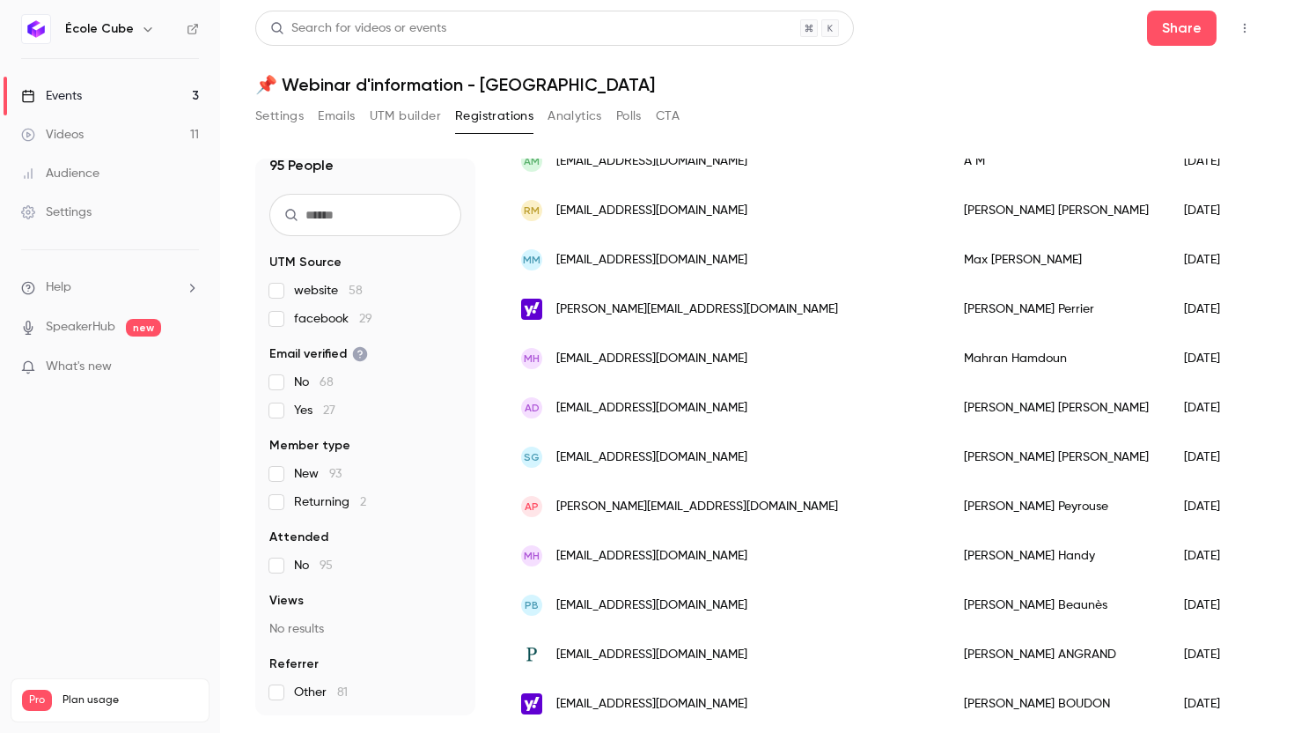
click at [616, 309] on span "[PERSON_NAME][EMAIL_ADDRESS][DOMAIN_NAME]" at bounding box center [697, 309] width 282 height 18
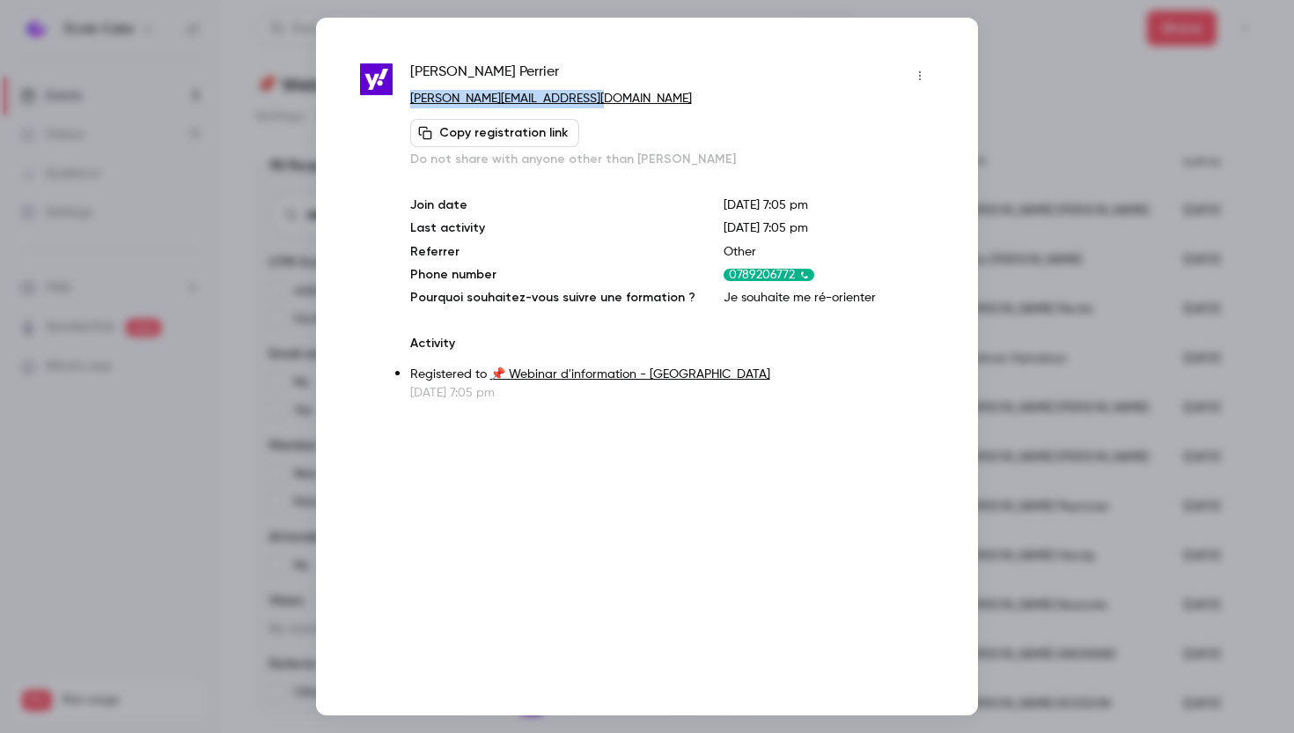
drag, startPoint x: 591, startPoint y: 98, endPoint x: 411, endPoint y: 97, distance: 179.6
click at [411, 97] on p "[PERSON_NAME][EMAIL_ADDRESS][DOMAIN_NAME]" at bounding box center [672, 99] width 524 height 18
click at [1015, 314] on div at bounding box center [647, 366] width 1294 height 733
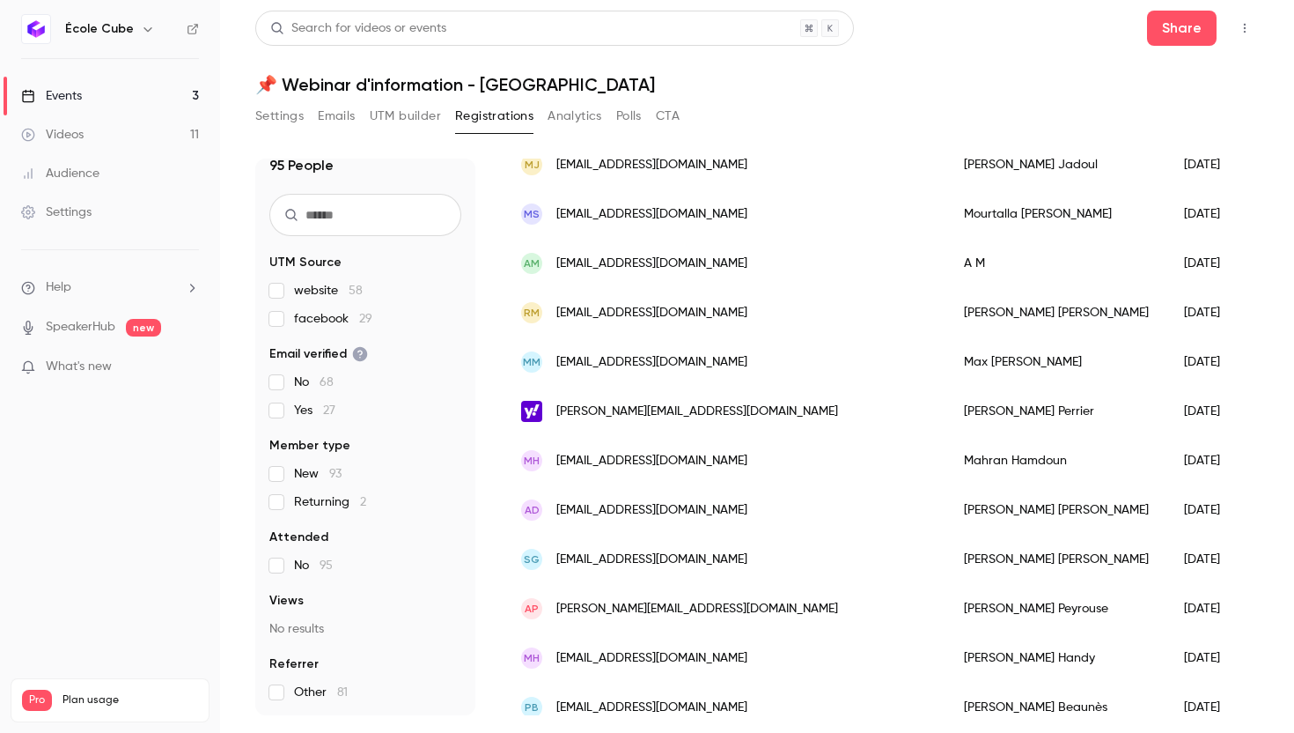
scroll to position [677, 0]
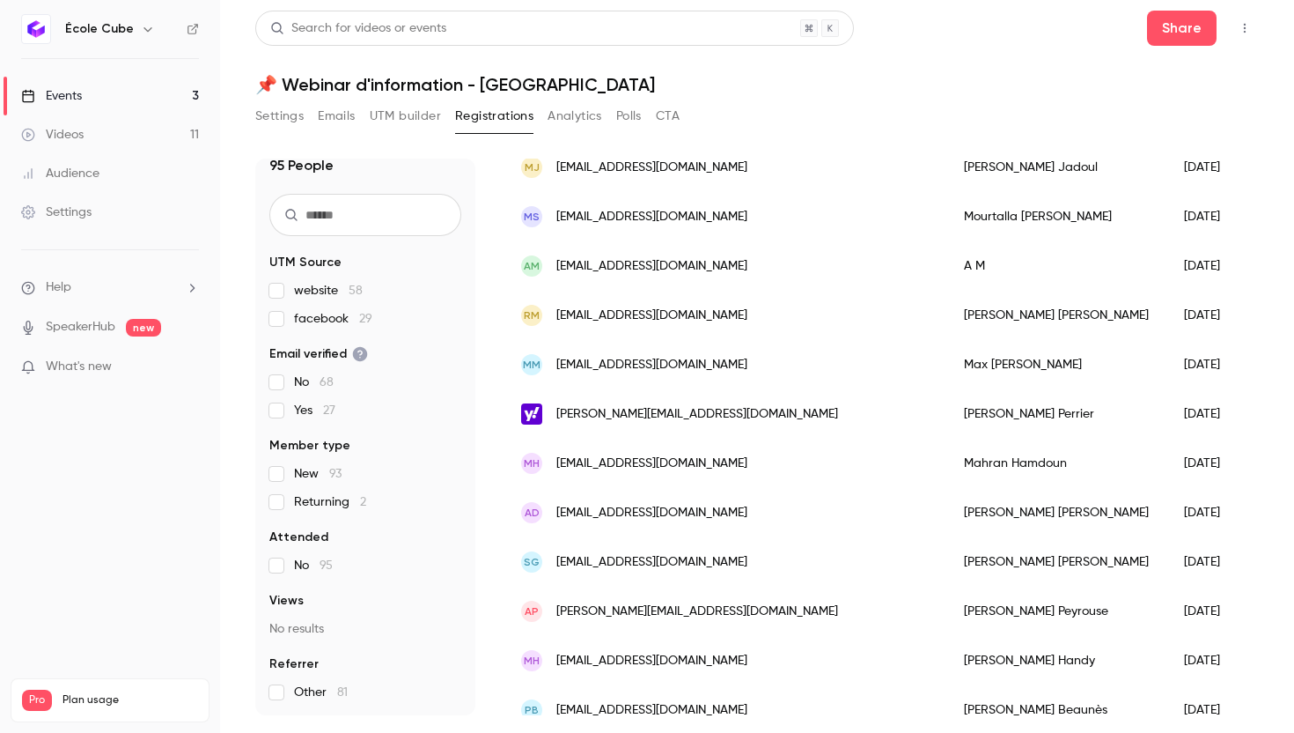
click at [779, 359] on div "MM [EMAIL_ADDRESS][DOMAIN_NAME]" at bounding box center [725, 364] width 443 height 49
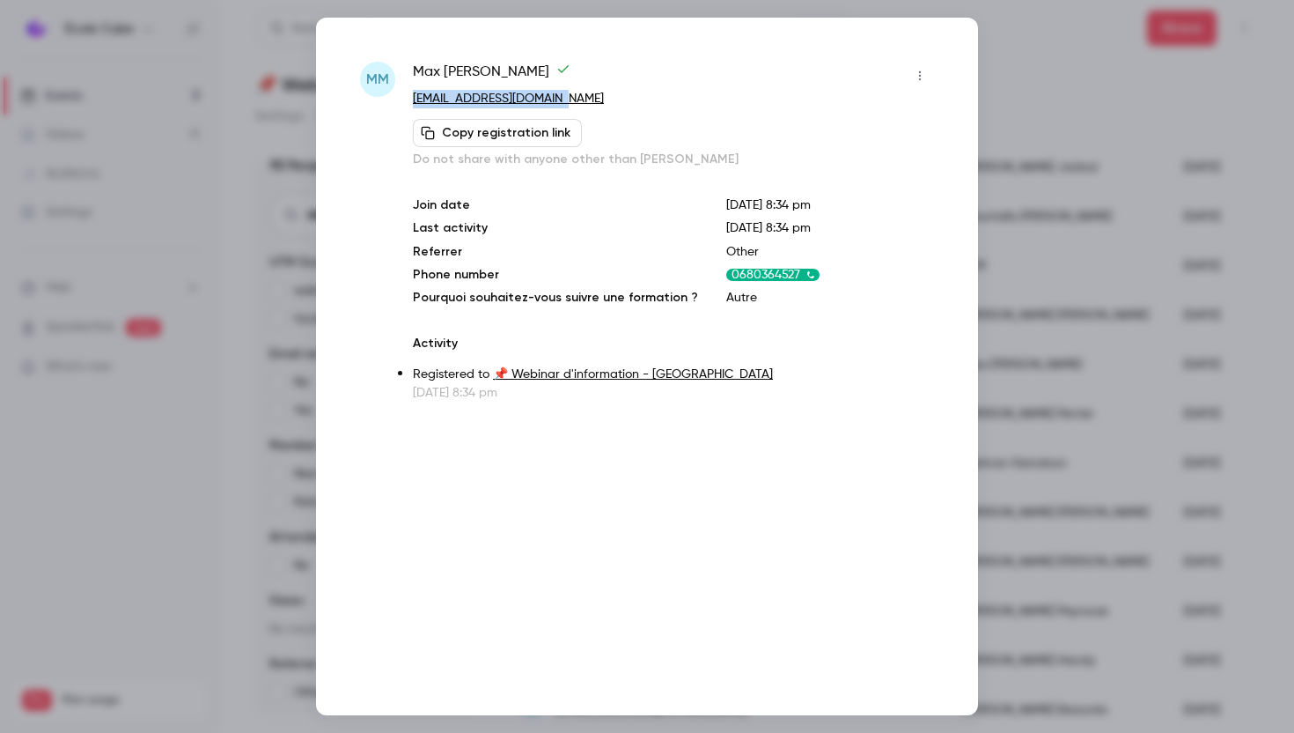
drag, startPoint x: 575, startPoint y: 102, endPoint x: 411, endPoint y: 100, distance: 163.8
click at [411, 100] on div "MM [PERSON_NAME] [EMAIL_ADDRESS][DOMAIN_NAME] Copy registration link Do not sha…" at bounding box center [647, 232] width 574 height 340
click at [1028, 285] on div at bounding box center [647, 366] width 1294 height 733
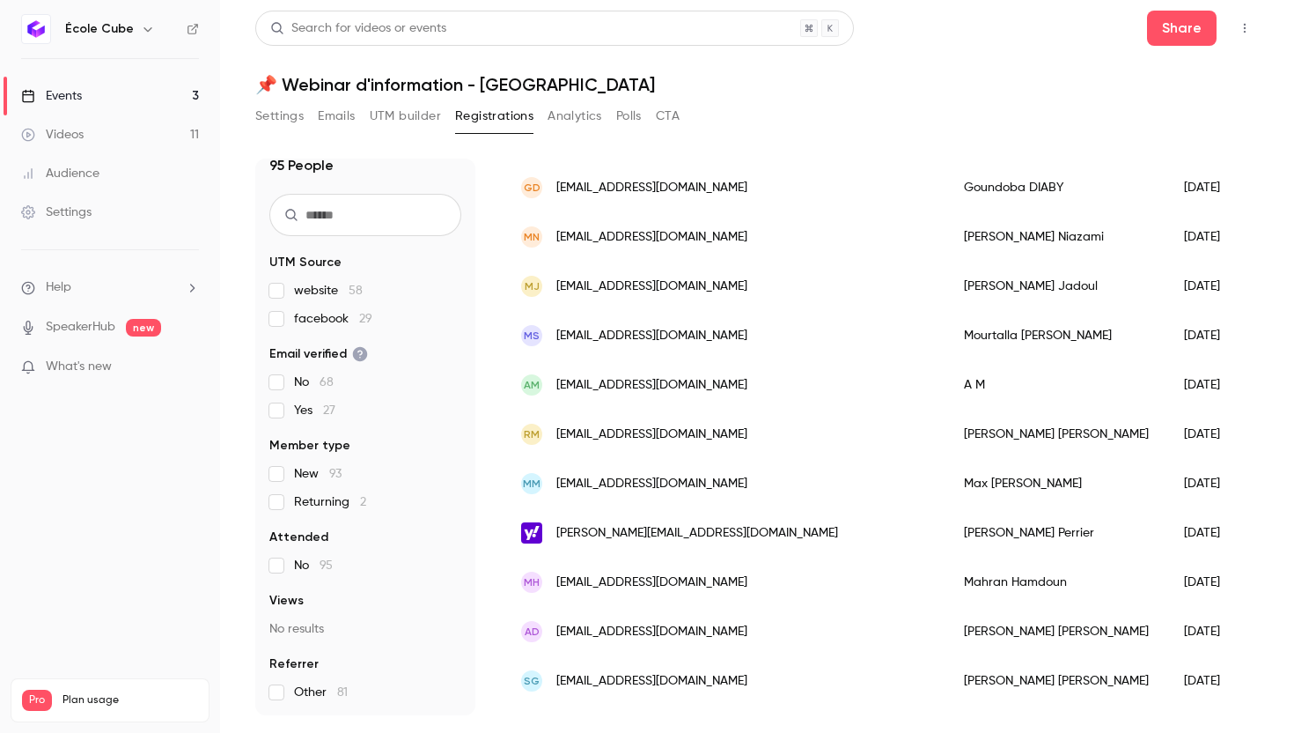
scroll to position [559, 0]
click at [648, 385] on span "[EMAIL_ADDRESS][DOMAIN_NAME]" at bounding box center [651, 384] width 191 height 18
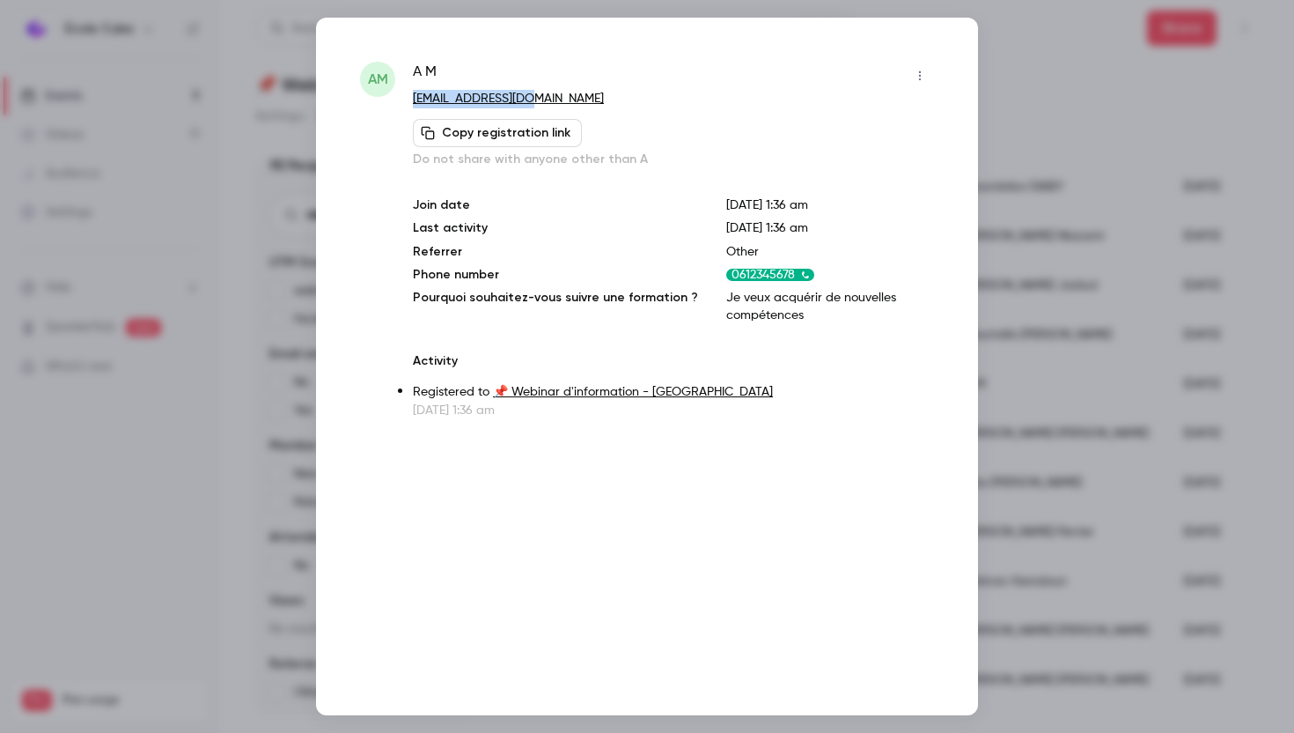
drag, startPoint x: 539, startPoint y: 98, endPoint x: 414, endPoint y: 98, distance: 125.0
click at [414, 98] on p "[EMAIL_ADDRESS][DOMAIN_NAME]" at bounding box center [673, 99] width 521 height 18
click at [998, 292] on div at bounding box center [647, 366] width 1294 height 733
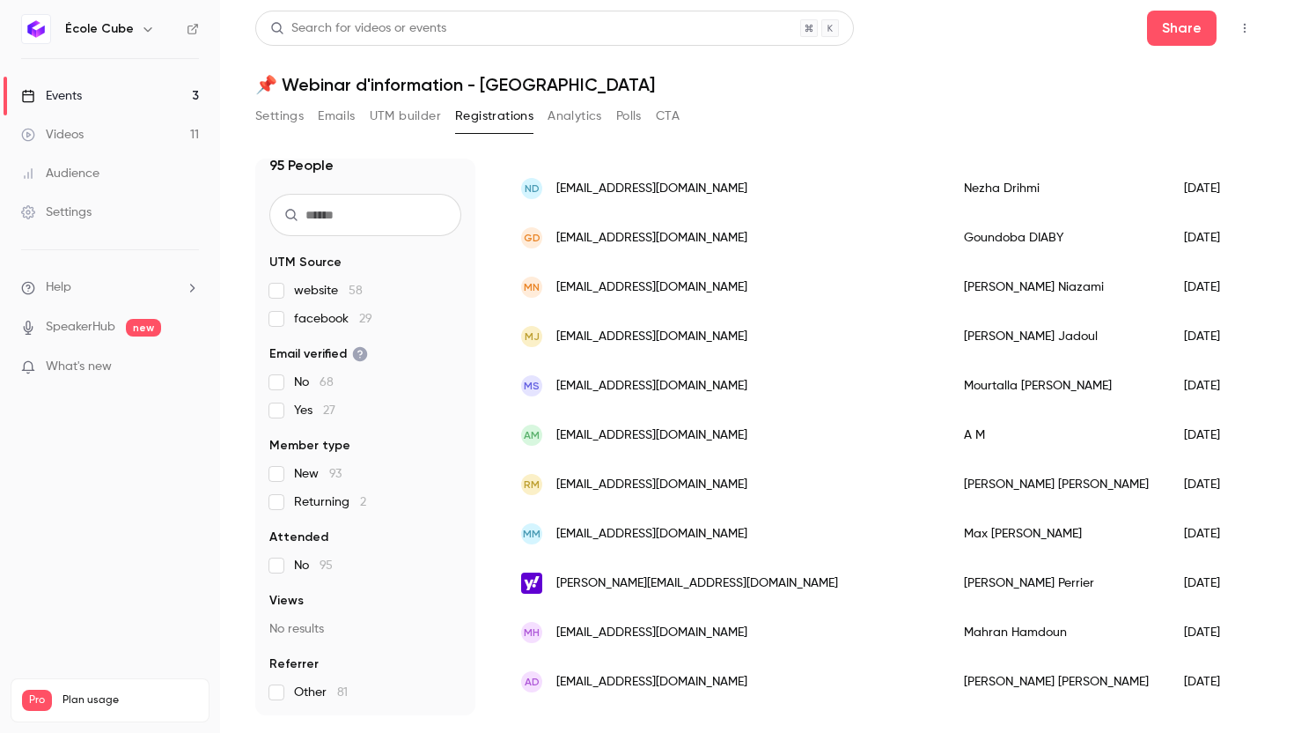
scroll to position [504, 0]
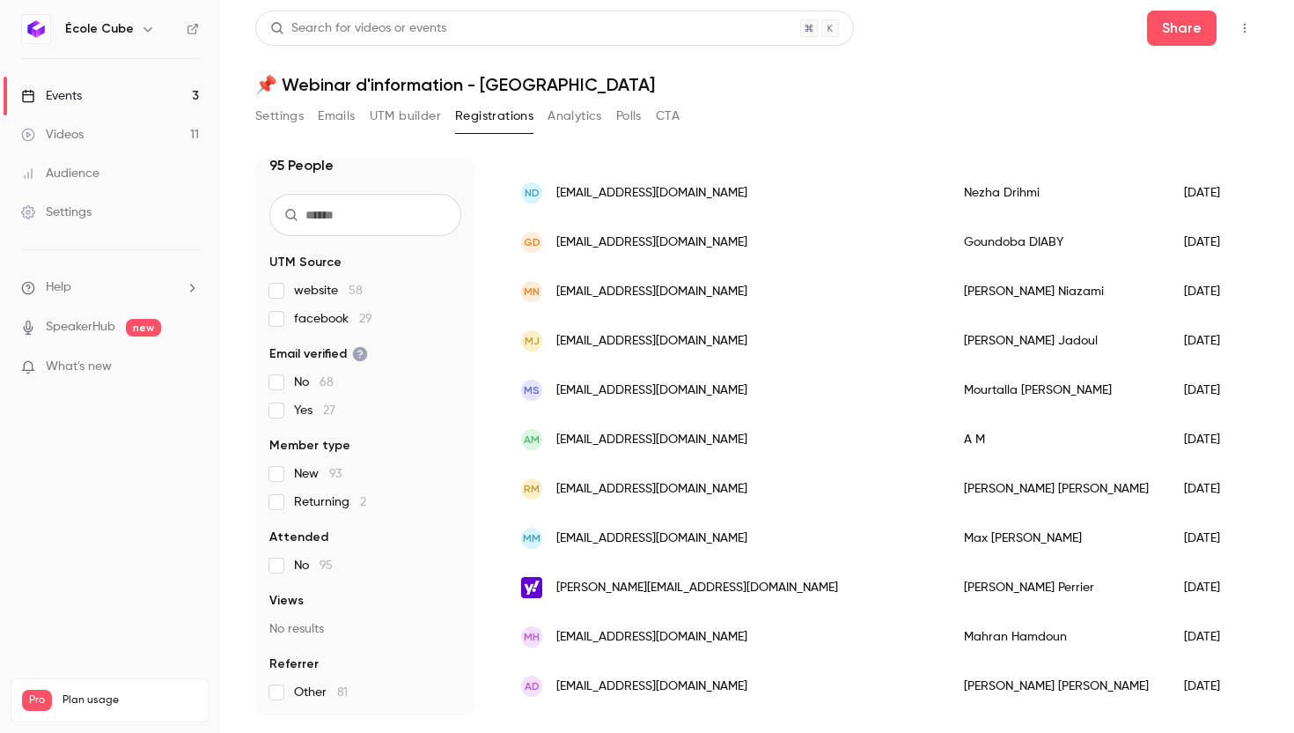
click at [703, 336] on div "[PERSON_NAME] [PERSON_NAME][EMAIL_ADDRESS][DOMAIN_NAME]" at bounding box center [725, 340] width 443 height 49
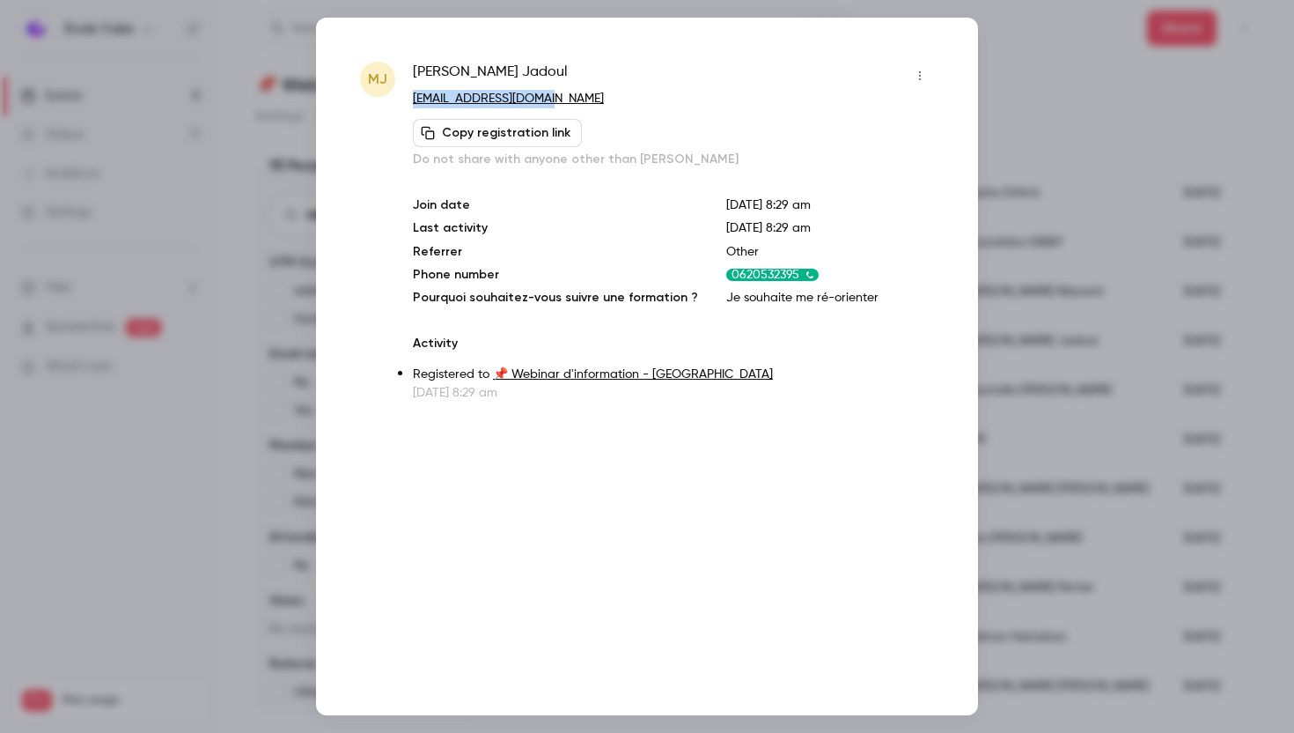
drag, startPoint x: 555, startPoint y: 99, endPoint x: 415, endPoint y: 101, distance: 140.0
click at [415, 101] on p "[EMAIL_ADDRESS][DOMAIN_NAME]" at bounding box center [673, 99] width 521 height 18
click at [976, 272] on div "[PERSON_NAME] [PERSON_NAME][EMAIL_ADDRESS][DOMAIN_NAME] Copy registration link …" at bounding box center [647, 366] width 662 height 697
click at [1027, 256] on div at bounding box center [647, 366] width 1294 height 733
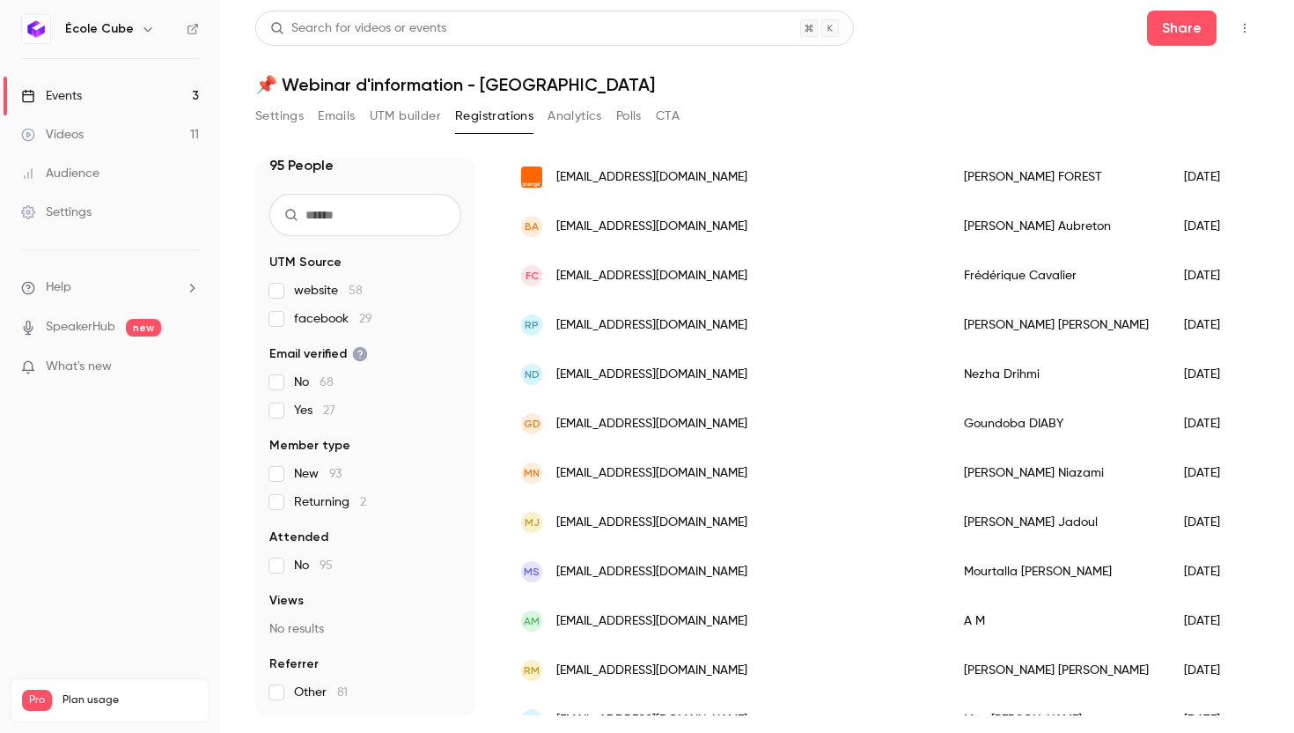
scroll to position [317, 0]
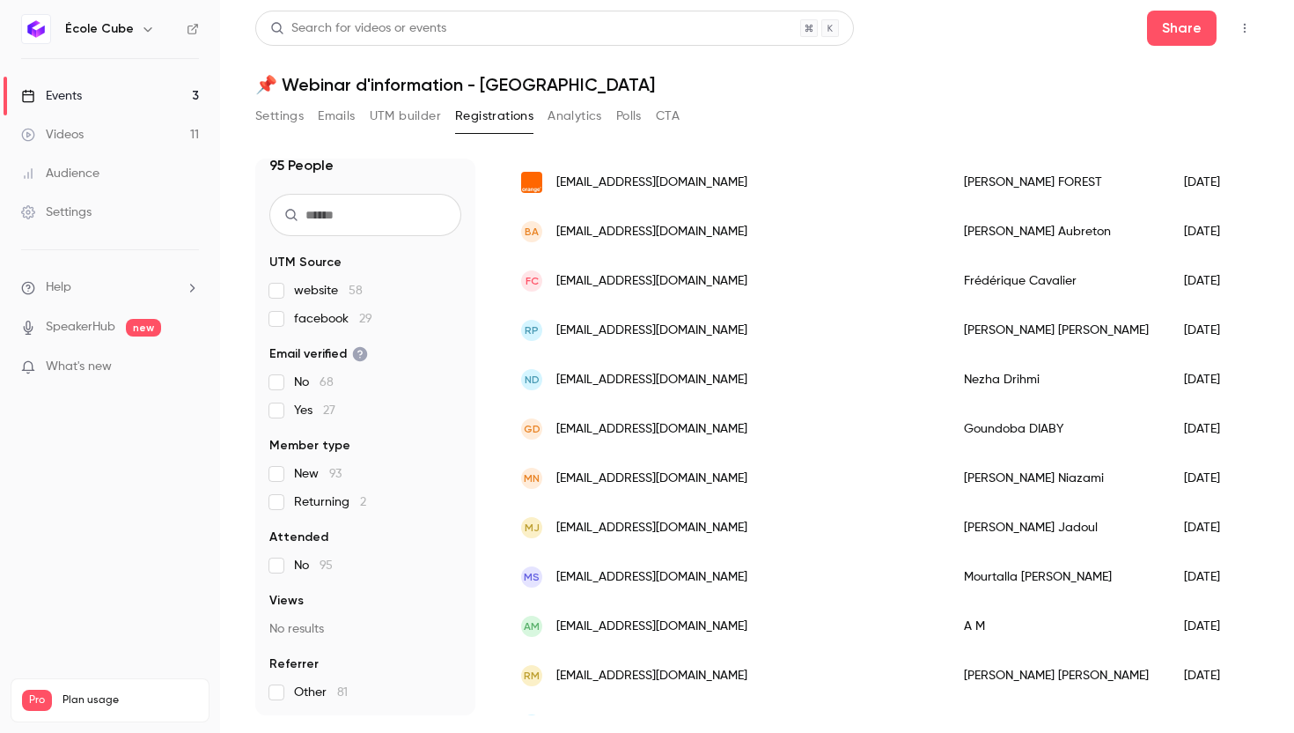
click at [741, 277] on div "FC [EMAIL_ADDRESS][DOMAIN_NAME]" at bounding box center [725, 280] width 443 height 49
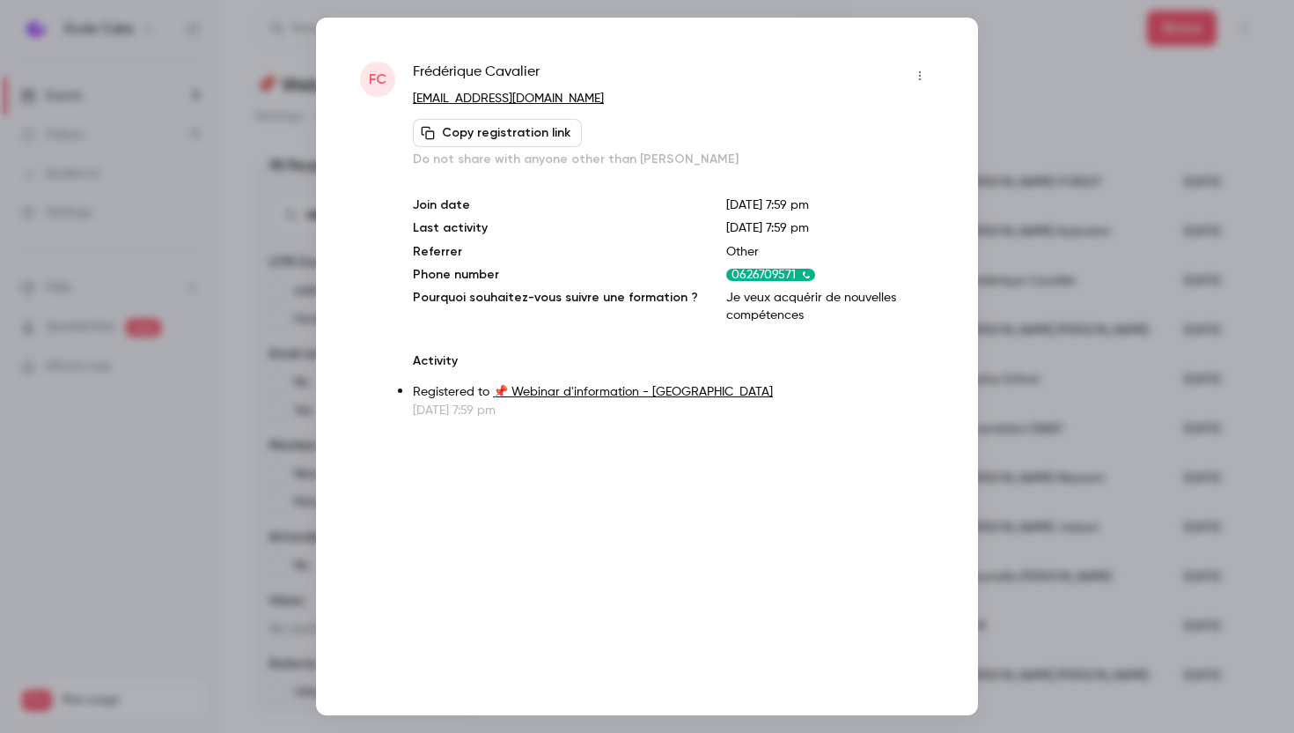
drag, startPoint x: 593, startPoint y: 96, endPoint x: 414, endPoint y: 98, distance: 178.7
click at [414, 98] on p "[EMAIL_ADDRESS][DOMAIN_NAME]" at bounding box center [673, 99] width 521 height 18
click at [1013, 203] on div at bounding box center [647, 366] width 1294 height 733
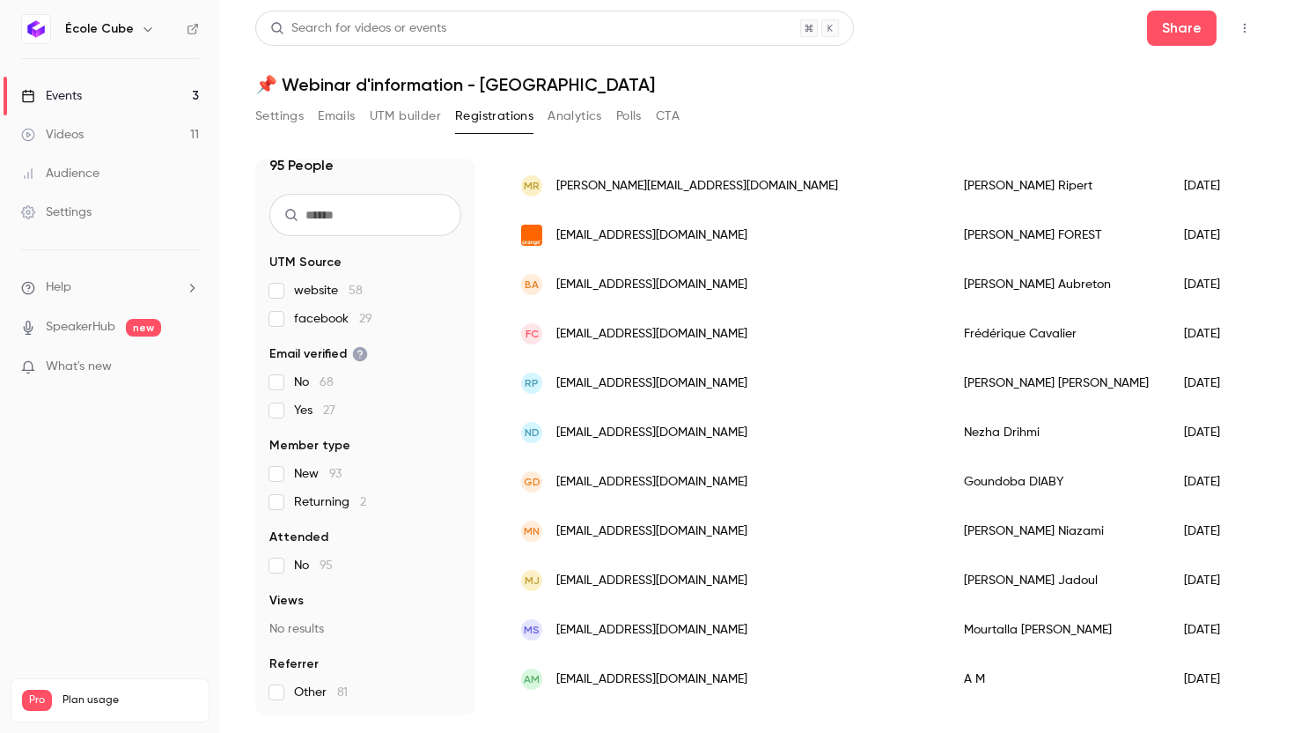
scroll to position [253, 0]
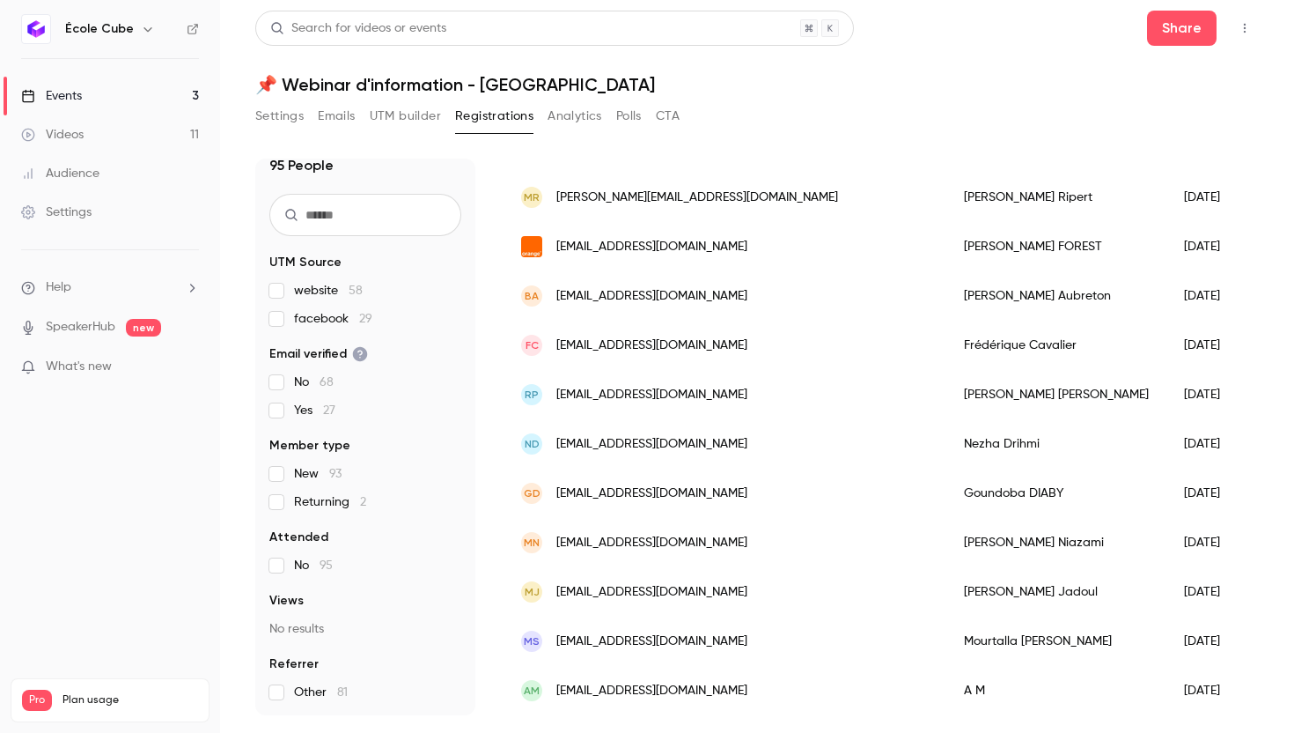
click at [740, 260] on div "[EMAIL_ADDRESS][DOMAIN_NAME]" at bounding box center [725, 246] width 443 height 49
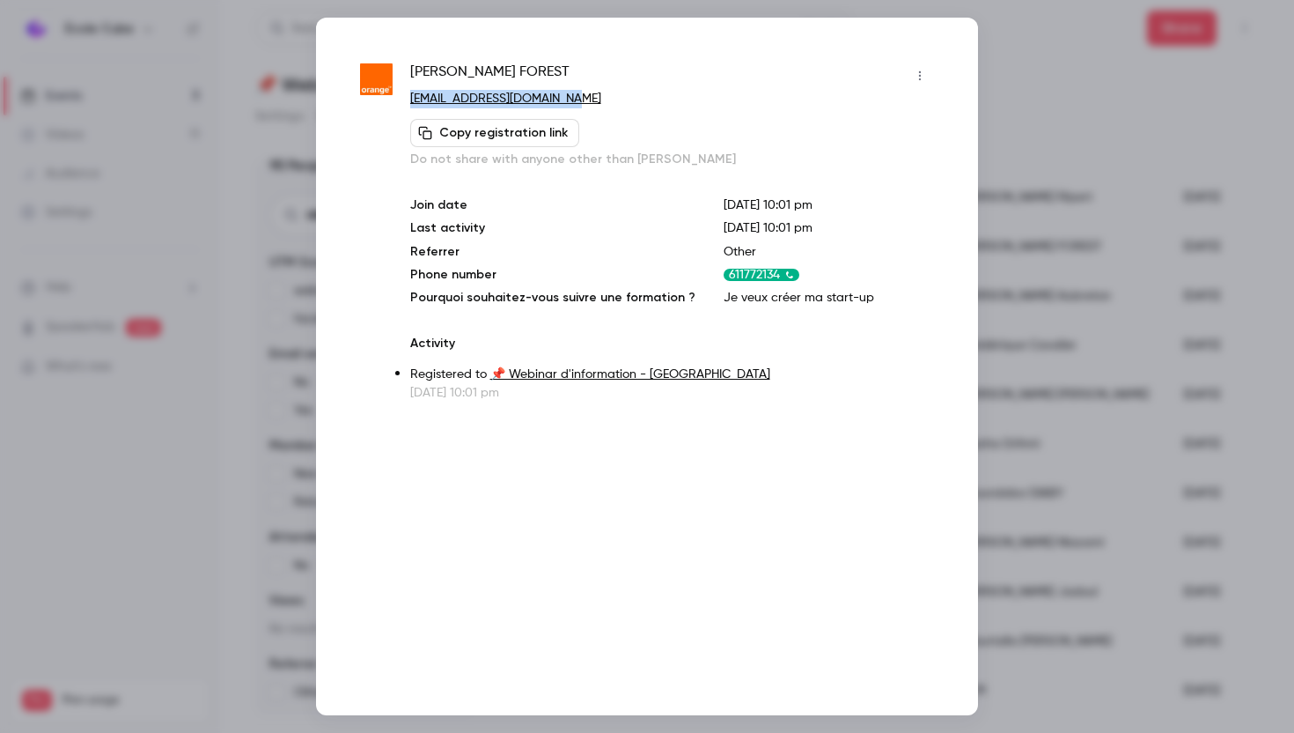
drag, startPoint x: 563, startPoint y: 99, endPoint x: 410, endPoint y: 99, distance: 153.2
click at [410, 99] on p "[EMAIL_ADDRESS][DOMAIN_NAME]" at bounding box center [672, 99] width 524 height 18
click at [1022, 297] on div at bounding box center [647, 366] width 1294 height 733
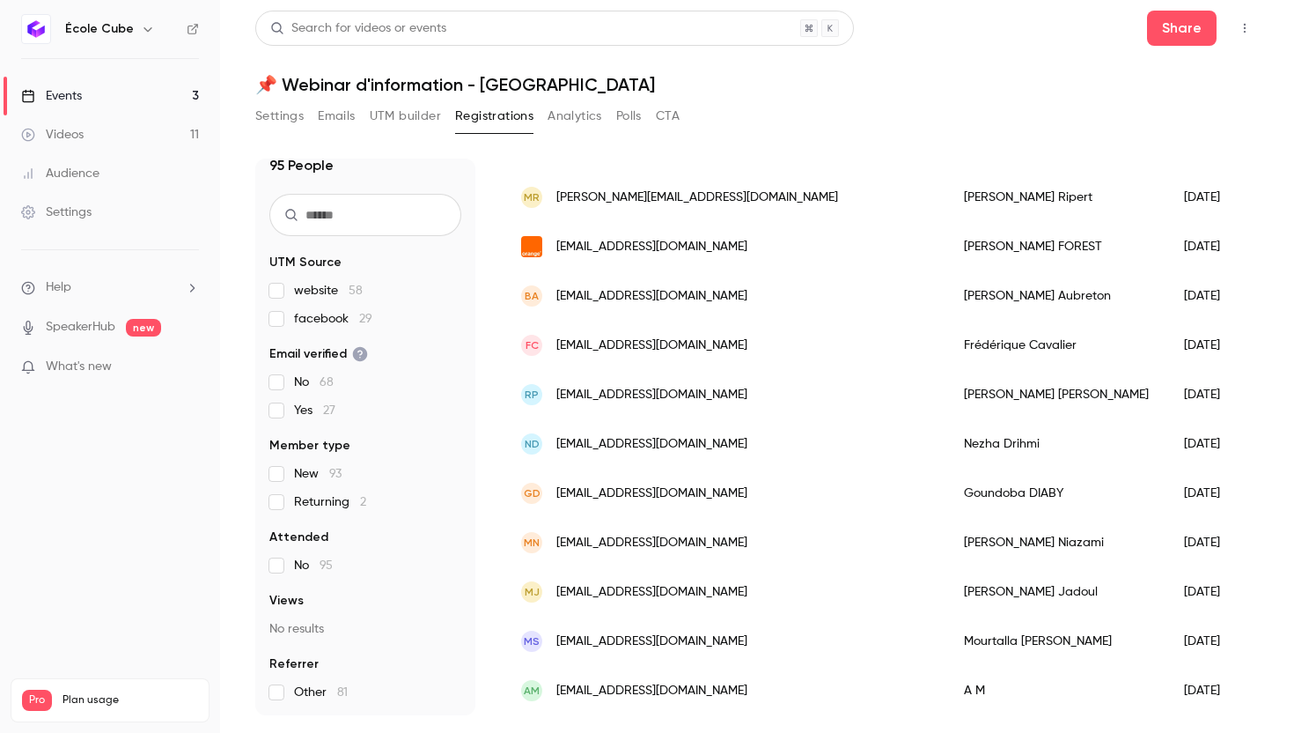
click at [648, 299] on span "[EMAIL_ADDRESS][DOMAIN_NAME]" at bounding box center [651, 296] width 191 height 18
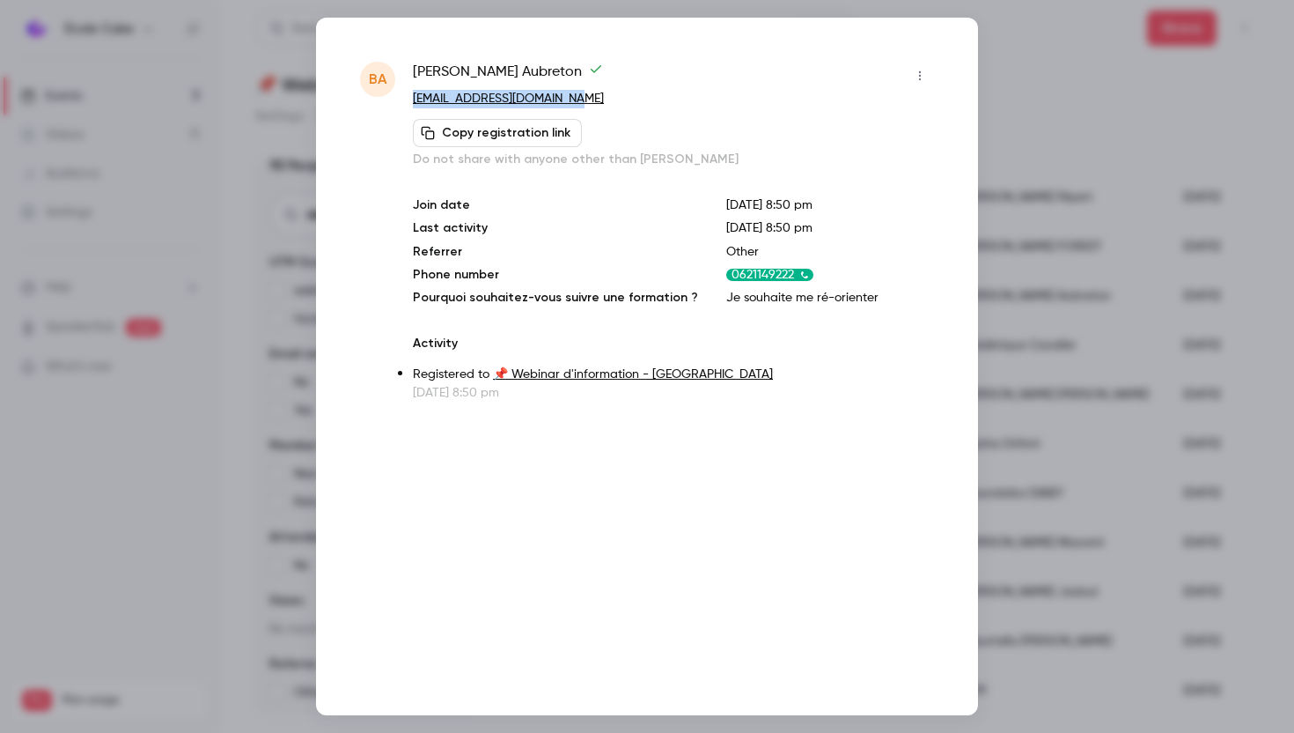
drag, startPoint x: 585, startPoint y: 99, endPoint x: 414, endPoint y: 100, distance: 170.8
click at [414, 100] on p "[EMAIL_ADDRESS][DOMAIN_NAME]" at bounding box center [673, 99] width 521 height 18
click at [1047, 313] on div at bounding box center [647, 366] width 1294 height 733
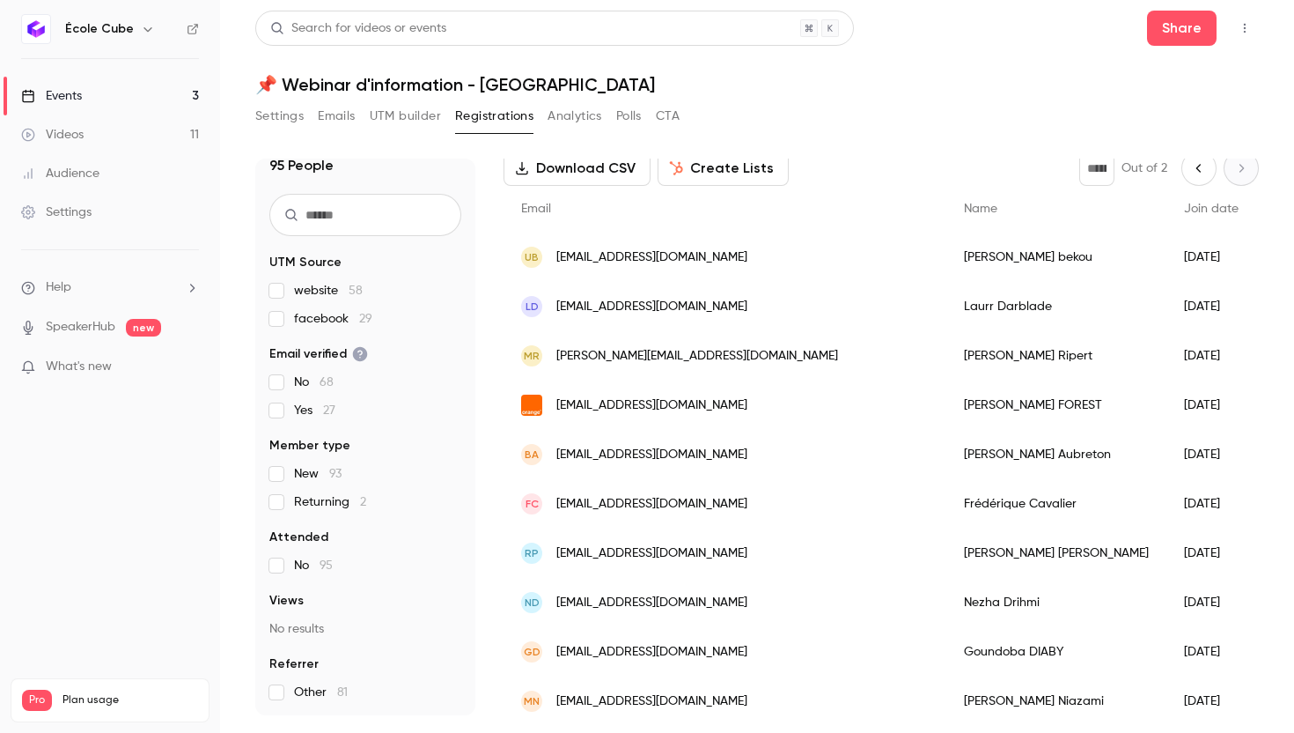
scroll to position [93, 0]
click at [644, 364] on span "[PERSON_NAME][EMAIL_ADDRESS][DOMAIN_NAME]" at bounding box center [697, 357] width 282 height 18
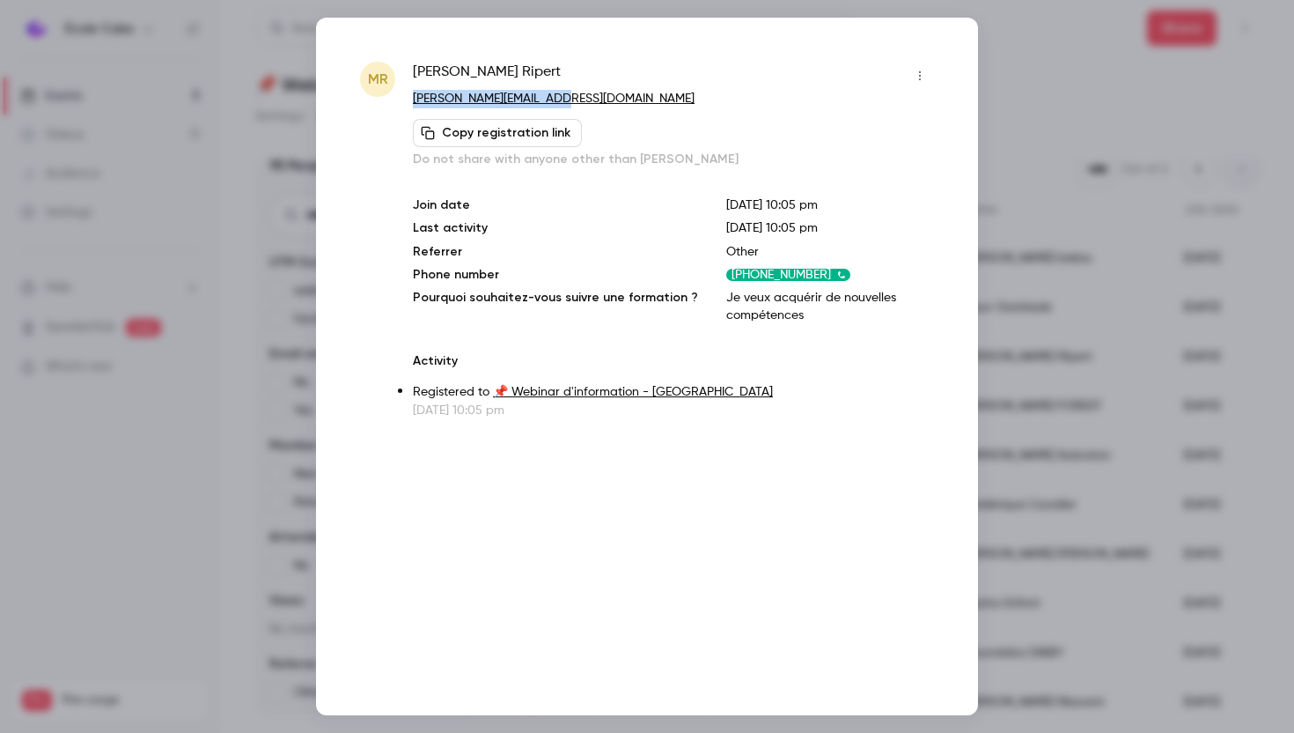
drag, startPoint x: 563, startPoint y: 93, endPoint x: 416, endPoint y: 95, distance: 146.2
click at [416, 95] on p "[PERSON_NAME][EMAIL_ADDRESS][DOMAIN_NAME]" at bounding box center [673, 99] width 521 height 18
click at [1063, 141] on div at bounding box center [647, 366] width 1294 height 733
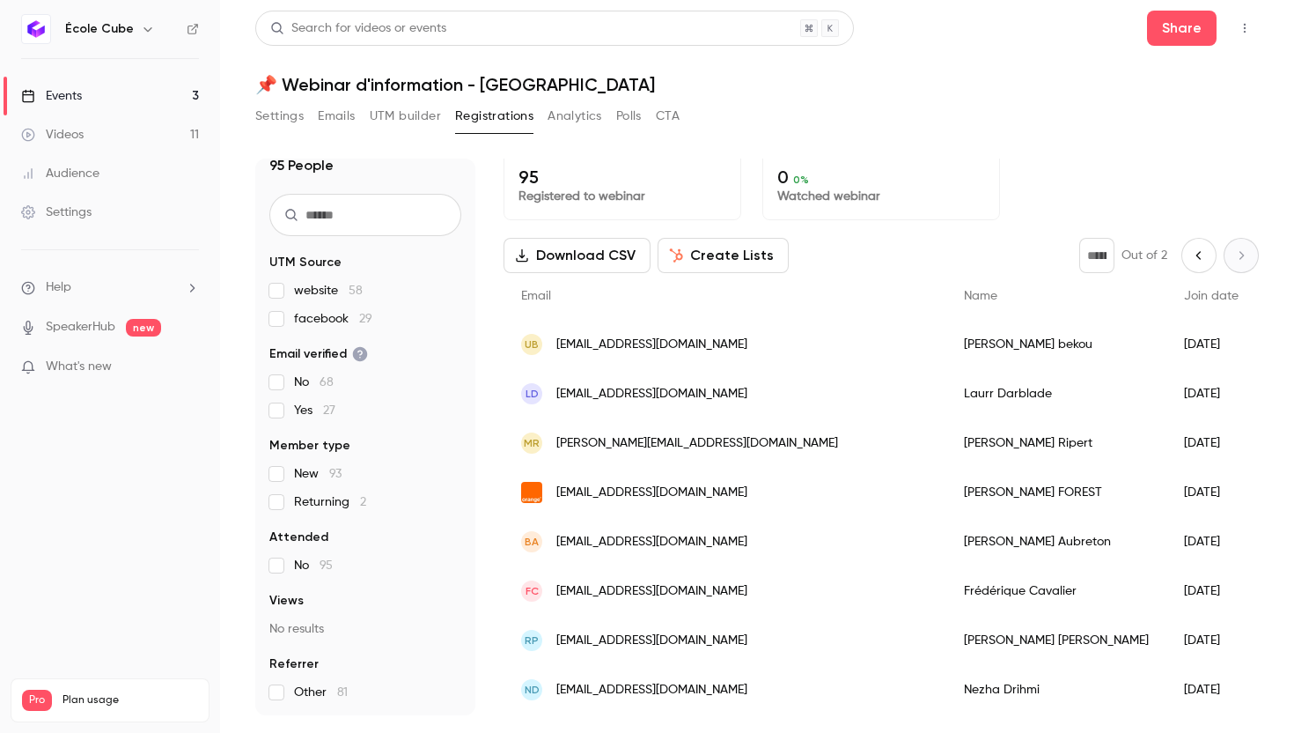
scroll to position [0, 0]
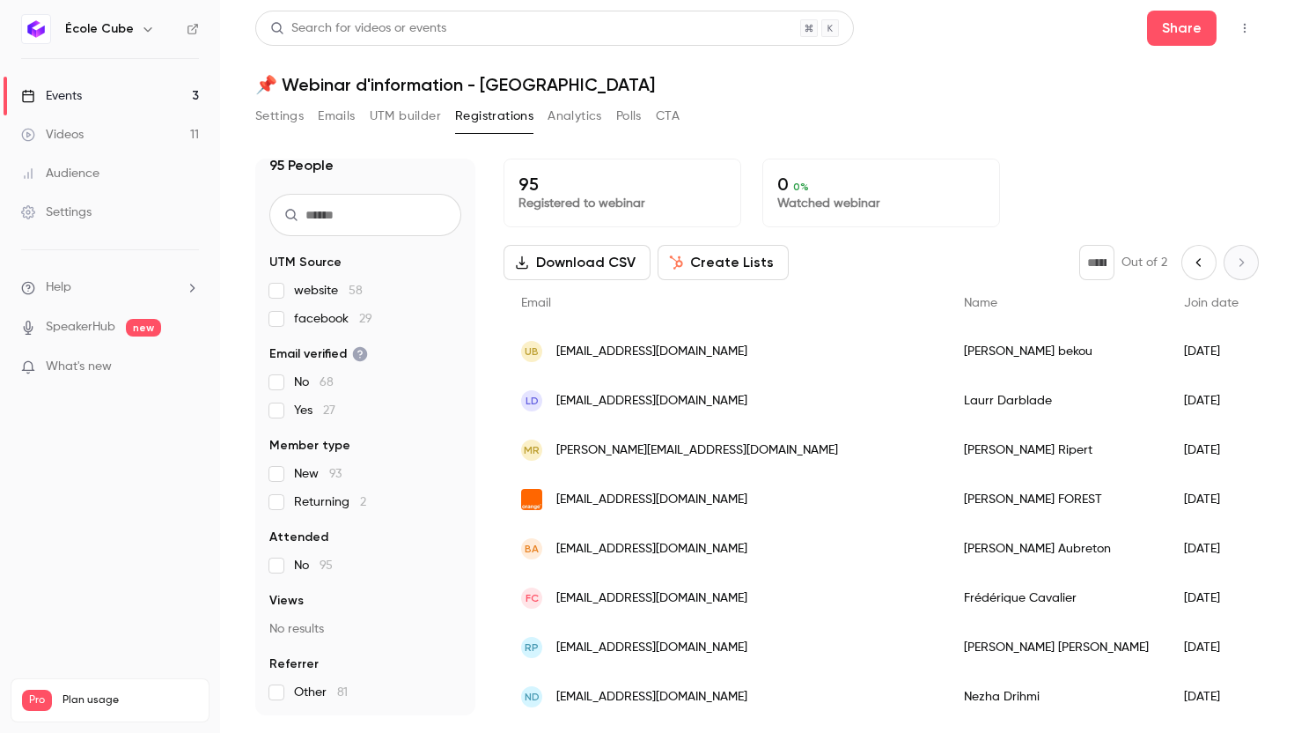
click at [626, 404] on span "[EMAIL_ADDRESS][DOMAIN_NAME]" at bounding box center [651, 401] width 191 height 18
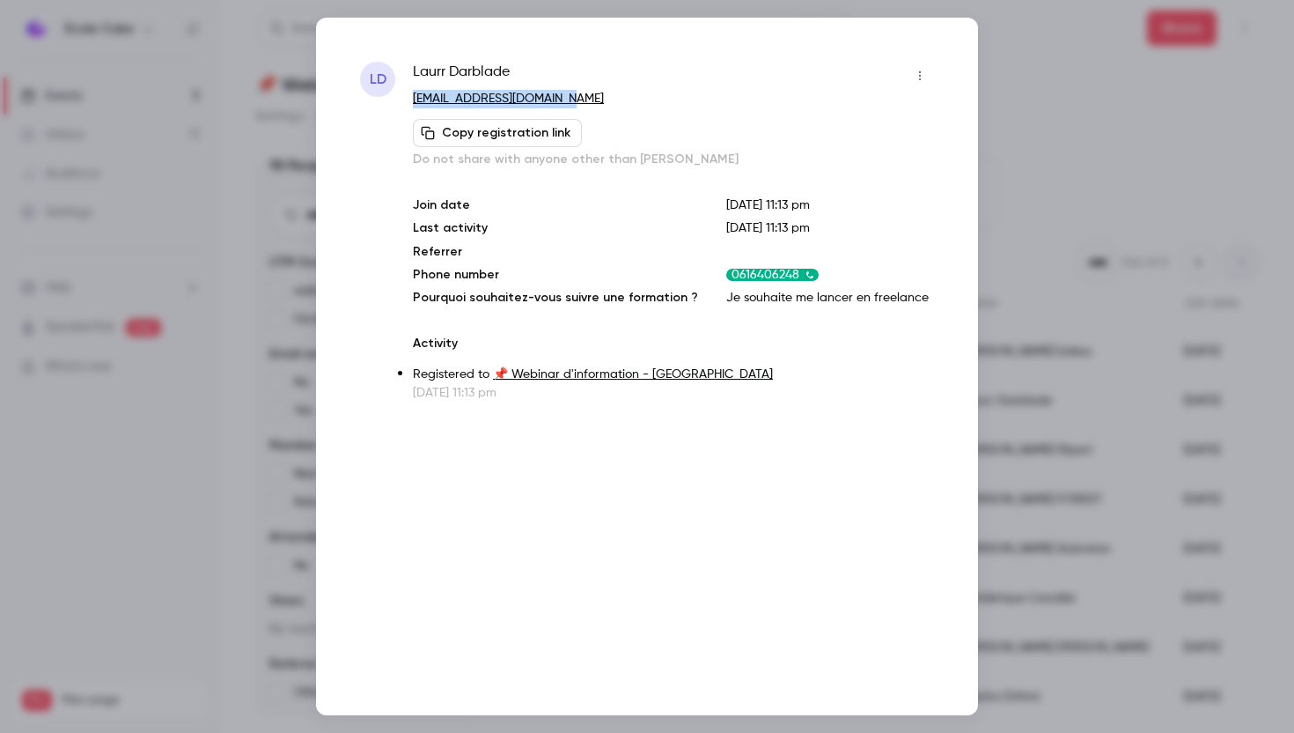
drag, startPoint x: 569, startPoint y: 93, endPoint x: 413, endPoint y: 95, distance: 155.9
click at [413, 95] on p "[EMAIL_ADDRESS][DOMAIN_NAME]" at bounding box center [673, 99] width 521 height 18
click at [1099, 297] on div at bounding box center [647, 366] width 1294 height 733
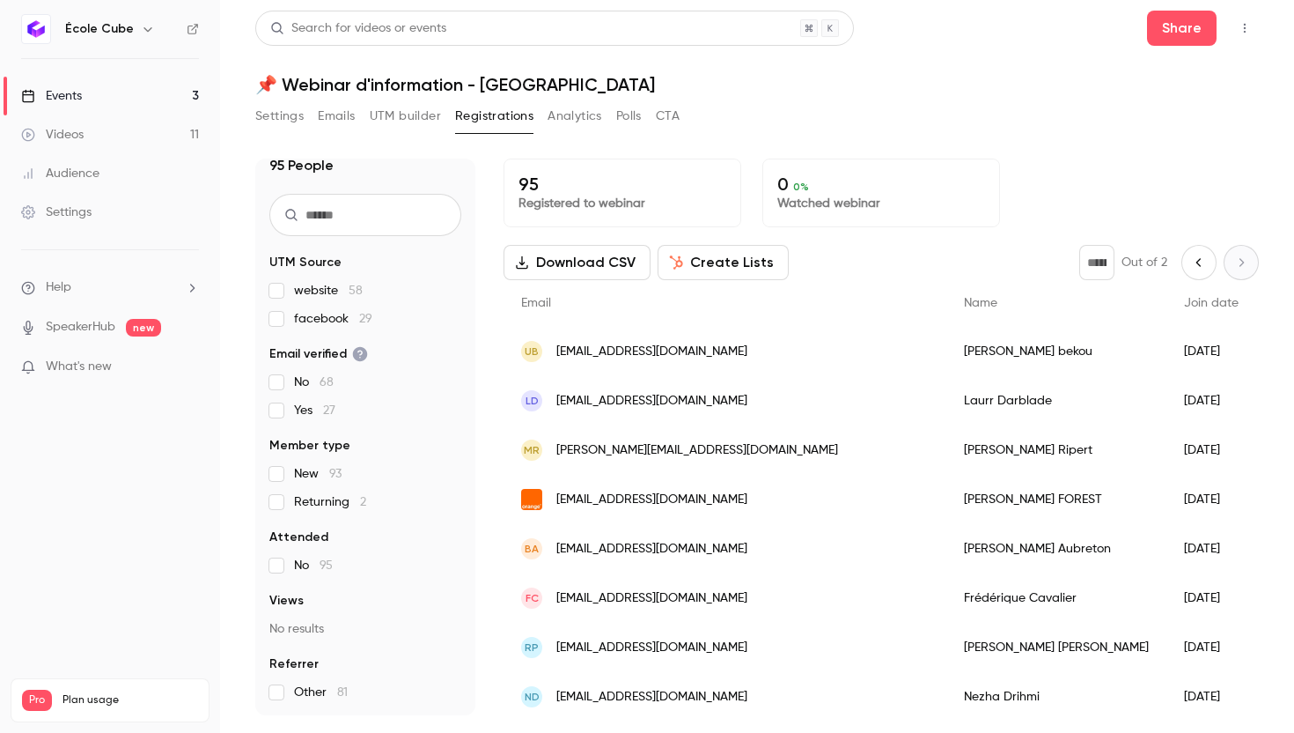
click at [725, 365] on div "[PERSON_NAME] [PERSON_NAME][EMAIL_ADDRESS][DOMAIN_NAME]" at bounding box center [725, 351] width 443 height 49
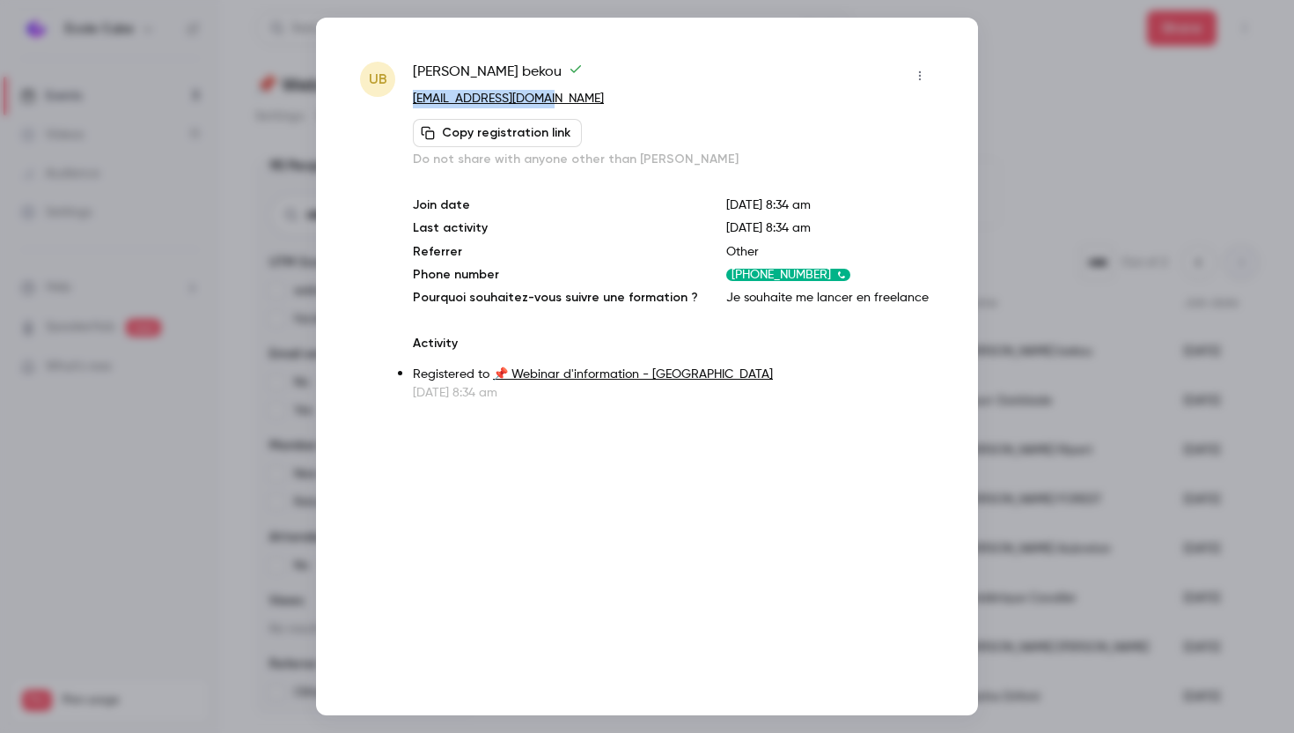
drag, startPoint x: 568, startPoint y: 107, endPoint x: 413, endPoint y: 106, distance: 155.0
click at [413, 106] on p "[EMAIL_ADDRESS][DOMAIN_NAME]" at bounding box center [673, 99] width 521 height 18
click at [1086, 256] on div at bounding box center [647, 366] width 1294 height 733
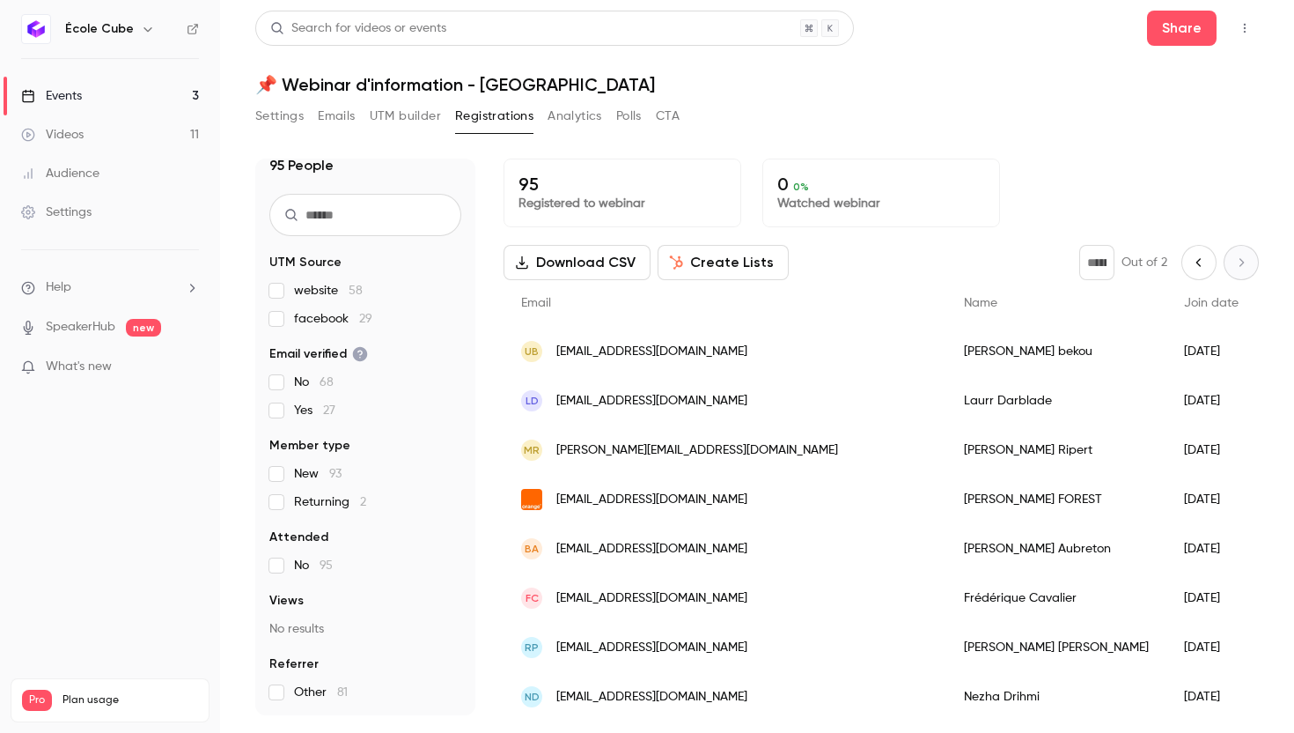
click at [1188, 266] on button "Previous page" at bounding box center [1199, 262] width 35 height 35
type input "*"
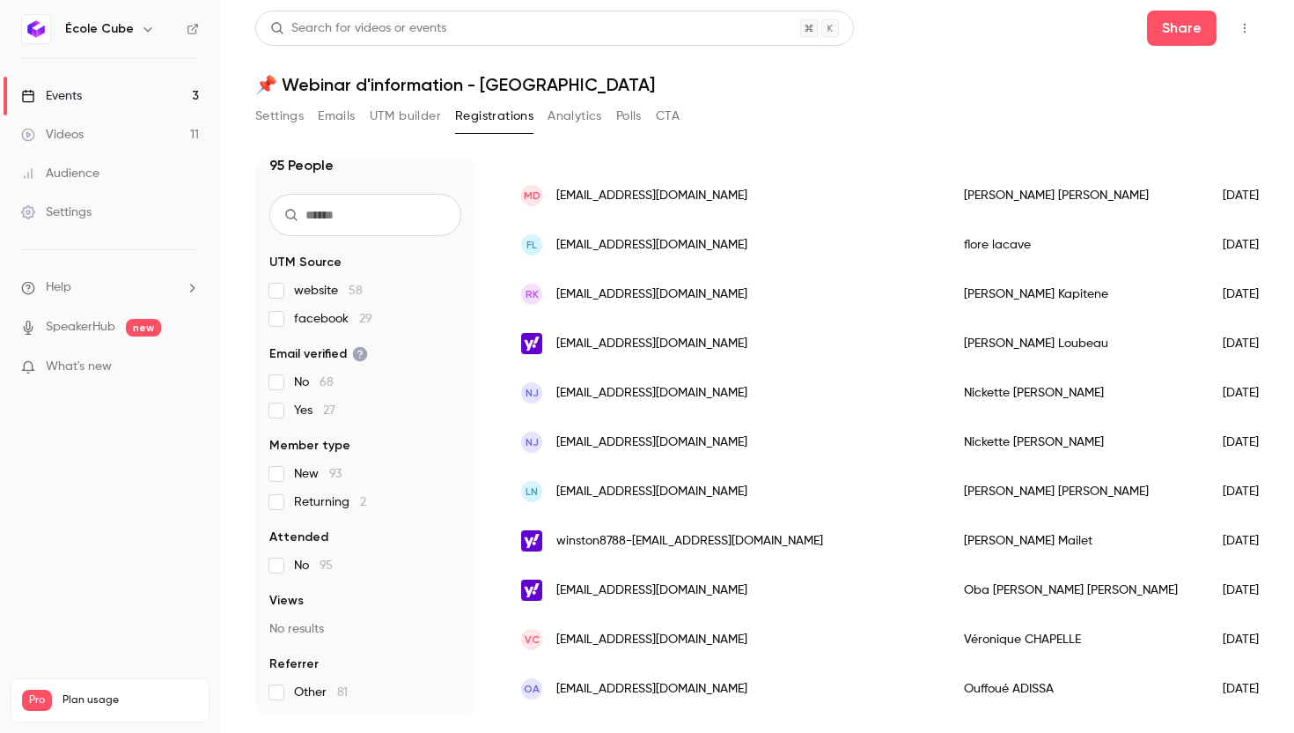
scroll to position [2077, 0]
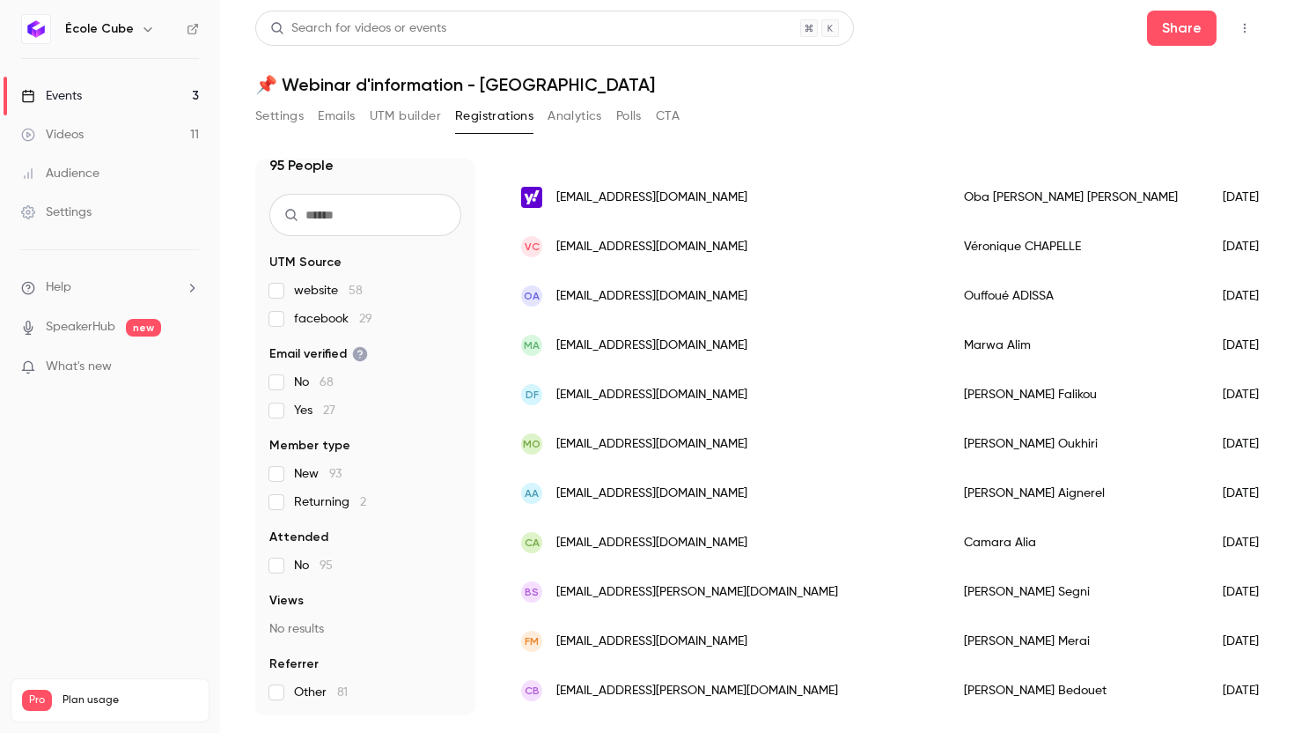
click at [749, 690] on div "CB [EMAIL_ADDRESS][PERSON_NAME][DOMAIN_NAME]" at bounding box center [725, 690] width 443 height 49
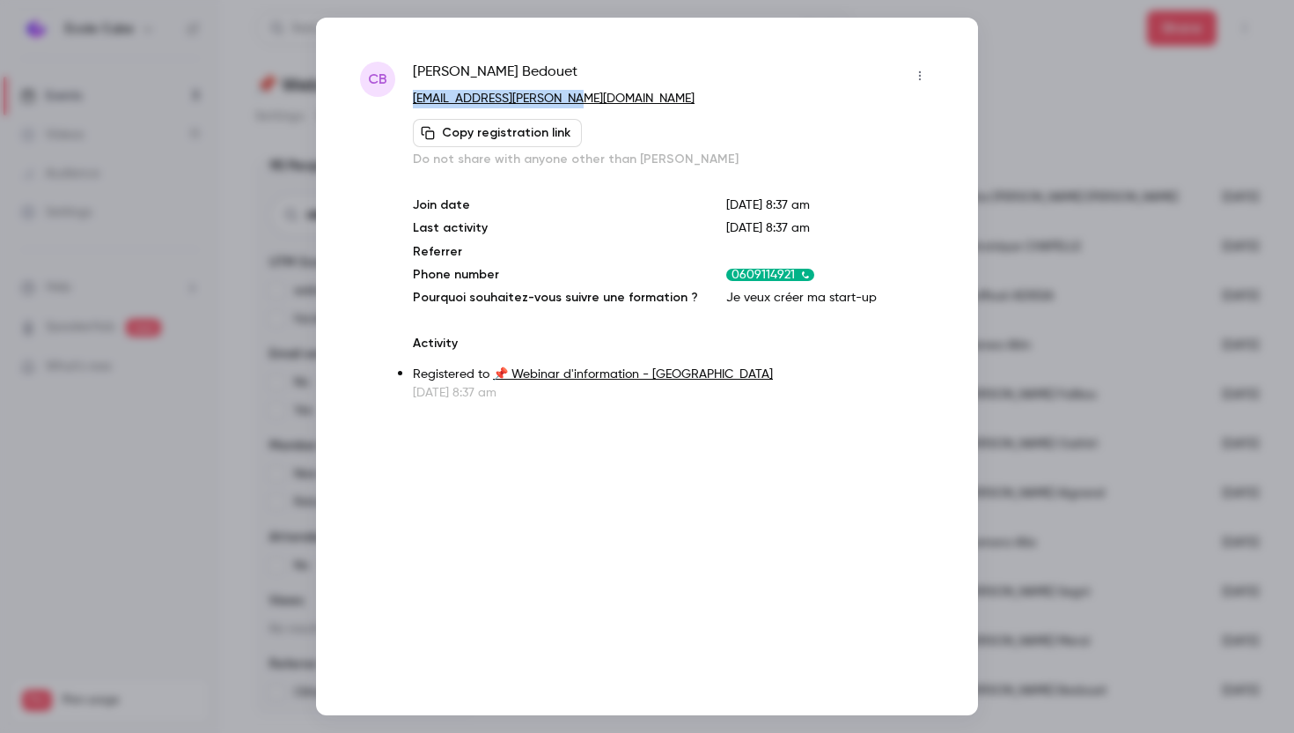
drag, startPoint x: 590, startPoint y: 94, endPoint x: 412, endPoint y: 96, distance: 177.9
click at [413, 96] on p "[EMAIL_ADDRESS][PERSON_NAME][DOMAIN_NAME]" at bounding box center [673, 99] width 521 height 18
click at [963, 304] on div "[PERSON_NAME] [EMAIL_ADDRESS][PERSON_NAME][DOMAIN_NAME] Copy registration link …" at bounding box center [647, 366] width 662 height 697
click at [1028, 337] on div at bounding box center [647, 366] width 1294 height 733
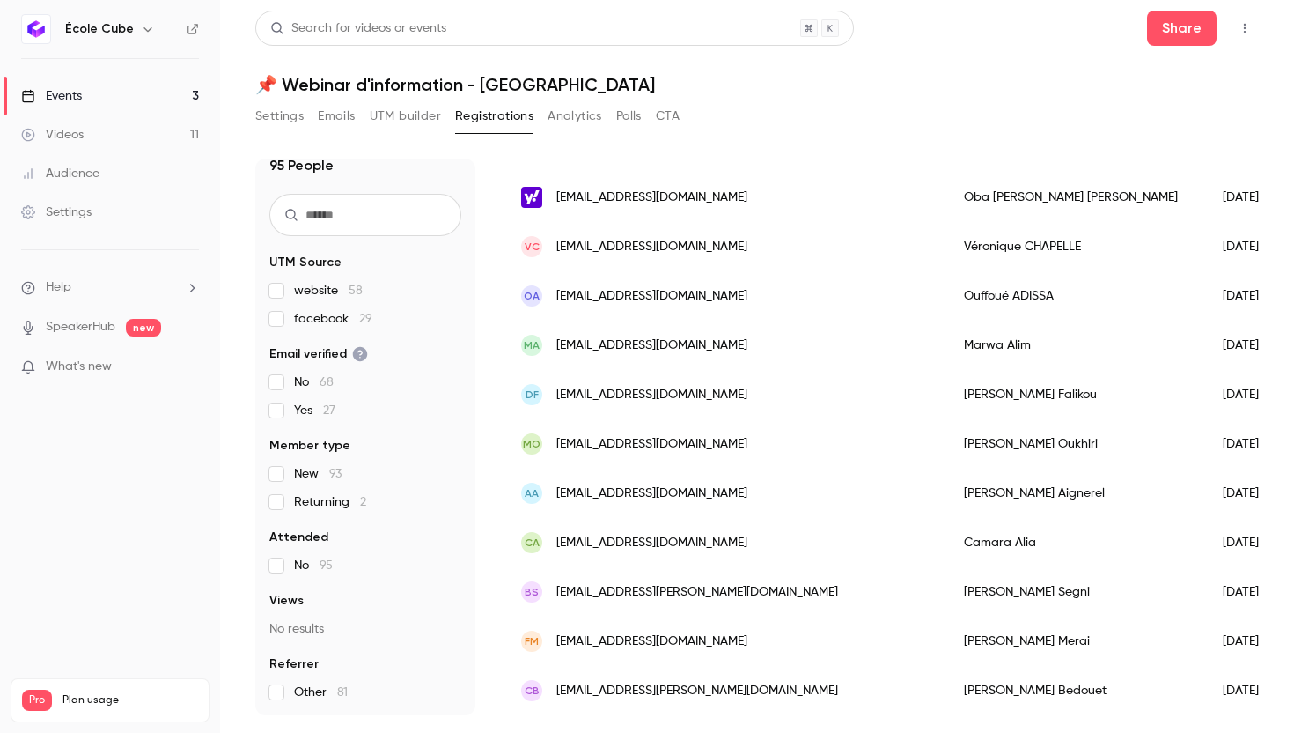
click at [946, 597] on div "[PERSON_NAME]" at bounding box center [1075, 591] width 259 height 49
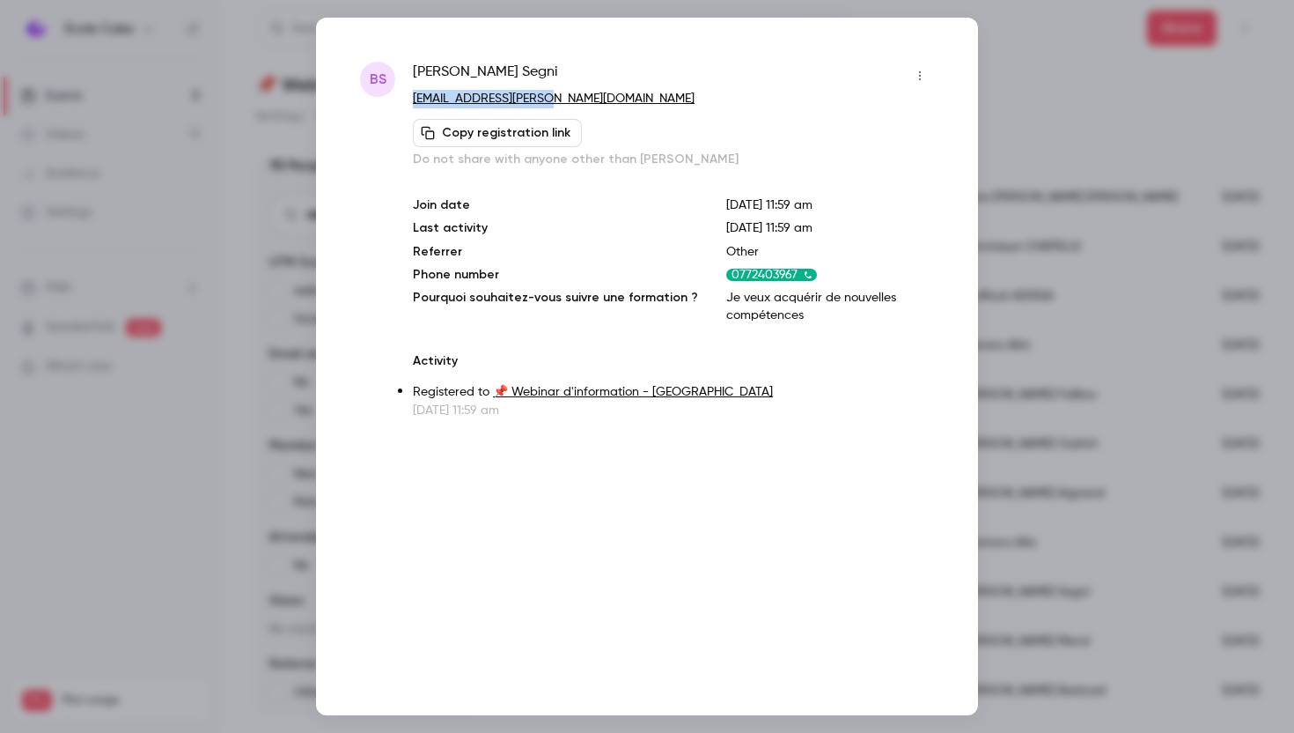
drag, startPoint x: 553, startPoint y: 106, endPoint x: 416, endPoint y: 104, distance: 137.4
click at [416, 104] on p "[EMAIL_ADDRESS][PERSON_NAME][DOMAIN_NAME]" at bounding box center [673, 99] width 521 height 18
click at [985, 596] on div at bounding box center [647, 366] width 1294 height 733
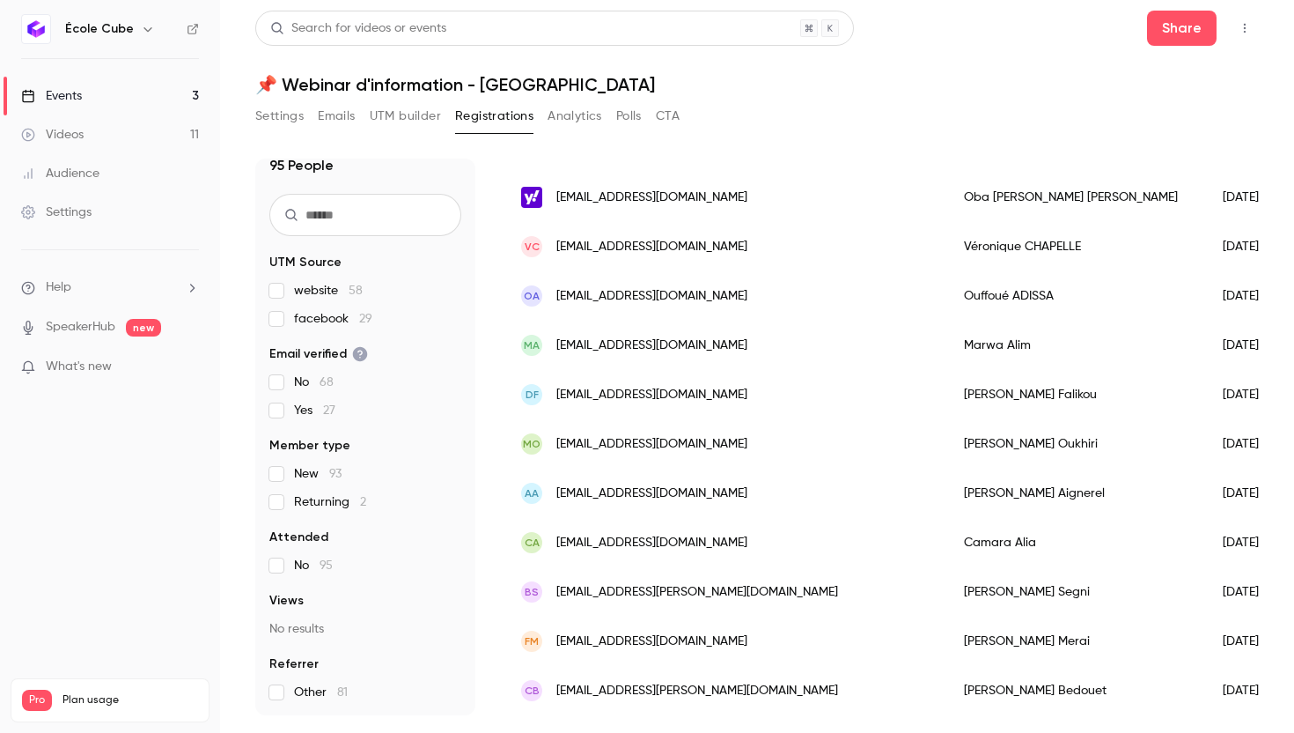
click at [946, 499] on div "[PERSON_NAME]" at bounding box center [1075, 492] width 259 height 49
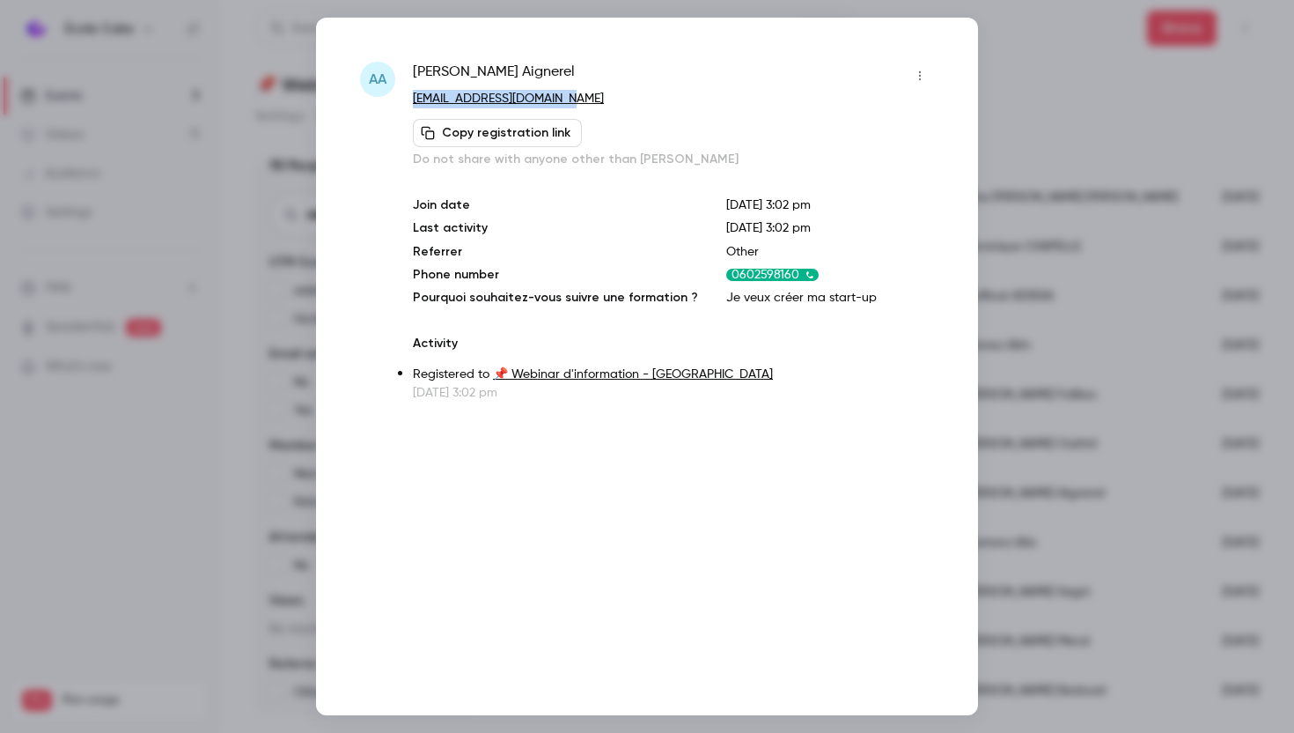
drag, startPoint x: 571, startPoint y: 96, endPoint x: 408, endPoint y: 95, distance: 162.9
click at [408, 95] on div "[PERSON_NAME] [EMAIL_ADDRESS][DOMAIN_NAME] Copy registration link Do not share …" at bounding box center [647, 232] width 574 height 340
click at [990, 285] on div at bounding box center [647, 366] width 1294 height 733
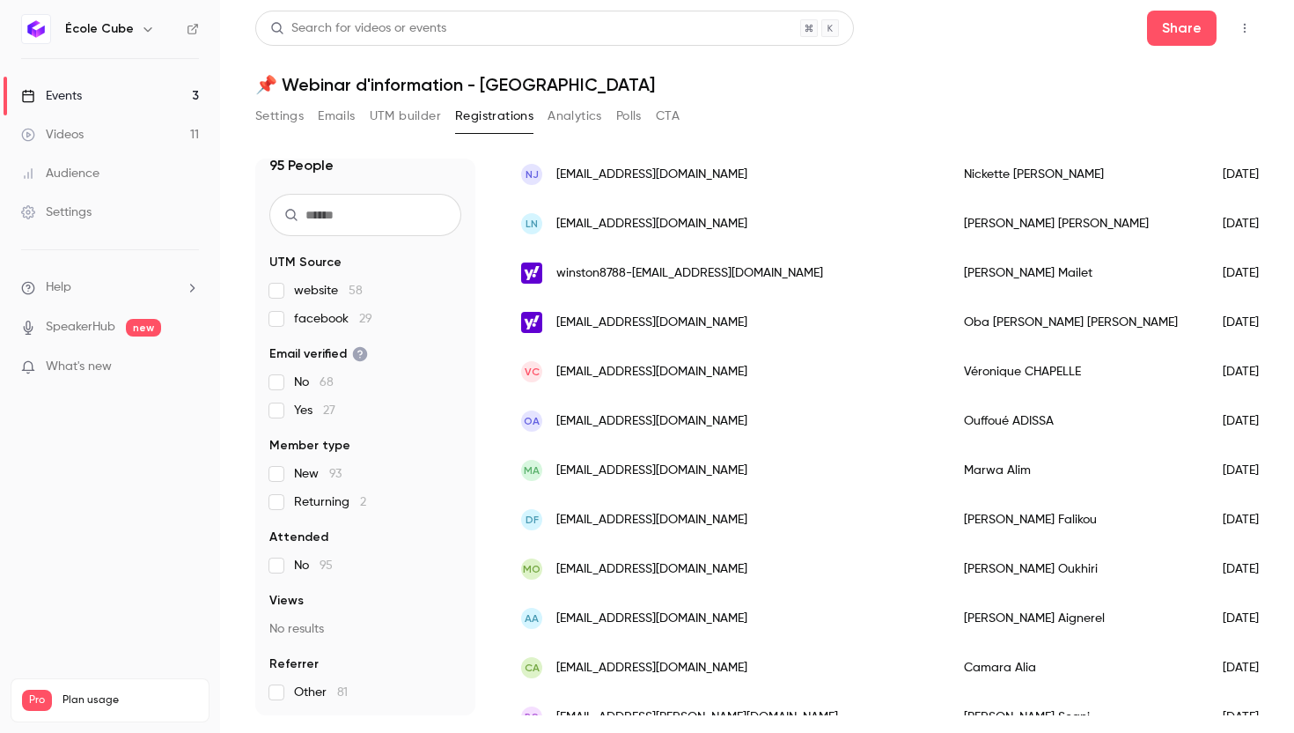
scroll to position [1933, 0]
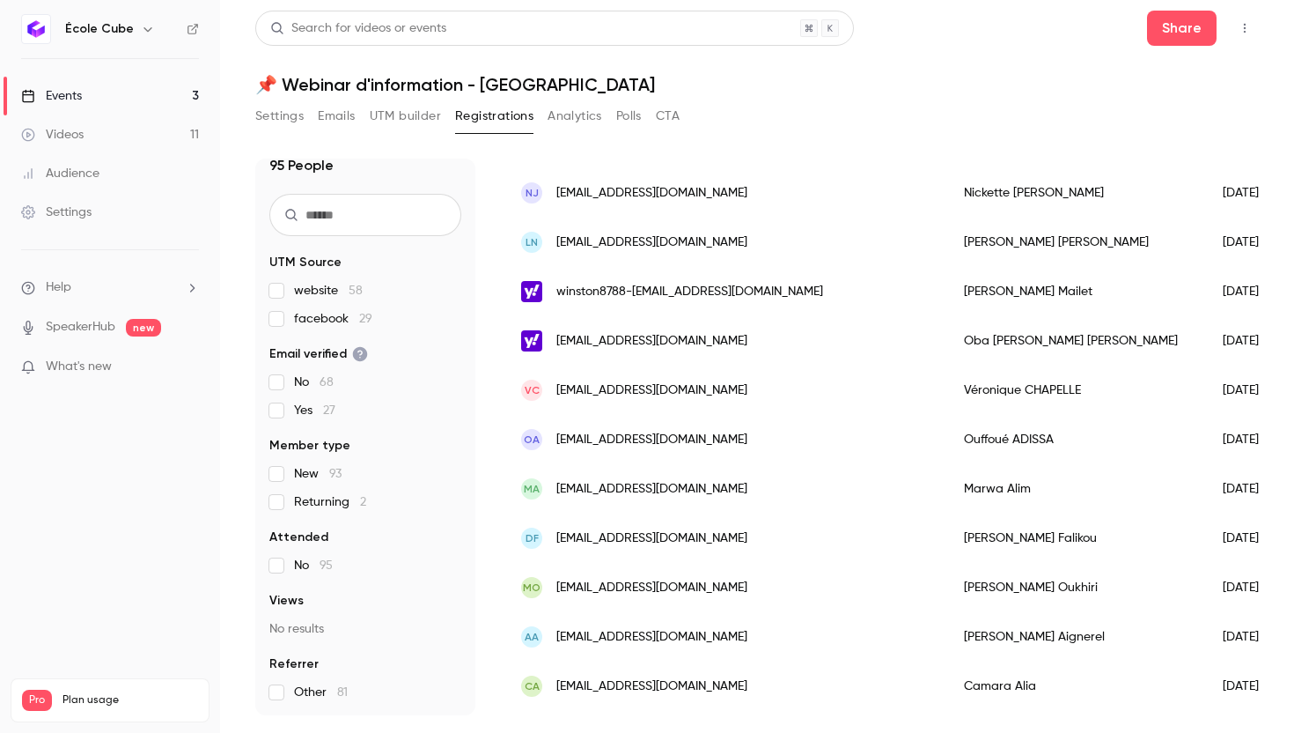
click at [946, 379] on div "[PERSON_NAME]" at bounding box center [1075, 389] width 259 height 49
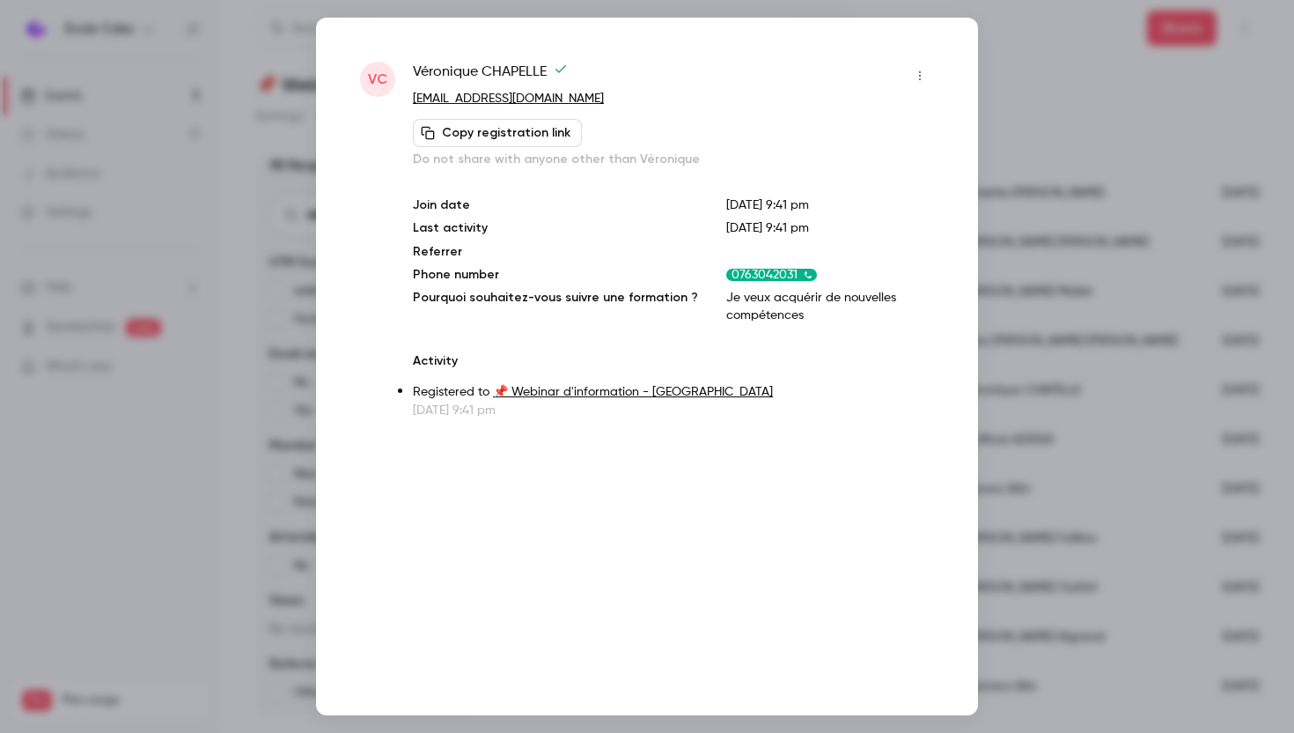
drag, startPoint x: 610, startPoint y: 93, endPoint x: 409, endPoint y: 91, distance: 200.8
click at [409, 91] on div "VC [PERSON_NAME] [EMAIL_ADDRESS][DOMAIN_NAME] Copy registration link Do not sha…" at bounding box center [647, 240] width 574 height 357
click at [998, 320] on div at bounding box center [647, 366] width 1294 height 733
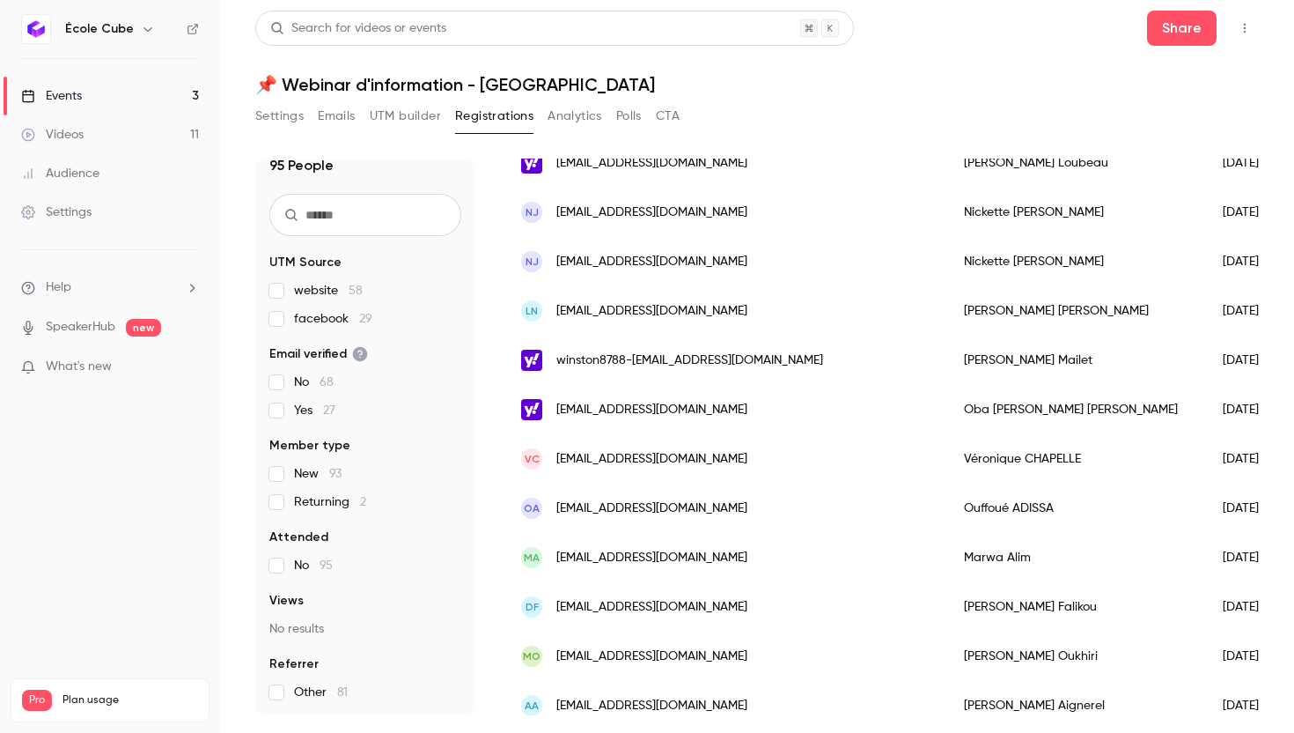
scroll to position [1854, 0]
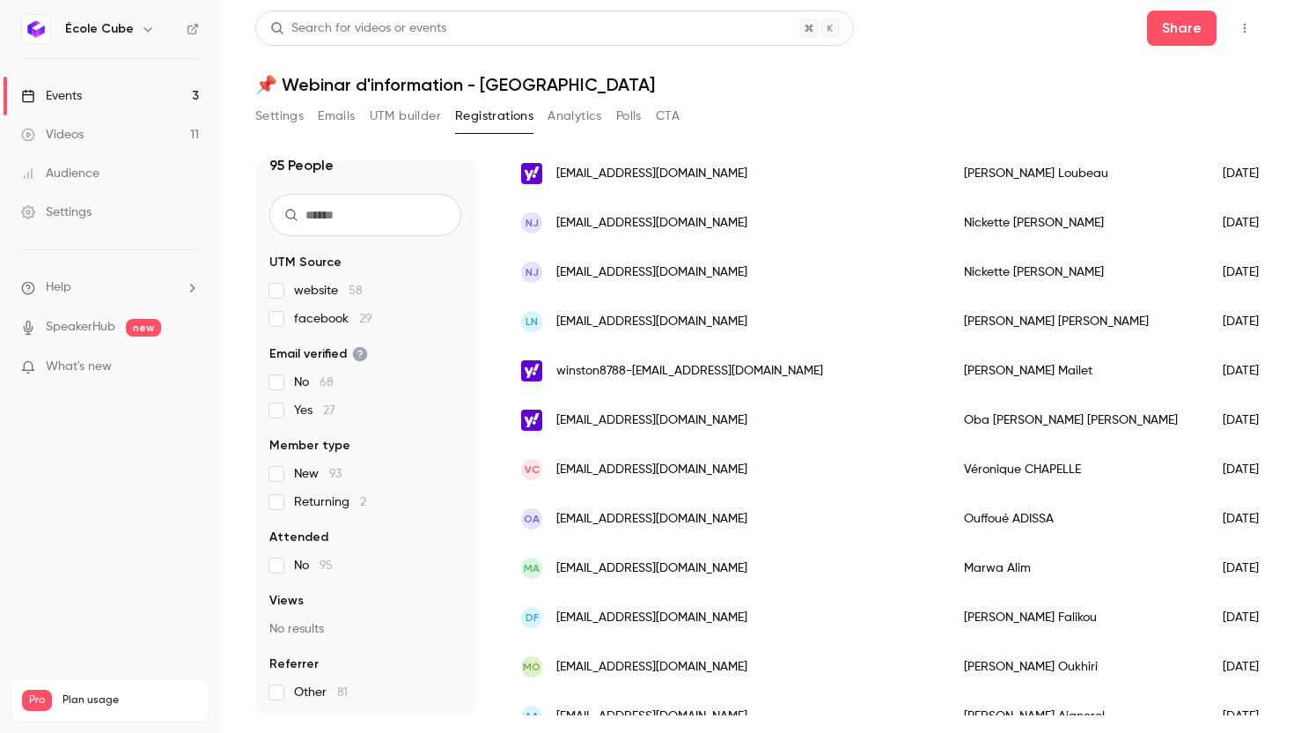
click at [743, 385] on div "winston8788-[EMAIL_ADDRESS][DOMAIN_NAME]" at bounding box center [725, 370] width 443 height 49
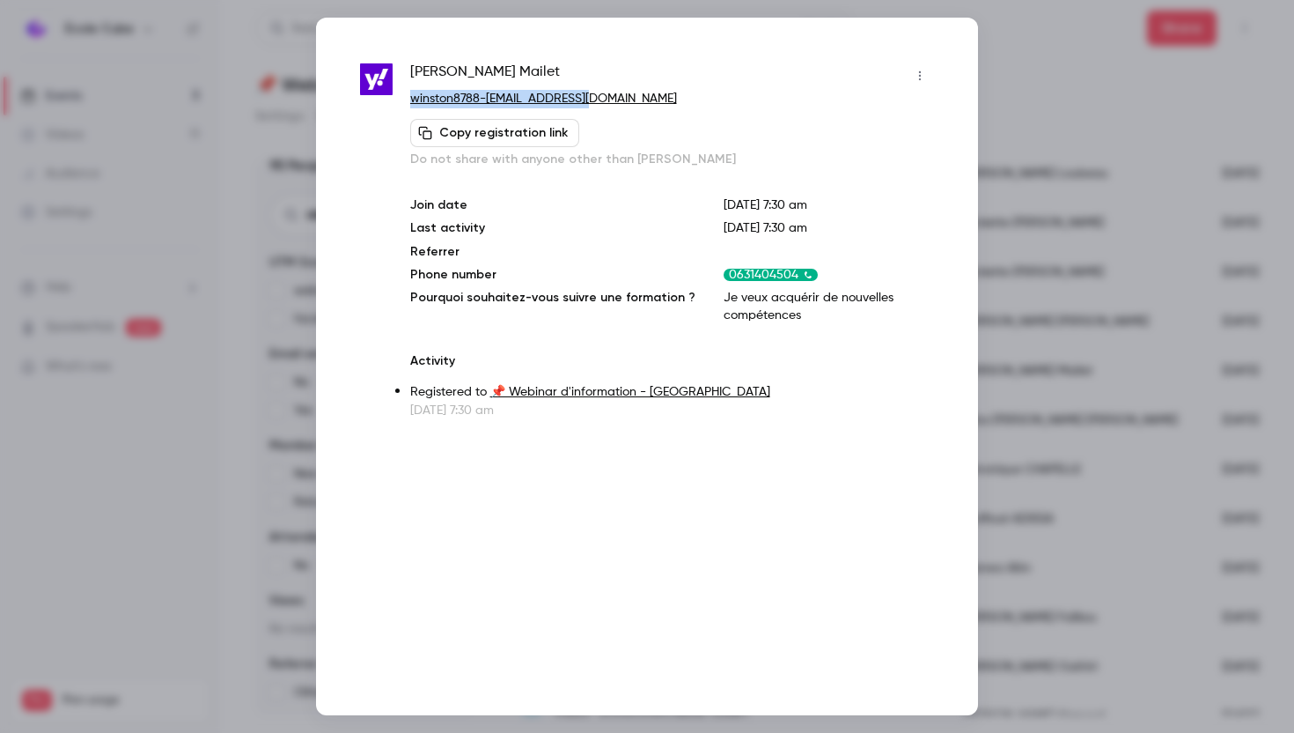
drag, startPoint x: 584, startPoint y: 97, endPoint x: 411, endPoint y: 99, distance: 172.6
click at [411, 99] on p "winston8788-[EMAIL_ADDRESS][DOMAIN_NAME]" at bounding box center [672, 99] width 524 height 18
click at [964, 199] on div "[PERSON_NAME] winston8788-[EMAIL_ADDRESS][DOMAIN_NAME] Copy registration link D…" at bounding box center [647, 366] width 662 height 697
click at [990, 199] on div at bounding box center [647, 366] width 1294 height 733
